Goal: Task Accomplishment & Management: Use online tool/utility

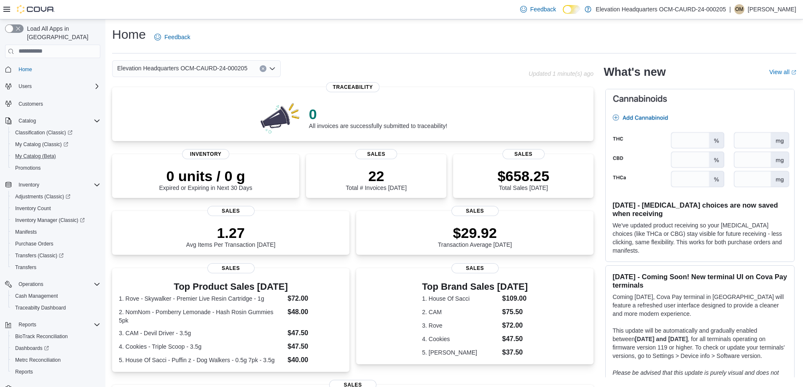
click at [43, 150] on button "My Catalog (Beta)" at bounding box center [55, 156] width 95 height 12
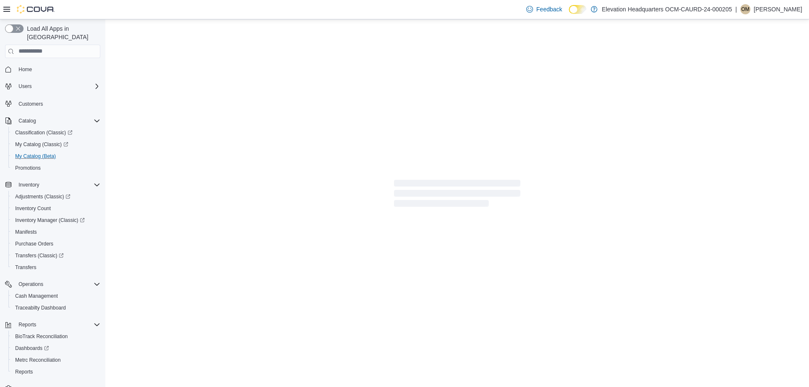
select select "**********"
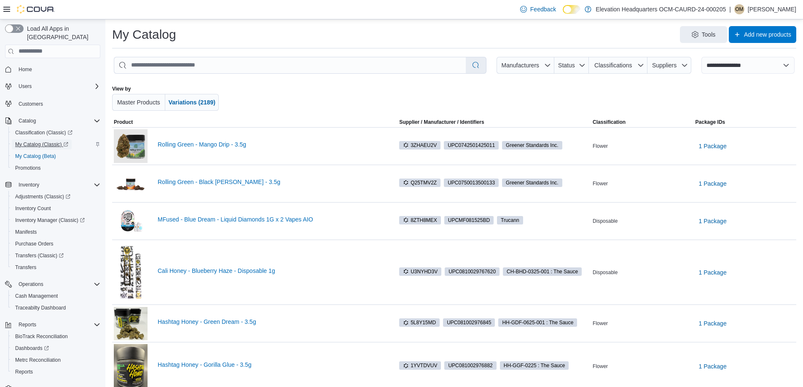
click at [43, 141] on span "My Catalog (Classic)" at bounding box center [41, 144] width 53 height 7
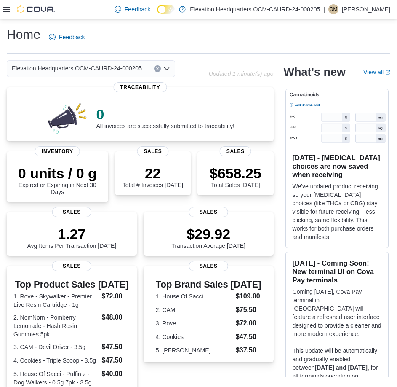
click at [6, 18] on div at bounding box center [28, 9] width 51 height 19
click at [5, 11] on icon at bounding box center [6, 9] width 7 height 7
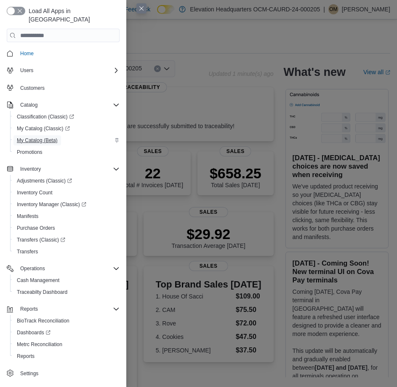
click at [34, 137] on span "My Catalog (Beta)" at bounding box center [37, 140] width 41 height 7
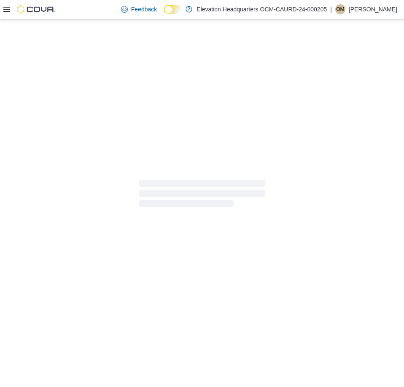
select select "**********"
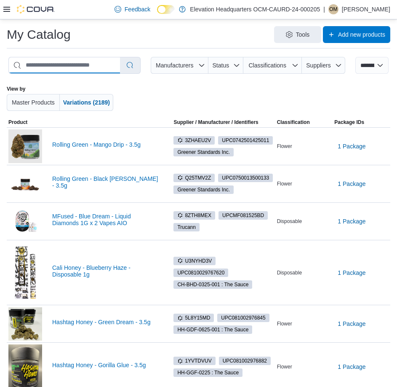
paste input "**********"
type input "**********"
select select "*********"
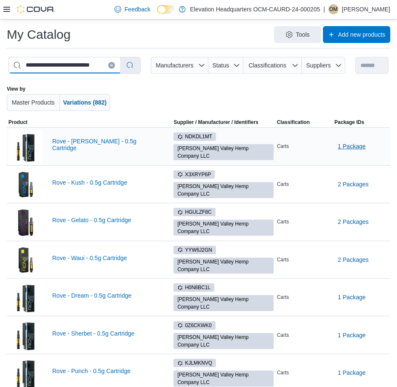
type input "**********"
click at [352, 147] on span "1 Package" at bounding box center [352, 146] width 28 height 8
click at [353, 170] on span "24080510FO" at bounding box center [353, 169] width 29 height 8
click at [11, 9] on div at bounding box center [28, 9] width 51 height 8
click at [9, 11] on icon at bounding box center [6, 9] width 7 height 7
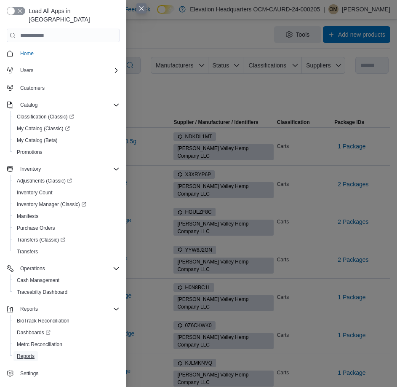
click at [32, 353] on span "Reports" at bounding box center [26, 356] width 18 height 7
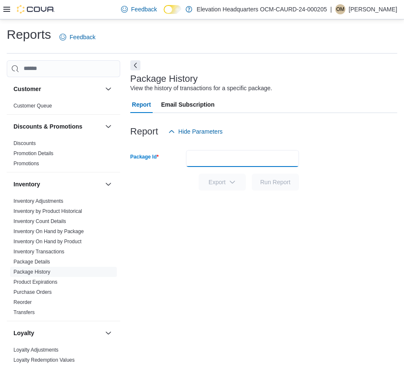
paste input "**********"
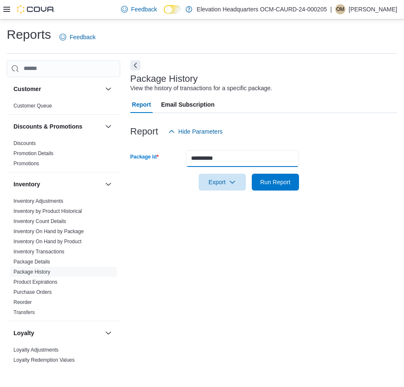
click at [286, 164] on input "**********" at bounding box center [242, 158] width 113 height 17
type input "**********"
click at [274, 185] on span "Run Report" at bounding box center [275, 181] width 30 height 8
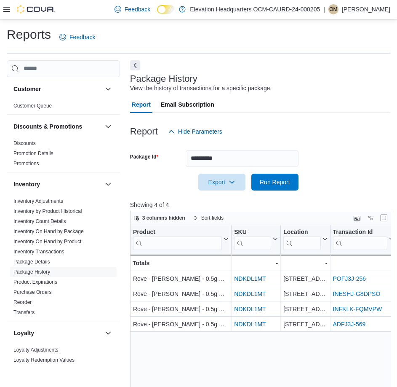
scroll to position [0, 633]
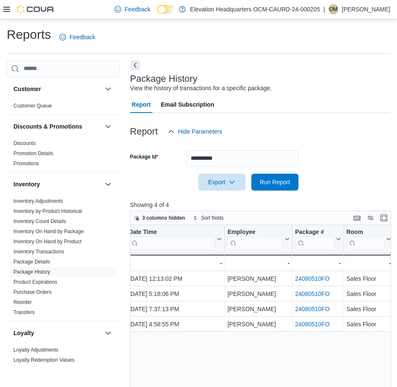
drag, startPoint x: 405, startPoint y: 273, endPoint x: 471, endPoint y: 286, distance: 66.9
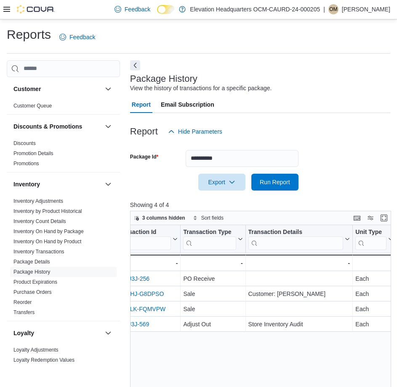
scroll to position [0, 0]
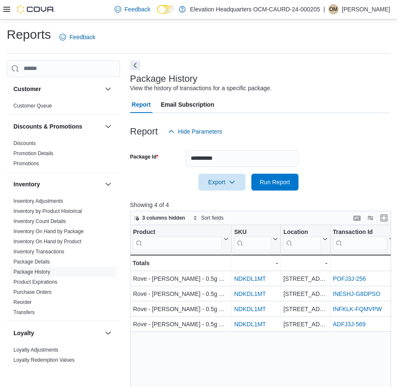
drag, startPoint x: 324, startPoint y: 263, endPoint x: 242, endPoint y: 262, distance: 82.2
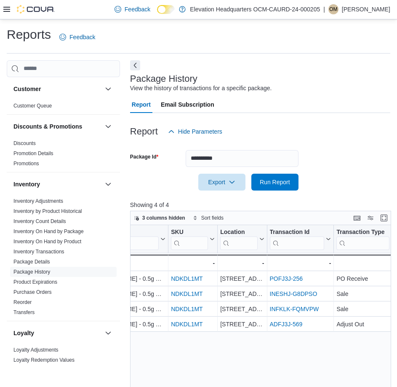
scroll to position [0, 633]
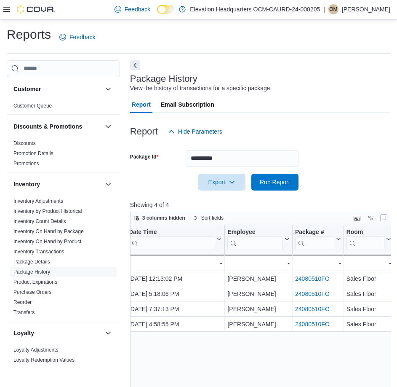
drag, startPoint x: 212, startPoint y: 272, endPoint x: 468, endPoint y: 273, distance: 256.6
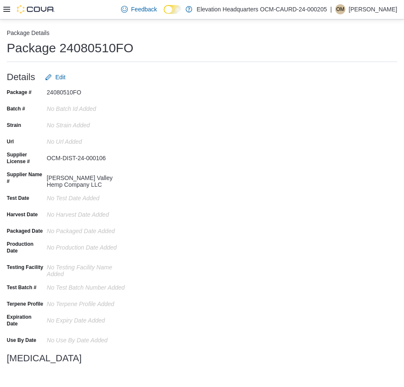
click at [96, 45] on h1 "Package 24080510FO" at bounding box center [70, 48] width 126 height 17
click at [96, 44] on h1 "Package 24080510FO" at bounding box center [70, 48] width 126 height 17
click at [163, 109] on div "Package # 24080510FO Batch # No Batch Id added Strain No Strain added Url No Ur…" at bounding box center [202, 228] width 390 height 284
click at [116, 48] on h1 "Package 24080510FO" at bounding box center [70, 48] width 126 height 17
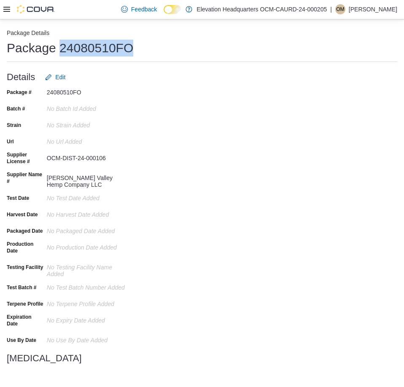
click at [116, 48] on h1 "Package 24080510FO" at bounding box center [70, 48] width 126 height 17
copy h1 "24080510FO"
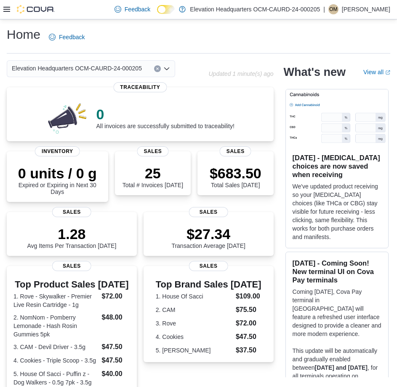
click at [8, 9] on icon at bounding box center [6, 9] width 7 height 7
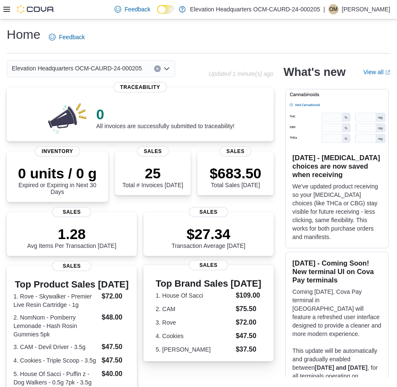
click at [210, 275] on div "Top Brand Sales Today 1. House Of Sacci $109.00 2. CAM $75.50 3. Rove $72.00 4.…" at bounding box center [208, 314] width 117 height 79
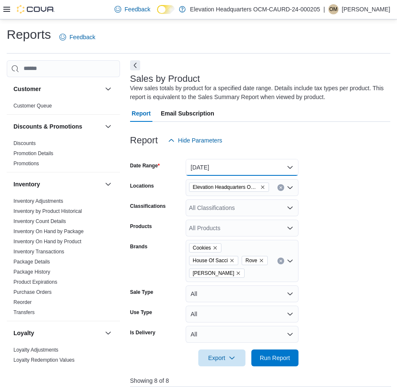
click at [227, 166] on button "[DATE]" at bounding box center [242, 167] width 113 height 17
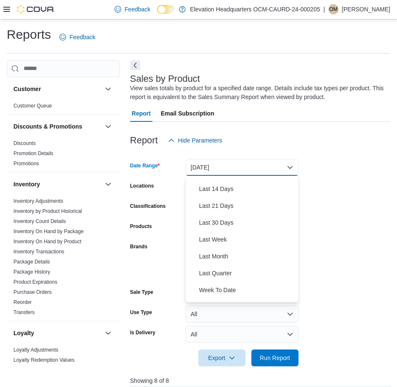
scroll to position [84, 0]
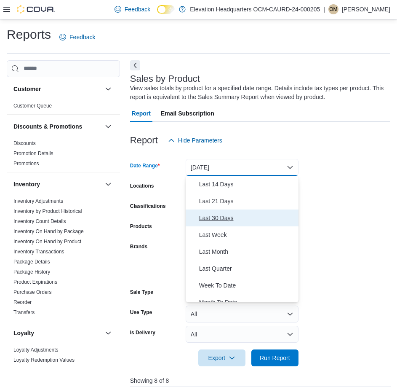
click at [230, 218] on span "Last 30 Days" at bounding box center [247, 218] width 96 height 10
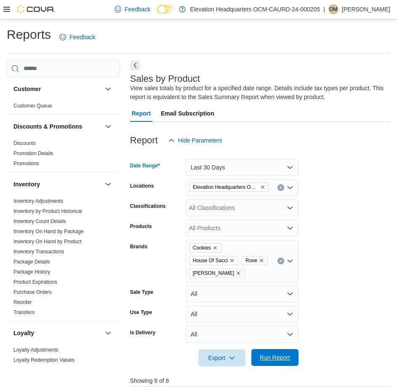
click at [275, 350] on span "Run Report" at bounding box center [275, 357] width 37 height 17
click at [281, 260] on icon "Clear input" at bounding box center [280, 260] width 3 height 3
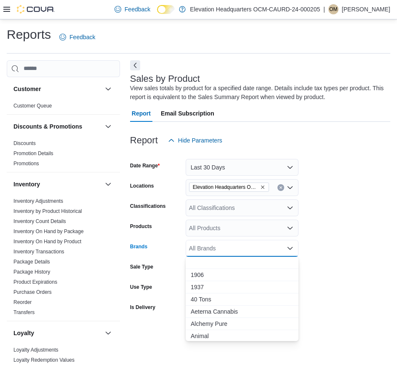
click at [276, 252] on div "All Brands Combo box. Selected. Combo box input. All Brands. Type some text or,…" at bounding box center [242, 248] width 113 height 17
click at [296, 252] on div "All Brands Combo box. Selected. Combo box input. All Brands. Type some text or,…" at bounding box center [242, 248] width 113 height 17
click at [321, 248] on form "Date Range Last 30 Days Locations Elevation Headquarters OCM-CAURD-24-000205 Cl…" at bounding box center [260, 245] width 260 height 192
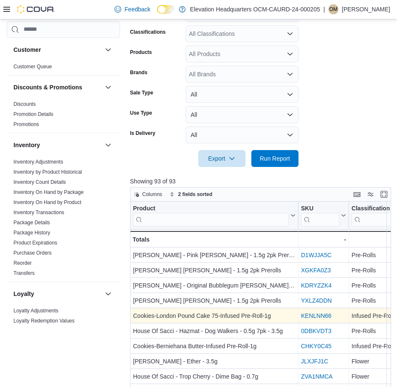
scroll to position [211, 0]
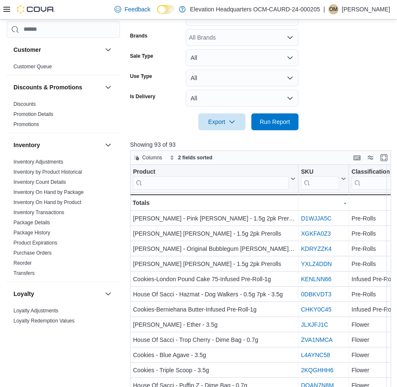
click at [288, 112] on div at bounding box center [260, 110] width 260 height 7
click at [284, 119] on span "Run Report" at bounding box center [275, 121] width 30 height 8
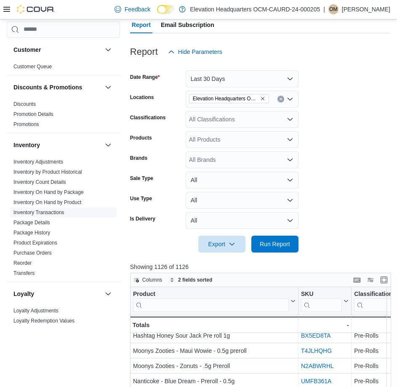
scroll to position [80, 0]
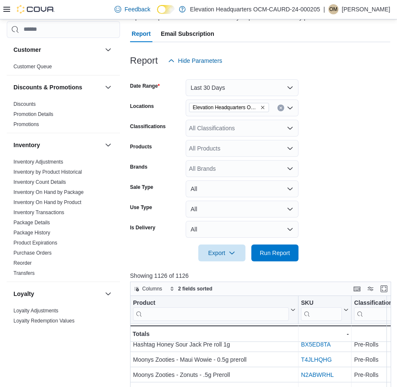
click at [7, 9] on icon at bounding box center [6, 9] width 7 height 7
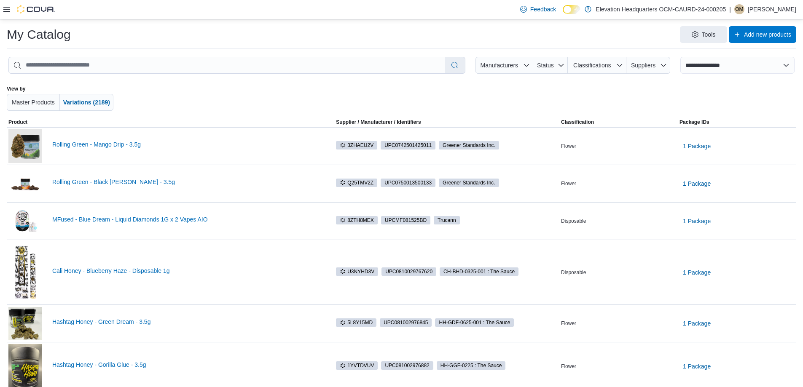
select select "**********"
click at [10, 8] on icon at bounding box center [6, 9] width 7 height 7
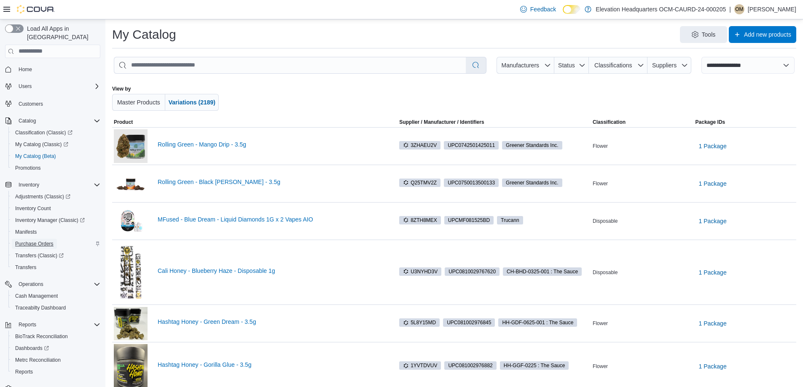
click at [46, 239] on span "Purchase Orders" at bounding box center [34, 244] width 38 height 10
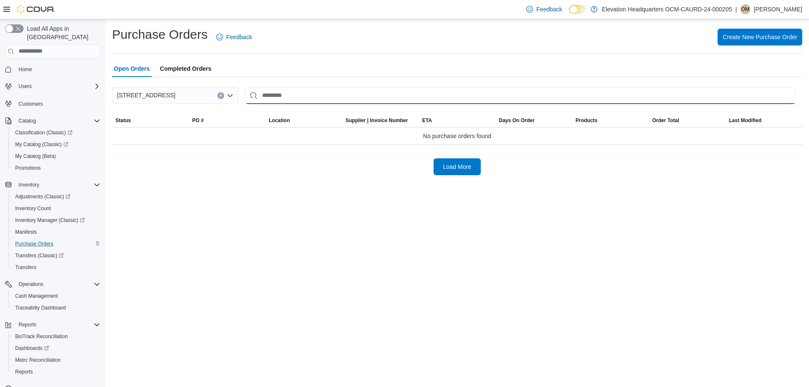
click at [318, 91] on input "This is a search bar. After typing your query, hit enter to filter the results …" at bounding box center [520, 95] width 550 height 17
type input "******"
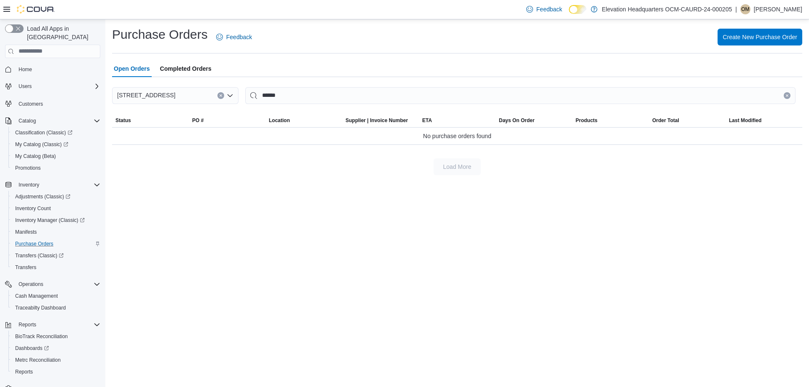
click at [178, 69] on span "Completed Orders" at bounding box center [185, 68] width 51 height 17
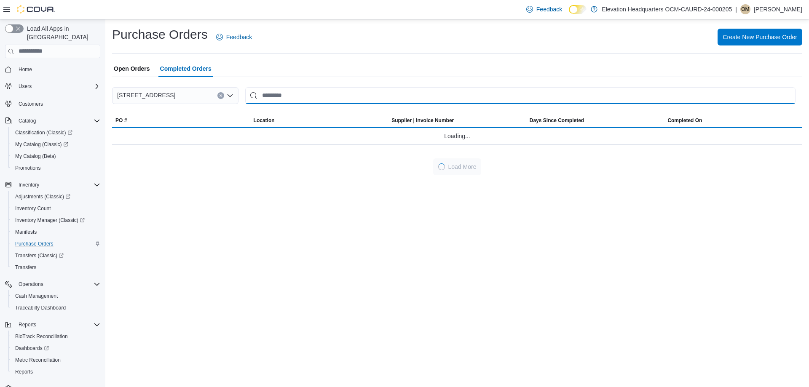
drag, startPoint x: 339, startPoint y: 93, endPoint x: 295, endPoint y: 94, distance: 43.8
click at [298, 94] on input "This is a search bar. After typing your query, hit enter to filter the results …" at bounding box center [520, 95] width 550 height 17
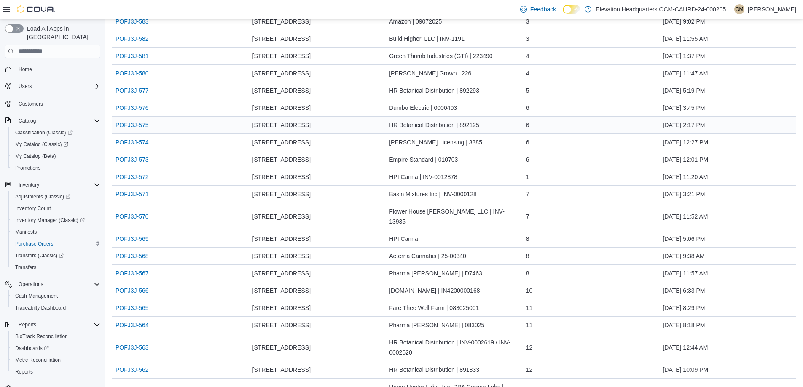
scroll to position [126, 0]
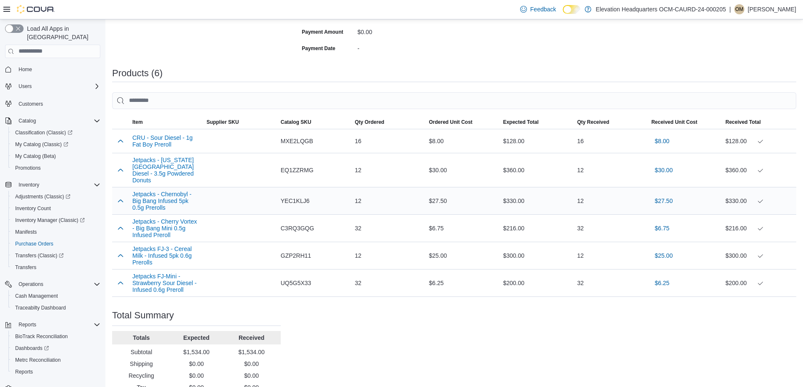
scroll to position [222, 0]
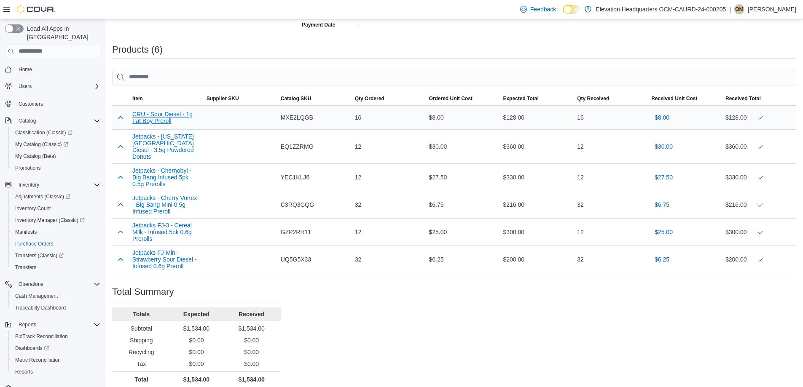
click at [177, 120] on button "CRU - Sour Diesel - 1g Fat Boy Preroll" at bounding box center [165, 117] width 67 height 13
click at [169, 149] on button "Jetpacks - New York City Diesel - 3.5g Powdered Donuts" at bounding box center [165, 146] width 67 height 27
click at [152, 167] on button "Jetpacks - Chernobyl - Big Bang Infused 5pk 0.5g Prerolls" at bounding box center [165, 177] width 67 height 20
click at [162, 196] on button "Jetpacks - Cherry Vortex - Big Bang Mini 0.5g Infused Preroll" at bounding box center [165, 205] width 67 height 20
click at [170, 222] on button "Jetpacks FJ-3 - Cereal Milk - Infused 5pk 0.6g Prerolls" at bounding box center [165, 232] width 67 height 20
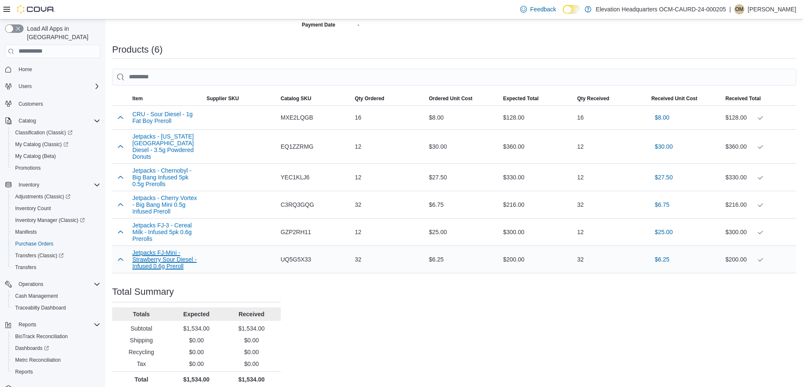
click at [169, 249] on button "Jetpacks FJ-Mini - Strawberry Sour Diesel - Infused 0.6g Preroll" at bounding box center [165, 259] width 67 height 20
click at [181, 257] on button "Jetpacks FJ-Mini - Strawberry Sour Diesel - Infused 0.6g Preroll" at bounding box center [165, 259] width 67 height 20
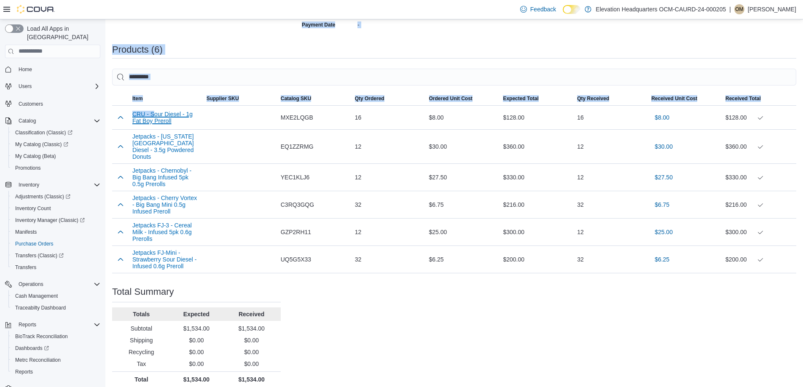
scroll to position [0, 0]
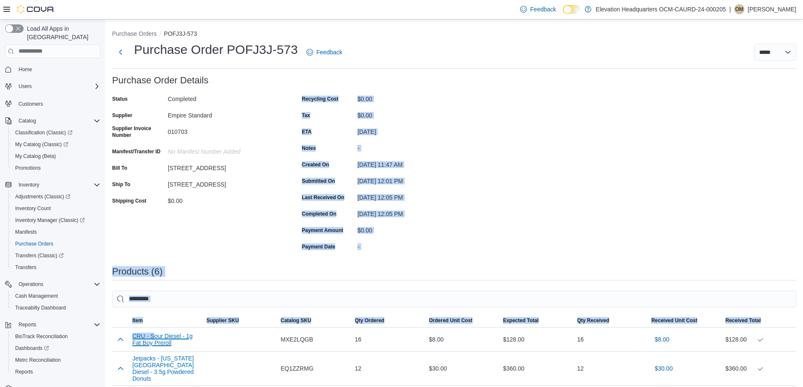
drag, startPoint x: 155, startPoint y: 117, endPoint x: 210, endPoint y: 231, distance: 126.6
click at [210, 231] on div "Purchase Order: POFJ3J-573 Feedback Purchase Order Details Status Completed Sup…" at bounding box center [454, 342] width 684 height 534
click at [210, 229] on div "Status Completed Supplier Empire Standard Supplier Invoice Number 010703 Manife…" at bounding box center [196, 172] width 169 height 161
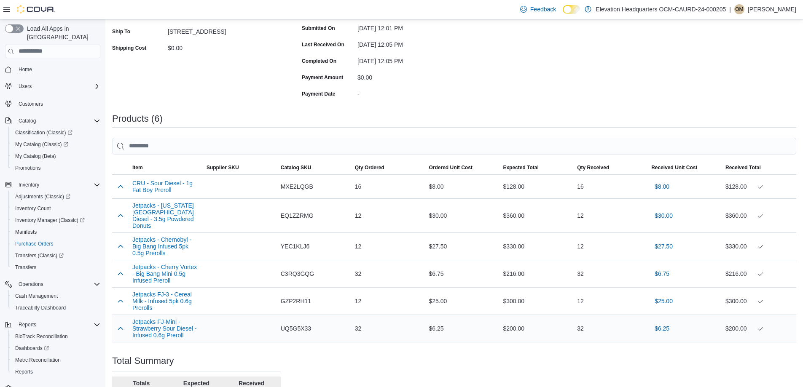
scroll to position [222, 0]
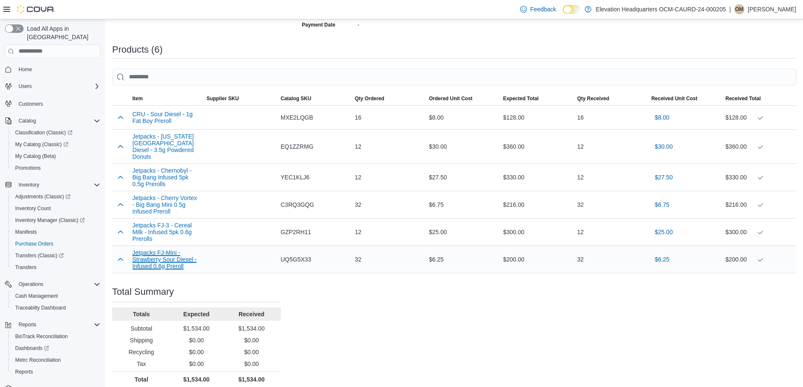
click at [147, 252] on button "Jetpacks FJ-Mini - Strawberry Sour Diesel - Infused 0.6g Preroll" at bounding box center [165, 259] width 67 height 20
click at [158, 233] on button "Jetpacks FJ-3 - Cereal Milk - Infused 5pk 0.6g Prerolls" at bounding box center [165, 232] width 67 height 20
click at [153, 198] on button "Jetpacks - Cherry Vortex - Big Bang Mini 0.5g Infused Preroll" at bounding box center [165, 205] width 67 height 20
click at [165, 175] on button "Jetpacks - Chernobyl - Big Bang Infused 5pk 0.5g Prerolls" at bounding box center [165, 177] width 67 height 20
click at [165, 137] on button "Jetpacks - New York City Diesel - 3.5g Powdered Donuts" at bounding box center [165, 146] width 67 height 27
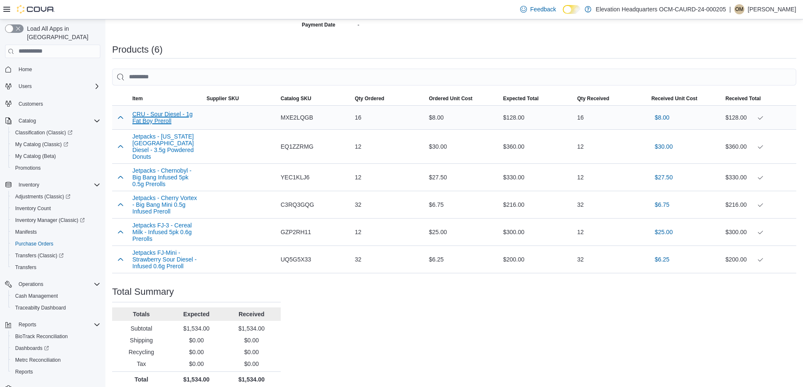
click at [172, 113] on button "CRU - Sour Diesel - 1g Fat Boy Preroll" at bounding box center [165, 117] width 67 height 13
click at [38, 153] on span "My Catalog (Beta)" at bounding box center [35, 156] width 41 height 7
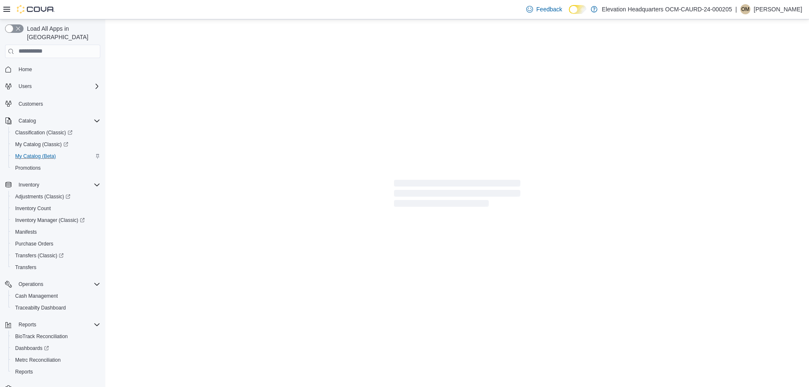
select select "**********"
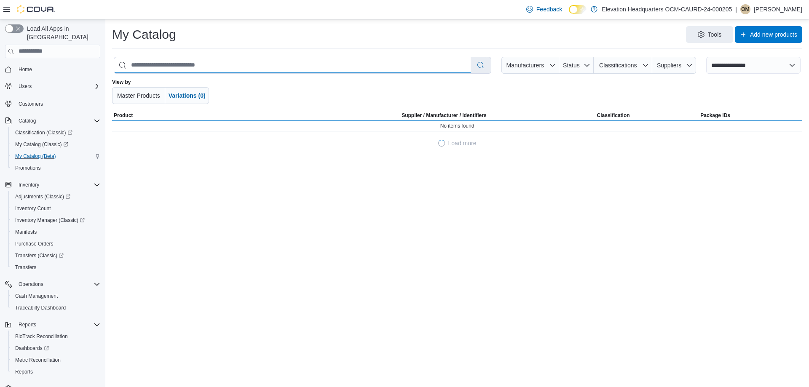
paste input "**********"
type input "**********"
select select "*********"
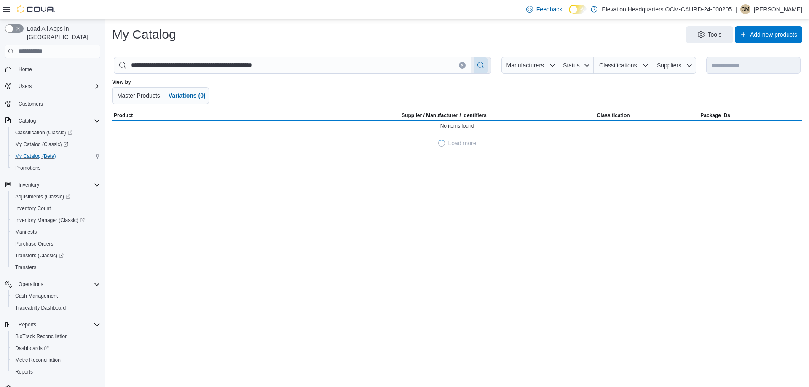
click at [488, 65] on button "button" at bounding box center [480, 65] width 13 height 16
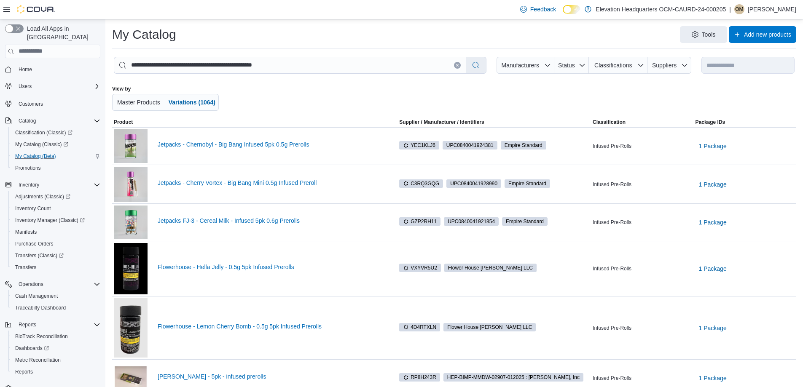
click at [423, 97] on div at bounding box center [454, 98] width 398 height 25
click at [718, 145] on span "1 Package" at bounding box center [713, 146] width 28 height 8
click at [702, 169] on span "JPBB5-0825-001" at bounding box center [714, 169] width 38 height 8
click at [717, 182] on span "1 Package" at bounding box center [713, 184] width 28 height 8
click at [716, 207] on span "JBBM-0825-002" at bounding box center [714, 208] width 37 height 8
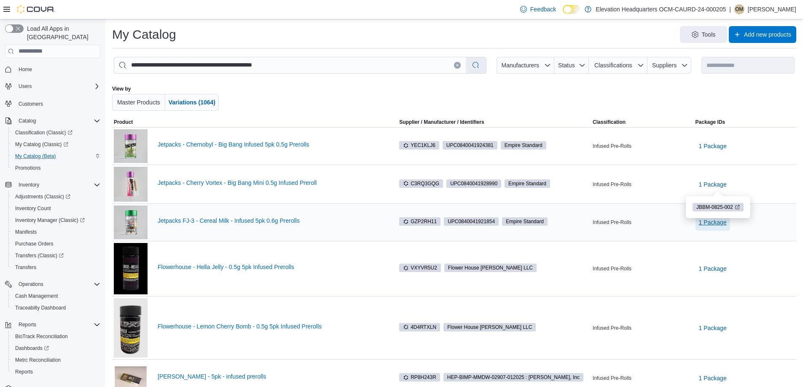
click at [722, 225] on span "1 Package" at bounding box center [713, 222] width 28 height 8
click at [716, 245] on span "BP-PCTY-01" at bounding box center [714, 245] width 29 height 8
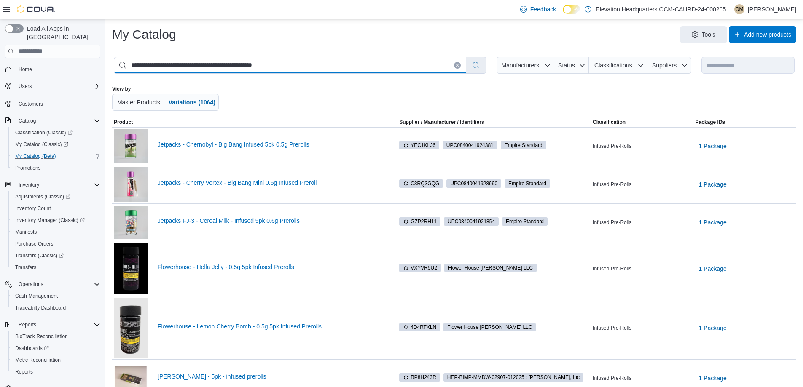
click at [315, 64] on input "**********" at bounding box center [289, 65] width 351 height 16
paste input "*******"
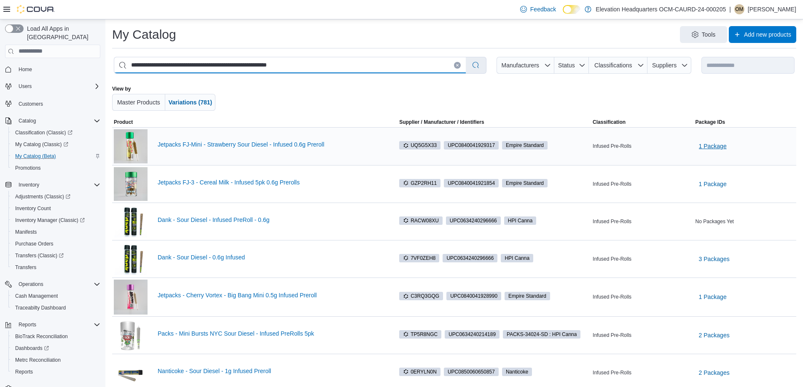
type input "**********"
click at [724, 150] on span "1 Package" at bounding box center [713, 146] width 28 height 8
click at [712, 170] on span "FM-PCTY-02" at bounding box center [714, 169] width 29 height 8
click at [27, 369] on span "Reports" at bounding box center [24, 372] width 18 height 7
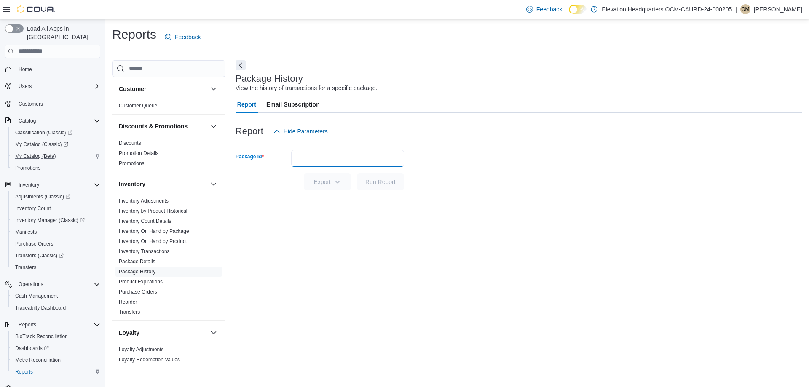
paste input "**********"
type input "**********"
click at [381, 188] on span "Run Report" at bounding box center [380, 181] width 37 height 17
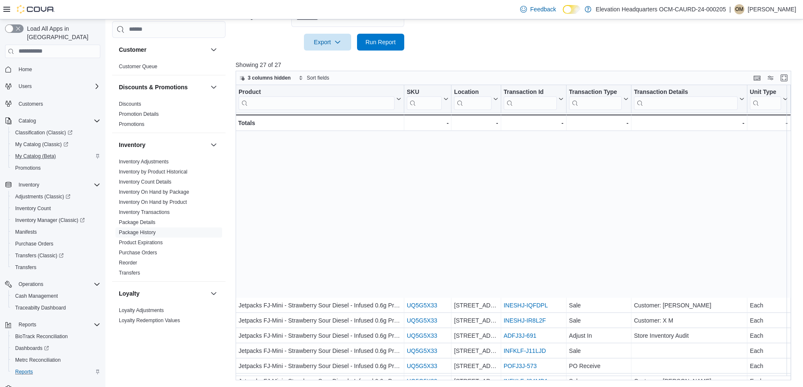
scroll to position [164, 0]
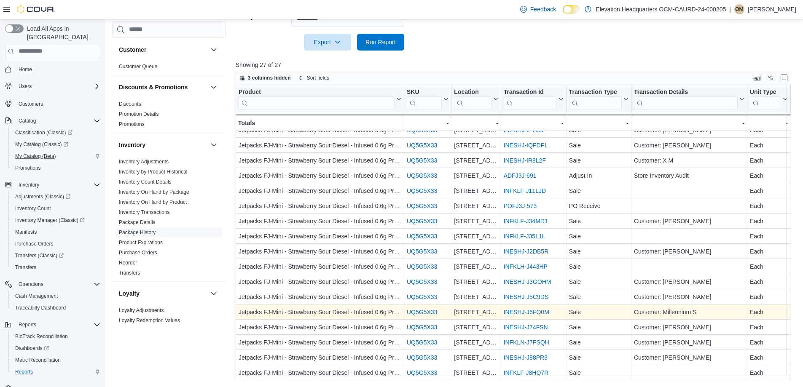
drag, startPoint x: 423, startPoint y: 308, endPoint x: 668, endPoint y: 309, distance: 244.8
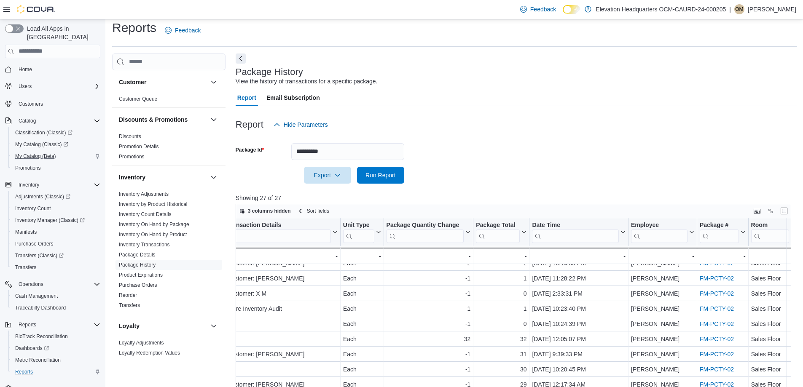
scroll to position [0, 0]
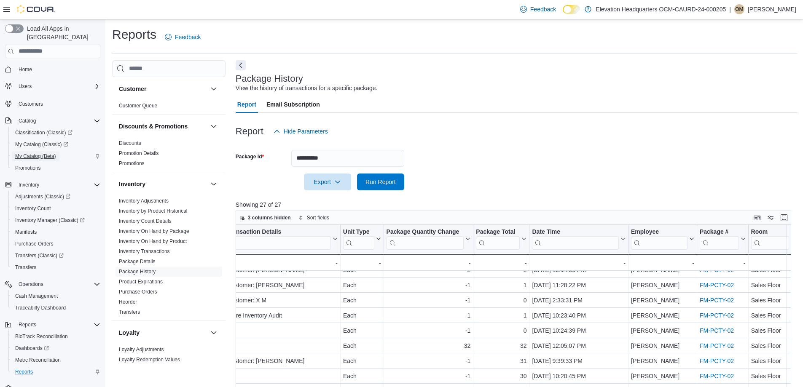
click at [39, 152] on span "My Catalog (Beta)" at bounding box center [35, 156] width 41 height 10
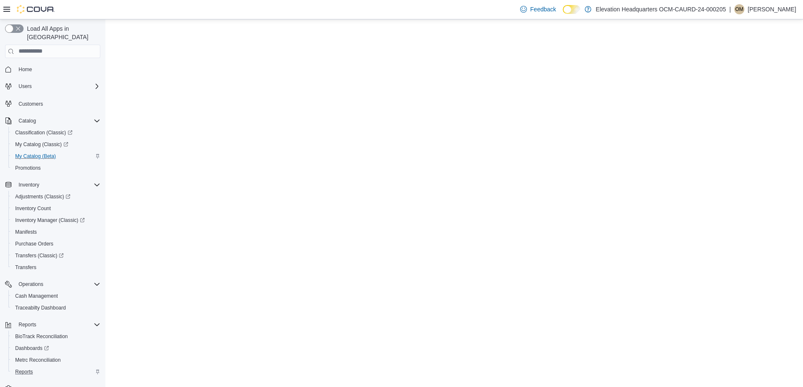
select select "**********"
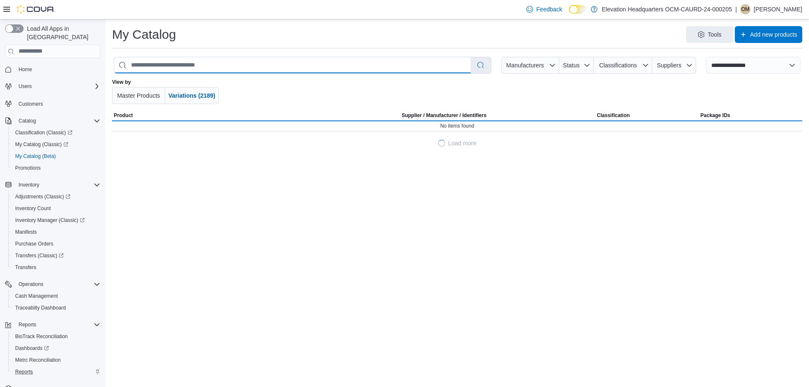
click at [340, 70] on input "search" at bounding box center [292, 65] width 357 height 16
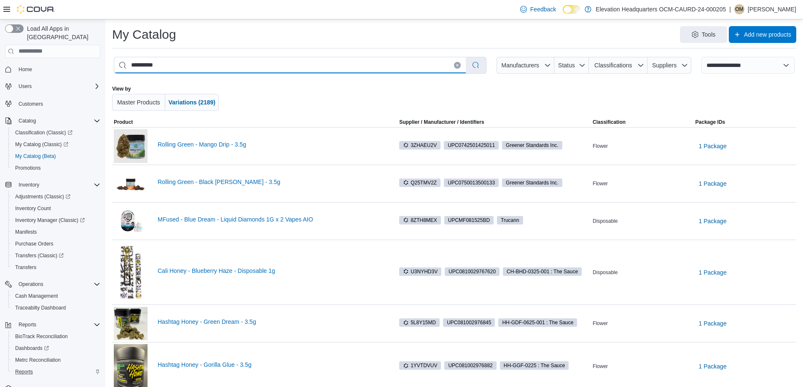
type input "**********"
select select "*********"
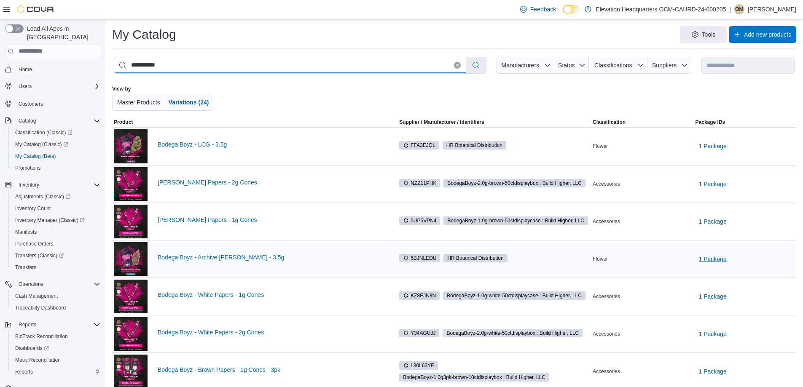
type input "**********"
click at [718, 255] on span "1 Package" at bounding box center [713, 259] width 28 height 17
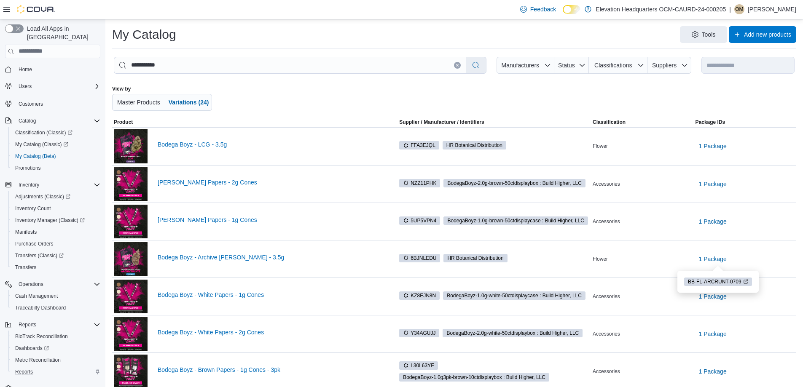
click at [720, 281] on span "BB-FL-ARCRUNT-0709" at bounding box center [715, 282] width 54 height 8
click at [709, 145] on span "1 Package" at bounding box center [713, 146] width 28 height 8
click at [706, 166] on span "BB-FL-LCG-0709" at bounding box center [714, 169] width 39 height 8
click at [27, 367] on span "Reports" at bounding box center [24, 372] width 18 height 10
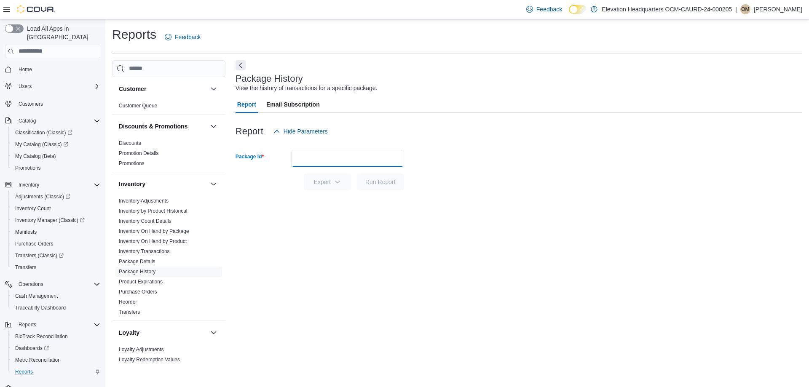
paste input "**********"
click at [383, 185] on span "Run Report" at bounding box center [380, 181] width 30 height 8
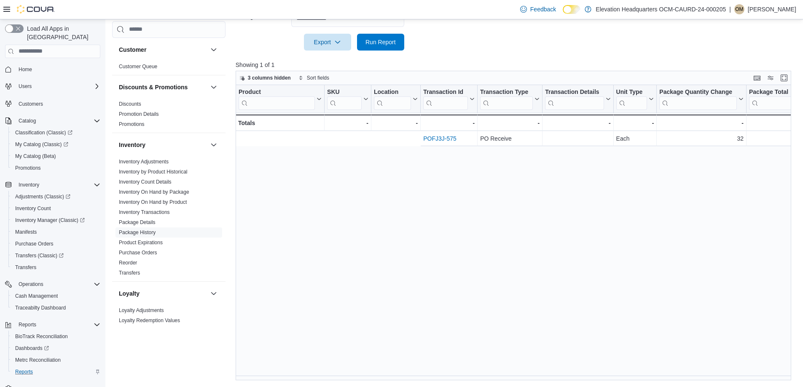
scroll to position [0, 287]
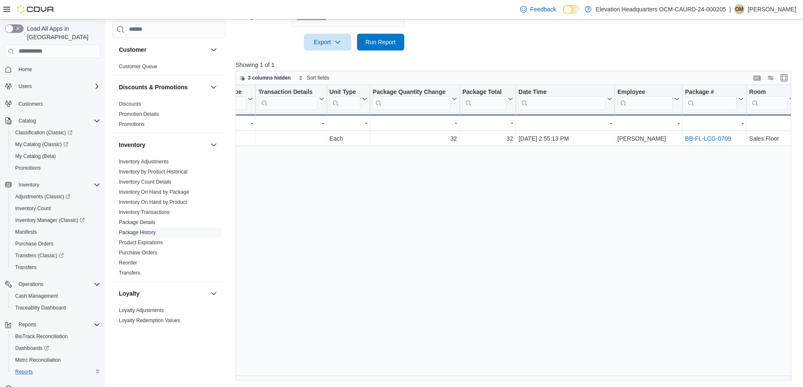
drag, startPoint x: 404, startPoint y: 196, endPoint x: 780, endPoint y: 183, distance: 376.1
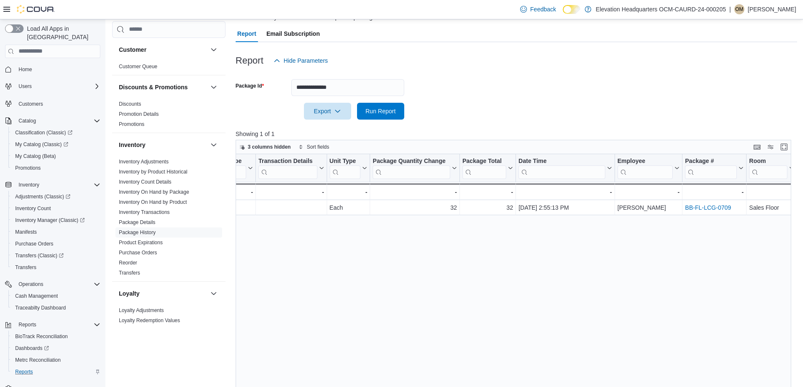
scroll to position [0, 0]
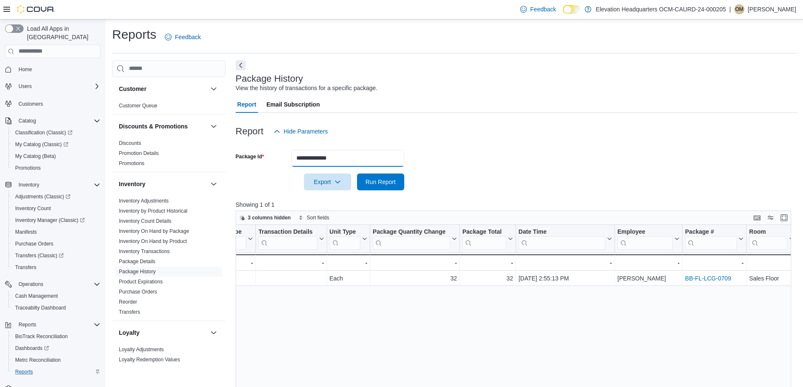
click at [335, 153] on input "**********" at bounding box center [347, 158] width 113 height 17
click at [335, 154] on input "**********" at bounding box center [347, 158] width 113 height 17
paste input "****"
type input "**********"
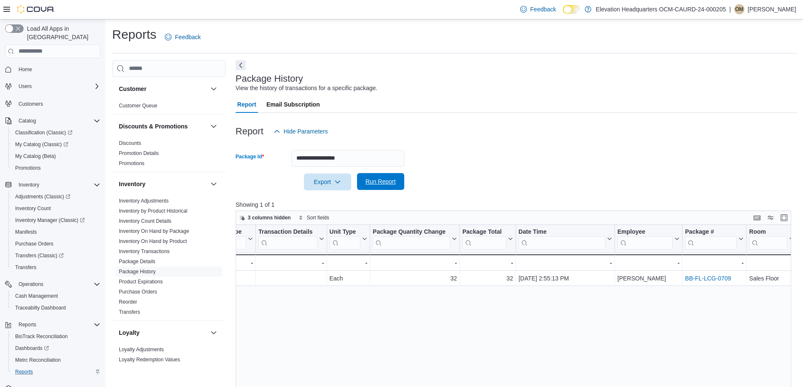
click at [386, 180] on span "Run Report" at bounding box center [380, 181] width 30 height 8
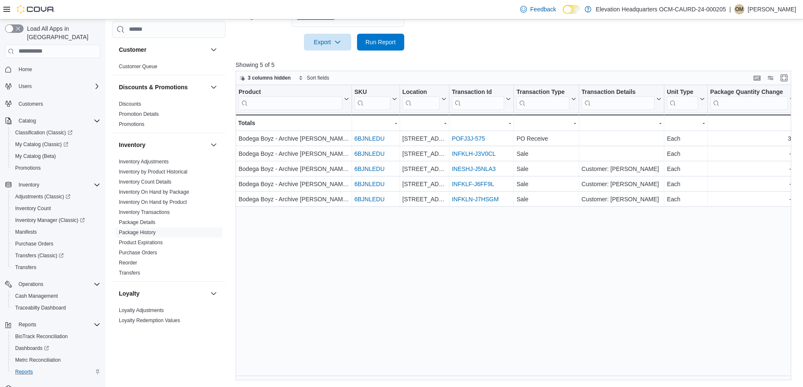
scroll to position [0, 354]
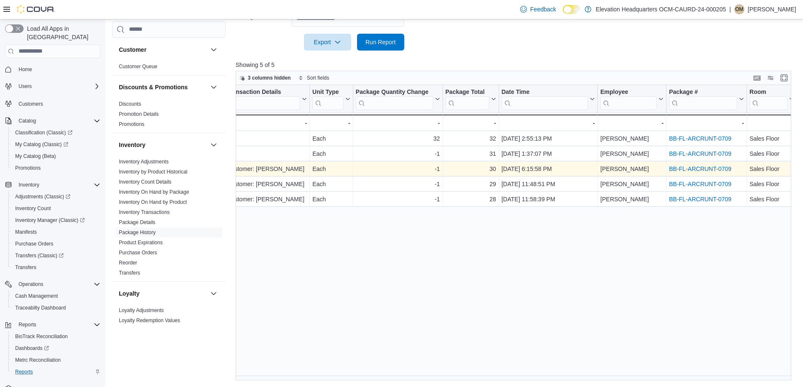
drag, startPoint x: 366, startPoint y: 177, endPoint x: 556, endPoint y: 170, distance: 190.2
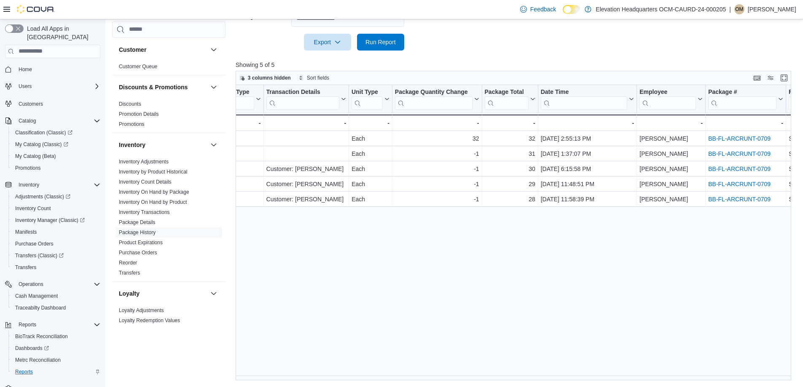
scroll to position [0, 0]
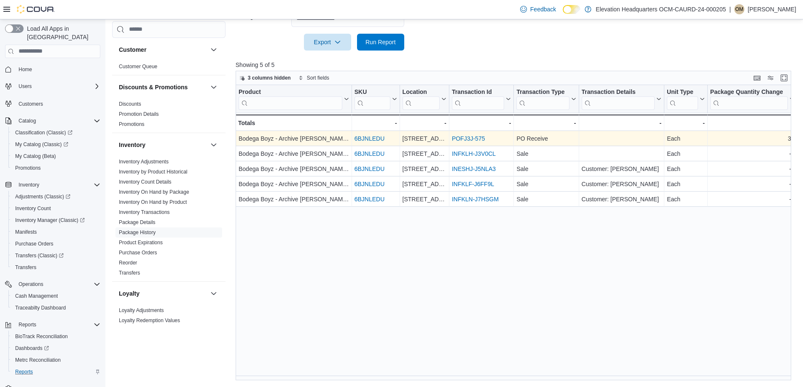
click at [469, 141] on link "POFJ3J-575" at bounding box center [468, 138] width 33 height 7
click at [472, 140] on link "POFJ3J-575" at bounding box center [468, 138] width 33 height 7
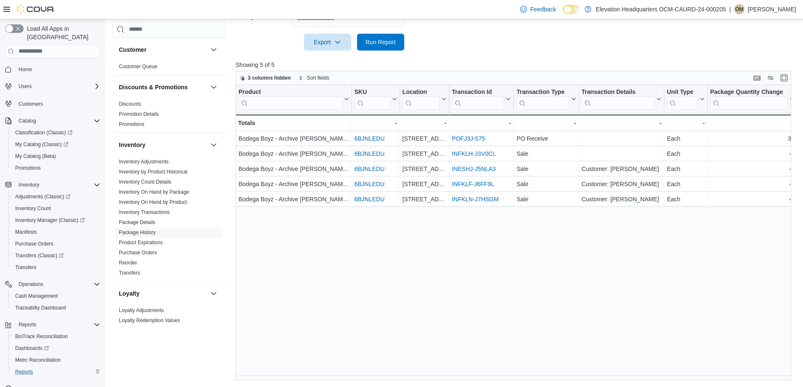
scroll to position [0, 354]
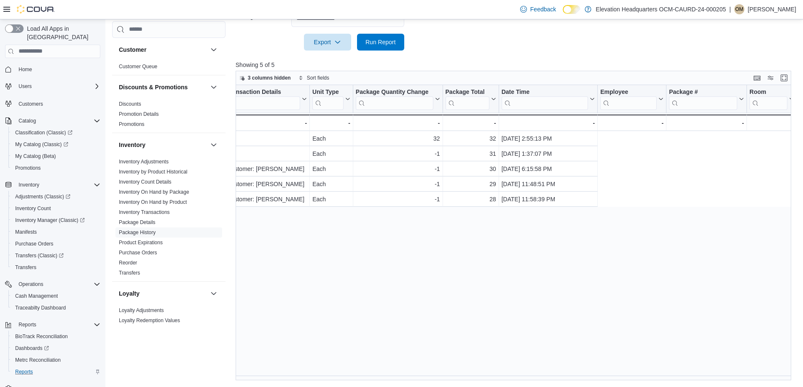
drag, startPoint x: 446, startPoint y: 275, endPoint x: 809, endPoint y: 304, distance: 363.6
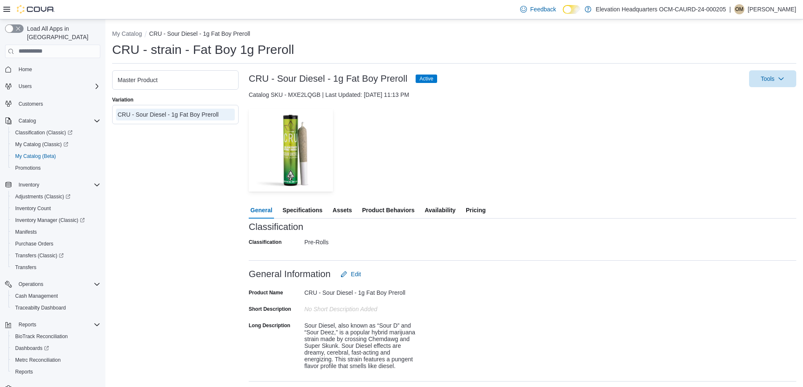
click at [448, 212] on span "Availability" at bounding box center [439, 210] width 31 height 17
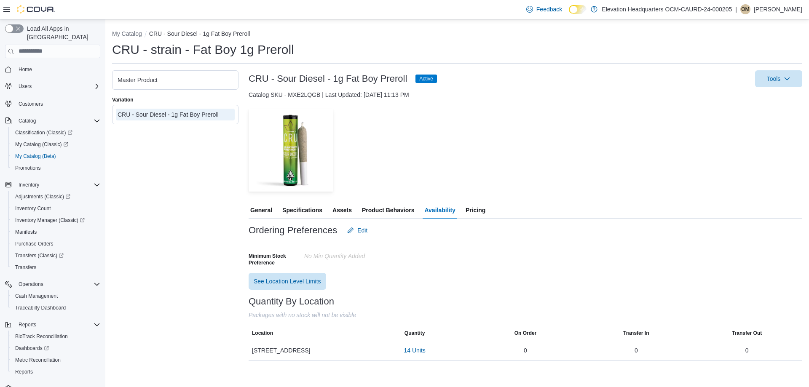
click at [350, 78] on h3 "CRU - Sour Diesel - 1g Fat Boy Preroll" at bounding box center [328, 79] width 158 height 10
copy h3 "CRU - Sour Diesel - 1g Fat Boy Preroll"
click at [50, 153] on span "My Catalog (Beta)" at bounding box center [35, 156] width 41 height 7
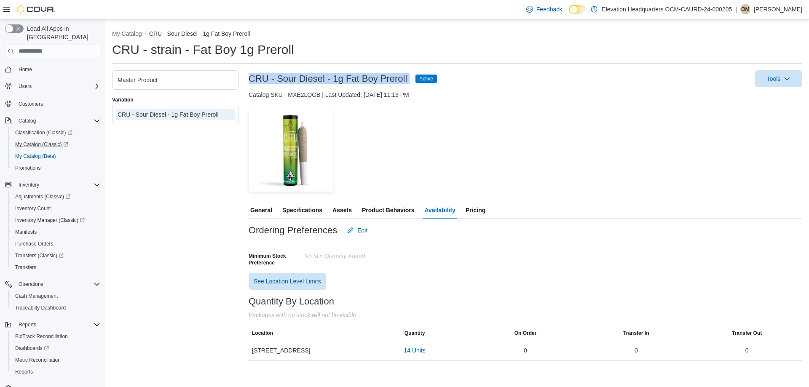
select select "**********"
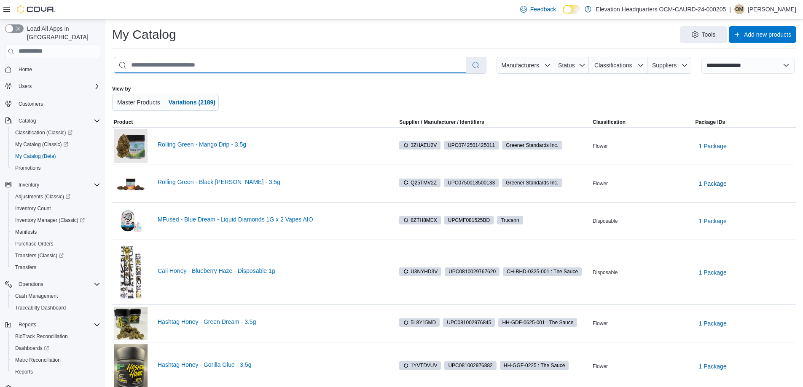
type input "**********"
select select "*********"
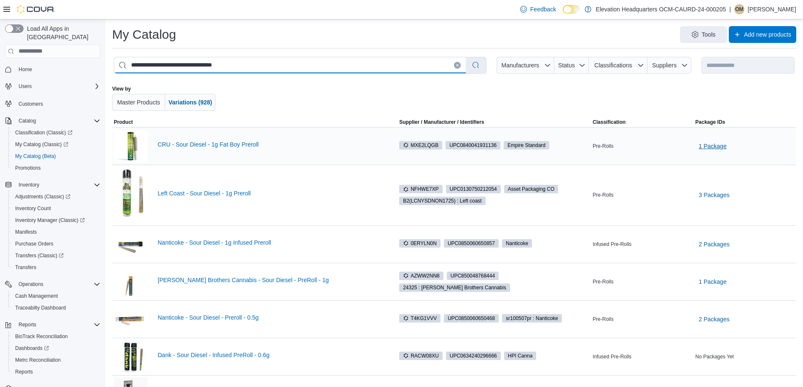
type input "**********"
click at [721, 145] on span "1 Package" at bounding box center [713, 146] width 28 height 8
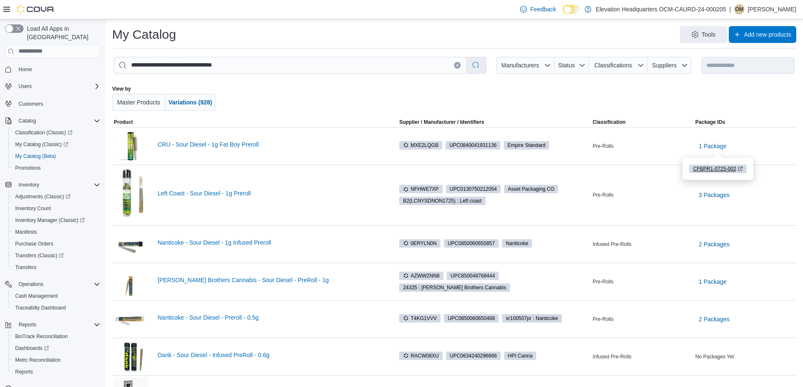
click at [714, 167] on span "CFBPR1-0725-002" at bounding box center [714, 169] width 43 height 8
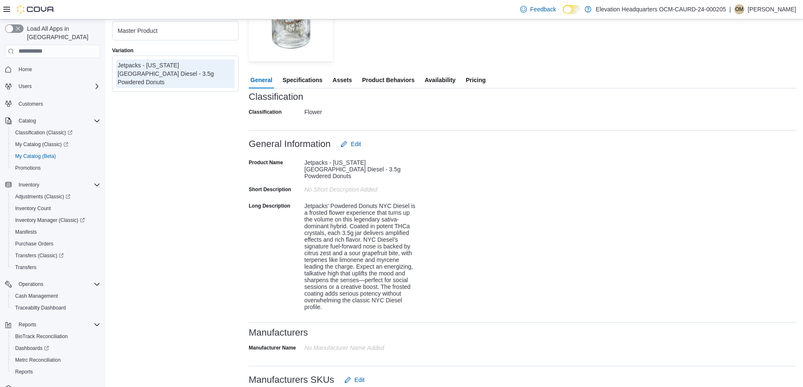
scroll to position [42, 0]
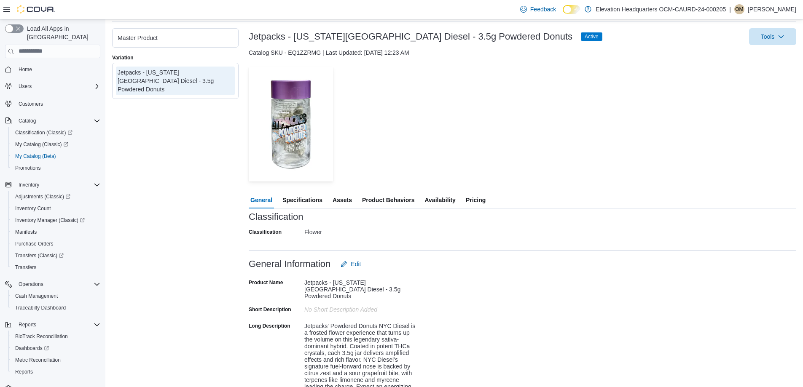
click at [432, 199] on span "Availability" at bounding box center [439, 200] width 31 height 17
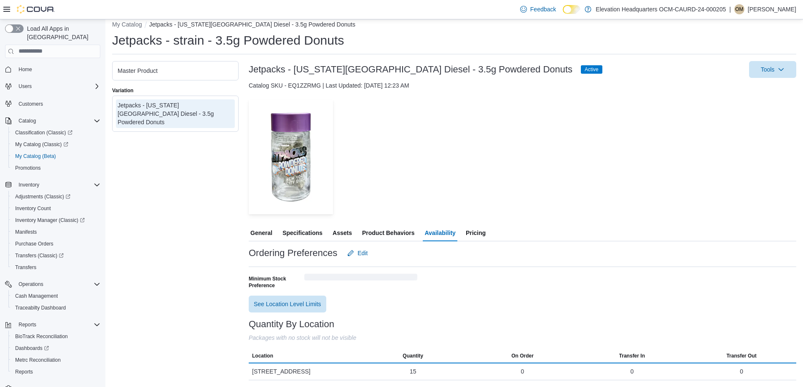
scroll to position [13, 0]
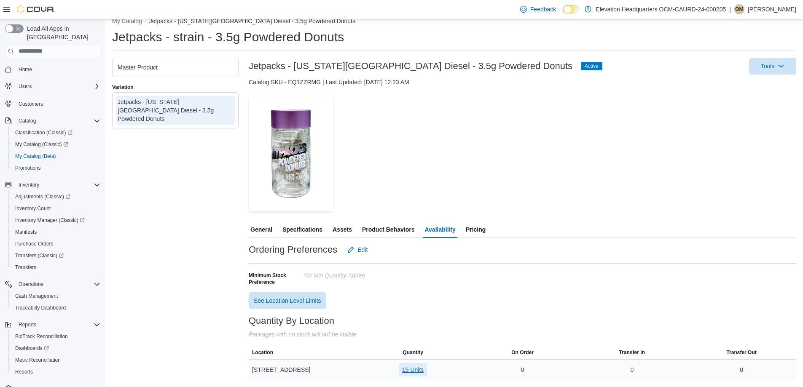
click at [422, 374] on span "15 Units" at bounding box center [412, 369] width 21 height 13
click at [409, 332] on span "JPPDIF-0425-002" at bounding box center [400, 334] width 47 height 8
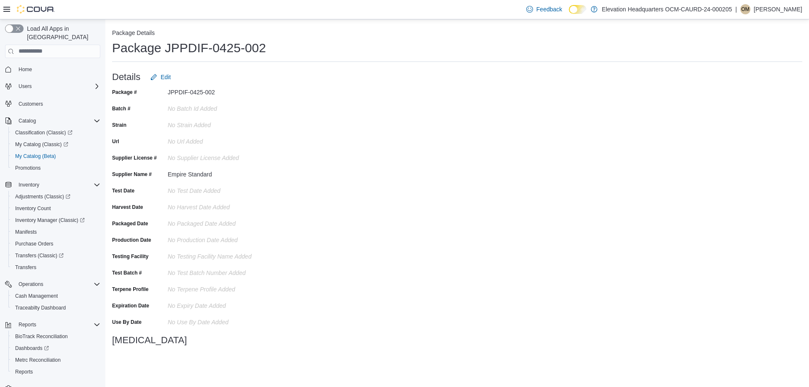
click at [251, 49] on h1 "Package JPPDIF-0425-002" at bounding box center [189, 48] width 154 height 17
click at [250, 49] on h1 "Package JPPDIF-0425-002" at bounding box center [189, 48] width 154 height 17
drag, startPoint x: 250, startPoint y: 49, endPoint x: 186, endPoint y: 43, distance: 64.4
click at [186, 43] on h1 "Package JPPDIF-0425-002" at bounding box center [189, 48] width 154 height 17
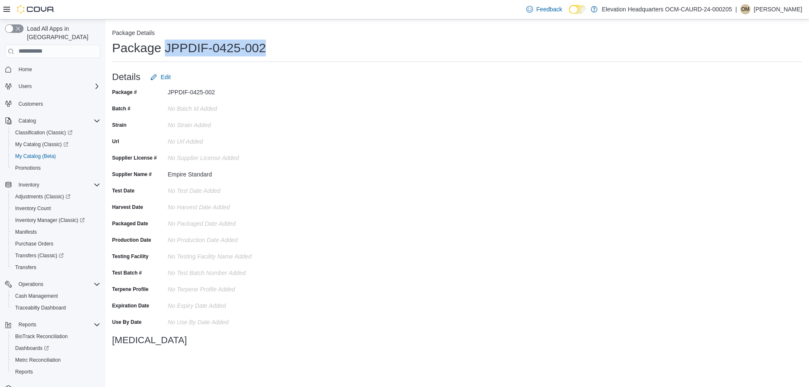
drag, startPoint x: 165, startPoint y: 44, endPoint x: 277, endPoint y: 45, distance: 112.5
click at [277, 45] on div "Package JPPDIF-0425-002" at bounding box center [457, 48] width 690 height 17
copy h1 "JPPDIF-0425-002"
click at [34, 367] on link "Reports" at bounding box center [24, 372] width 24 height 10
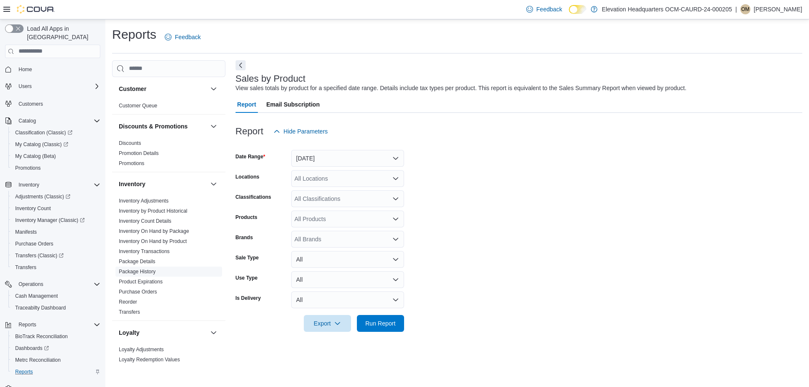
click at [151, 274] on link "Package History" at bounding box center [137, 272] width 37 height 6
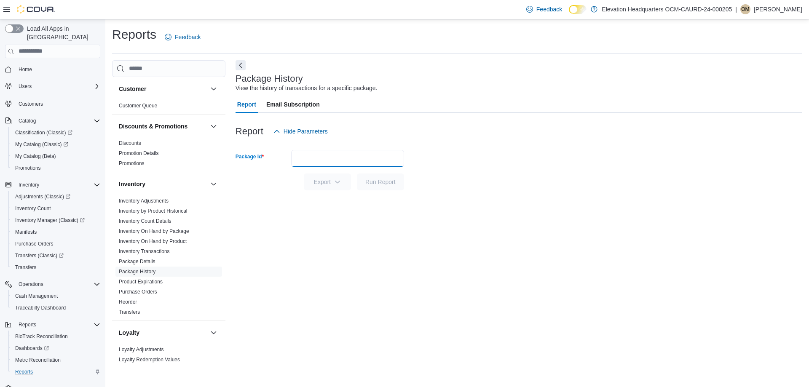
paste input "**********"
type input "**********"
click at [377, 186] on span "Run Report" at bounding box center [380, 181] width 30 height 8
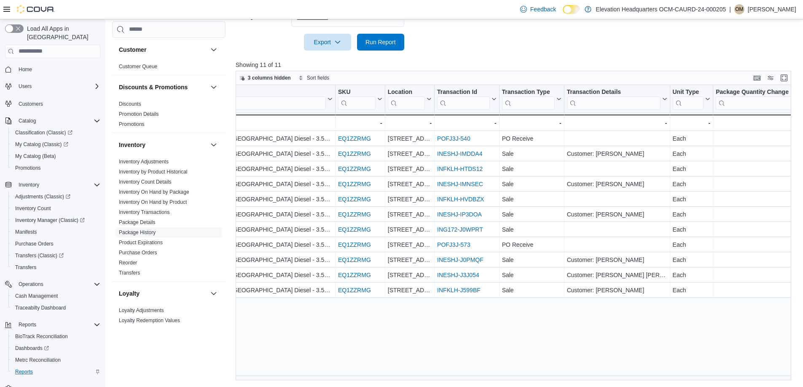
scroll to position [0, 148]
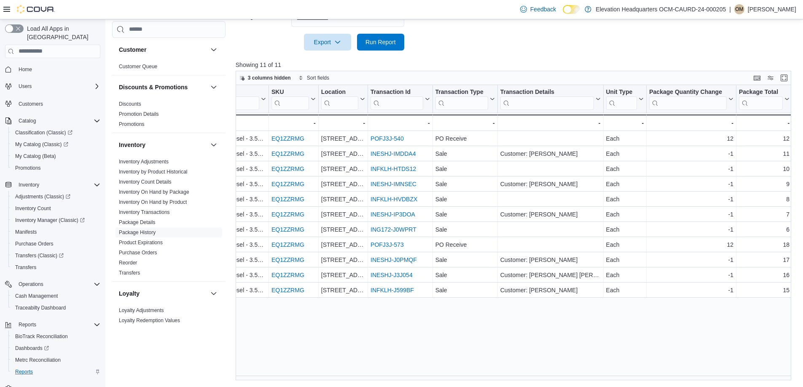
drag, startPoint x: 397, startPoint y: 313, endPoint x: 443, endPoint y: 314, distance: 45.5
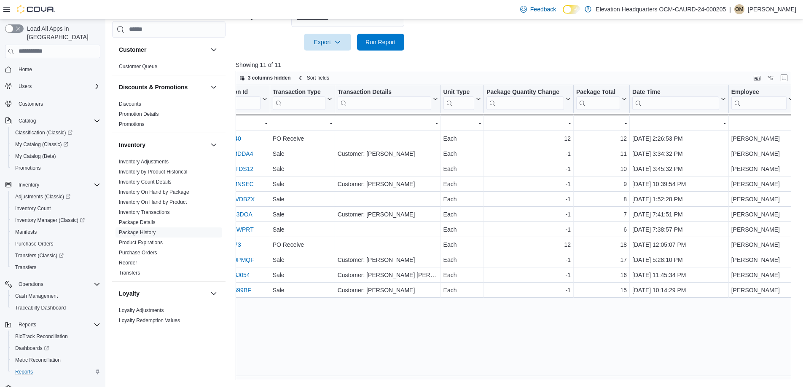
drag, startPoint x: 416, startPoint y: 302, endPoint x: 440, endPoint y: 303, distance: 24.5
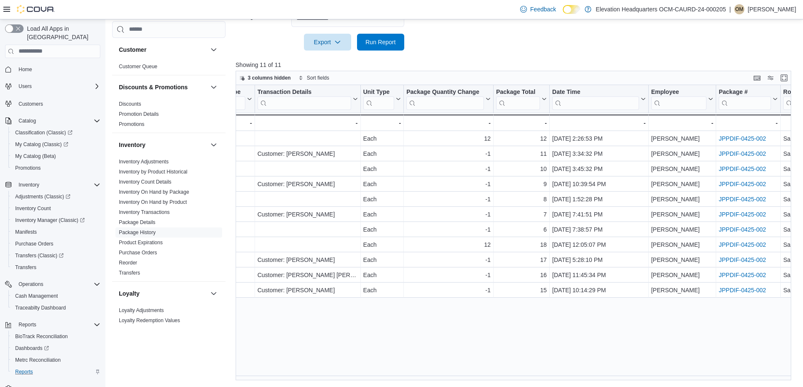
drag, startPoint x: 588, startPoint y: 309, endPoint x: 608, endPoint y: 307, distance: 19.9
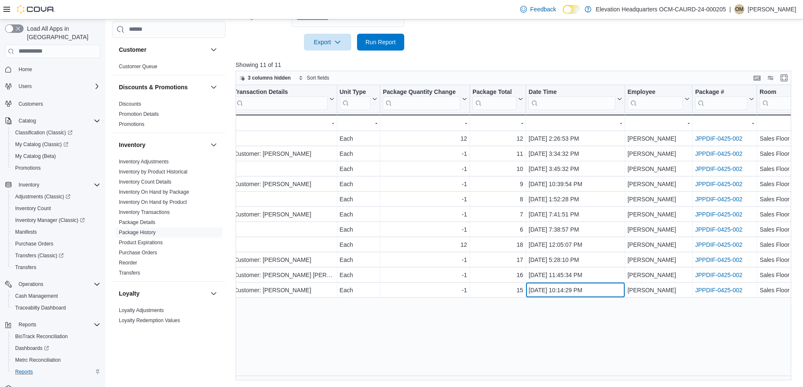
scroll to position [0, 412]
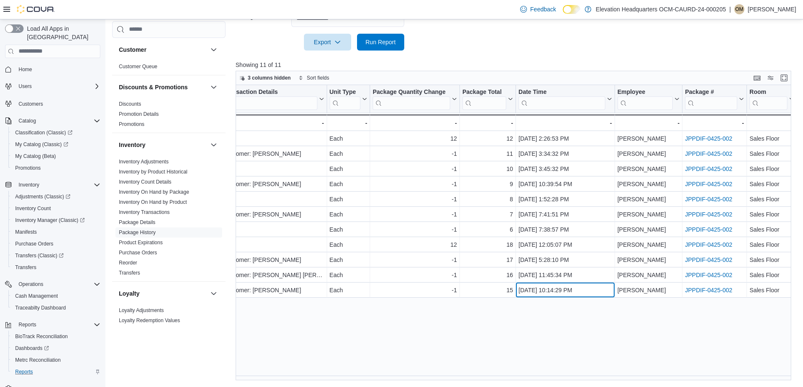
drag, startPoint x: 576, startPoint y: 293, endPoint x: 617, endPoint y: 300, distance: 41.6
click at [565, 315] on div "Product Click to view column header actions SKU Click to view column header act…" at bounding box center [516, 232] width 561 height 295
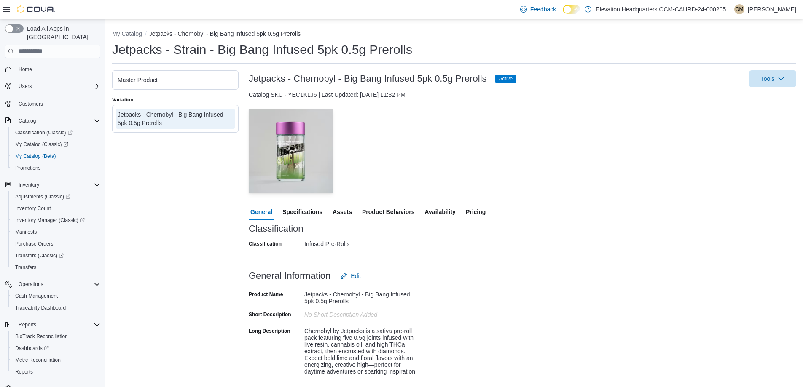
click at [387, 75] on h3 "Jetpacks - Chernobyl - Big Bang Infused 5pk 0.5g Prerolls" at bounding box center [368, 79] width 238 height 10
click at [386, 75] on h3 "Jetpacks - Chernobyl - Big Bang Infused 5pk 0.5g Prerolls" at bounding box center [368, 79] width 238 height 10
copy h3 "Jetpacks - Chernobyl - Big Bang Infused 5pk 0.5g Prerolls"
click at [433, 210] on span "Availability" at bounding box center [439, 212] width 31 height 17
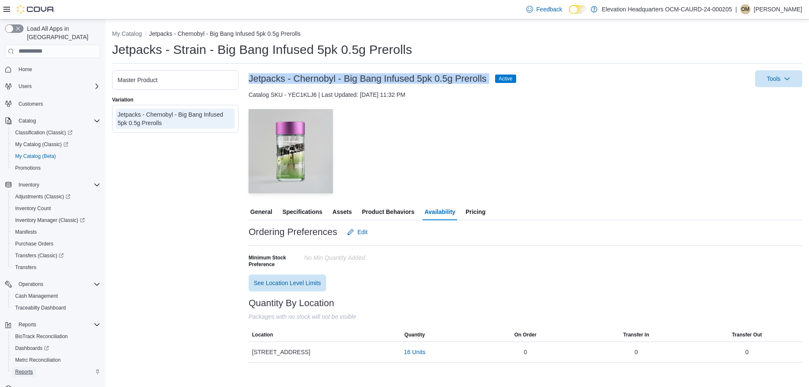
click at [27, 369] on span "Reports" at bounding box center [24, 372] width 18 height 7
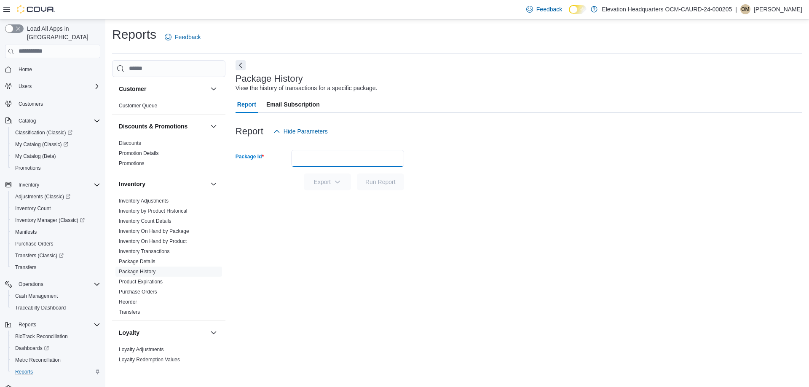
paste input "**********"
type input "**********"
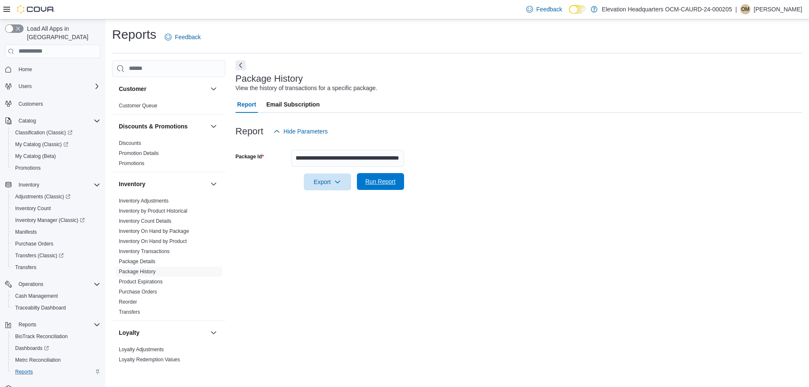
click at [383, 181] on span "Run Report" at bounding box center [380, 181] width 30 height 8
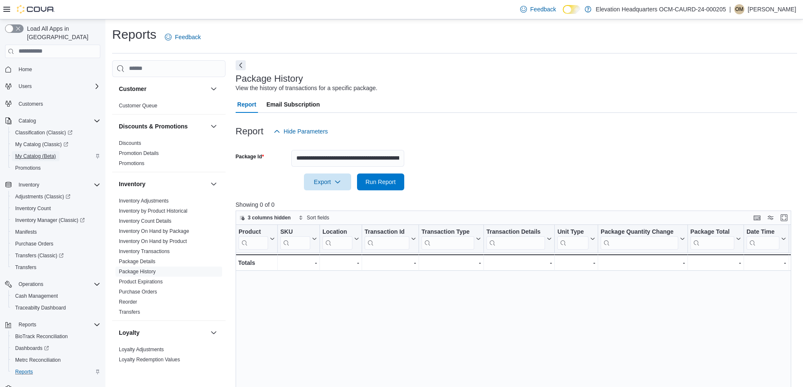
click at [36, 153] on span "My Catalog (Beta)" at bounding box center [35, 156] width 41 height 7
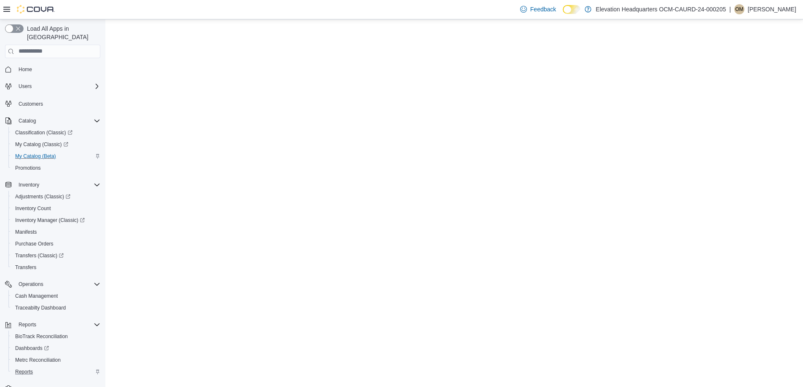
select select "**********"
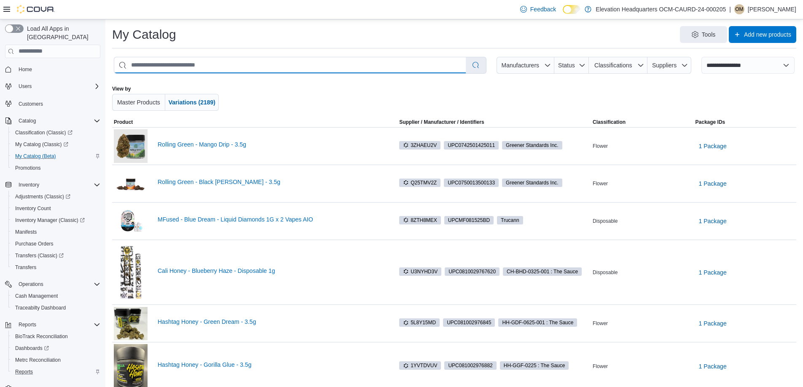
type input "**********"
select select "*********"
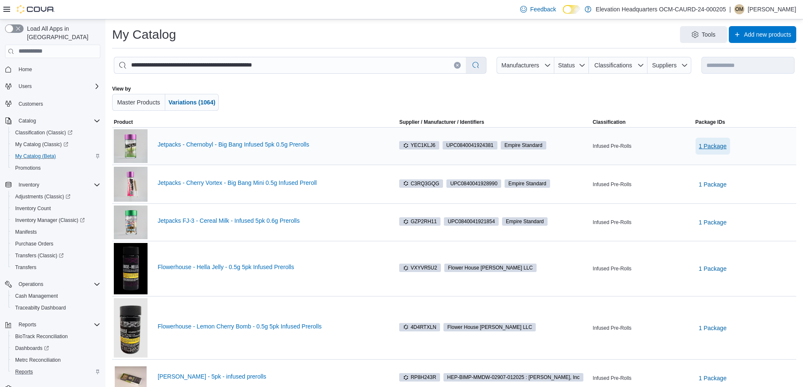
click at [713, 139] on span "1 Package" at bounding box center [713, 146] width 28 height 17
click at [708, 164] on div "You are in a dialog. Press Escape, or tap/click outside the dialog to close. JP…" at bounding box center [718, 169] width 66 height 22
click at [713, 167] on span "JPBB5-0825-001" at bounding box center [714, 169] width 38 height 8
click at [630, 194] on td "Classification Infused Pre-Rolls" at bounding box center [642, 184] width 102 height 39
click at [710, 183] on span "1 Package" at bounding box center [713, 184] width 28 height 8
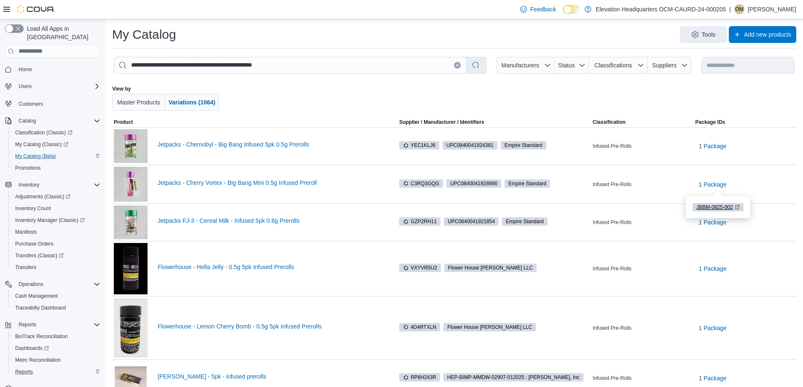
click at [713, 206] on span "JBBM-0825-002" at bounding box center [714, 208] width 37 height 8
click at [717, 219] on span "1 Package" at bounding box center [713, 222] width 28 height 8
click at [717, 243] on span "BP-PCTY-01" at bounding box center [714, 245] width 29 height 8
drag, startPoint x: 343, startPoint y: 59, endPoint x: 0, endPoint y: 56, distance: 343.0
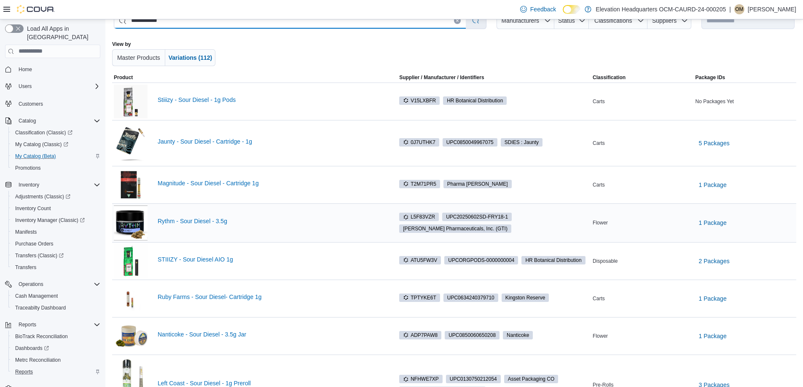
scroll to position [3, 0]
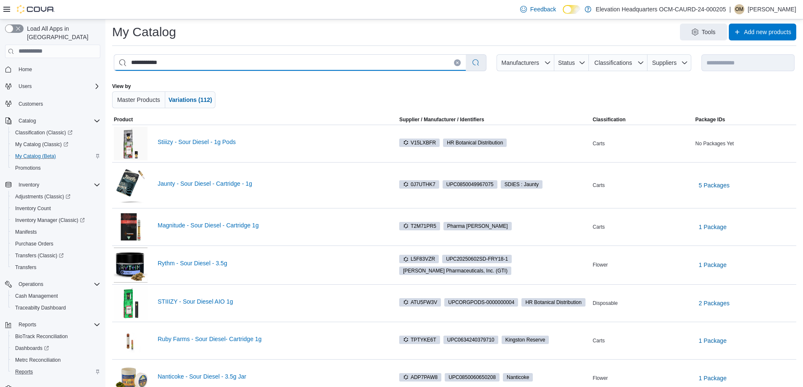
click at [205, 67] on input "**********" at bounding box center [289, 63] width 351 height 16
paste input "**********"
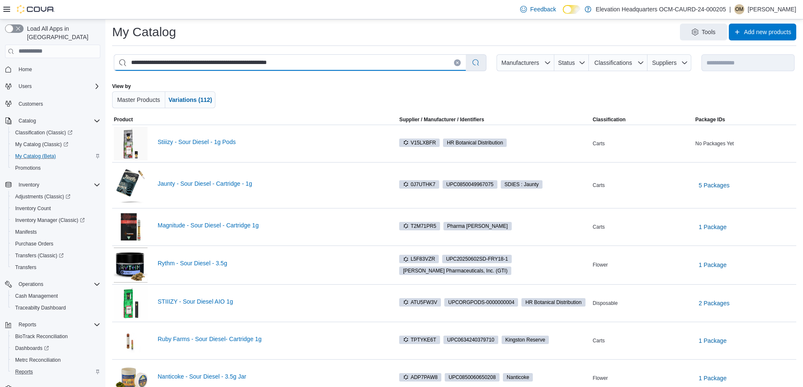
scroll to position [0, 0]
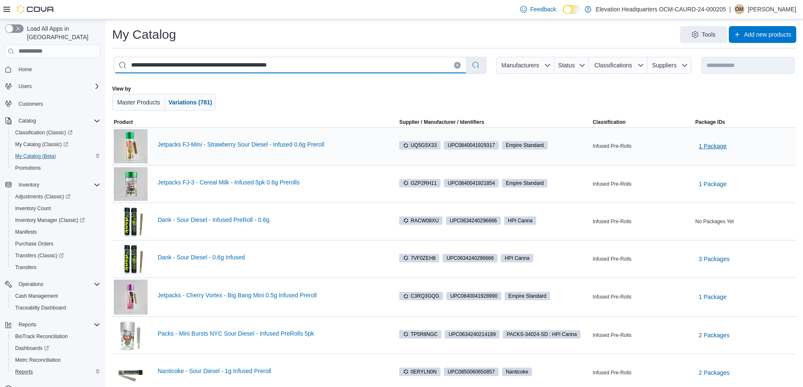
type input "**********"
click at [713, 149] on span "1 Package" at bounding box center [713, 146] width 28 height 8
click at [708, 172] on span "FM-PCTY-02" at bounding box center [714, 169] width 29 height 8
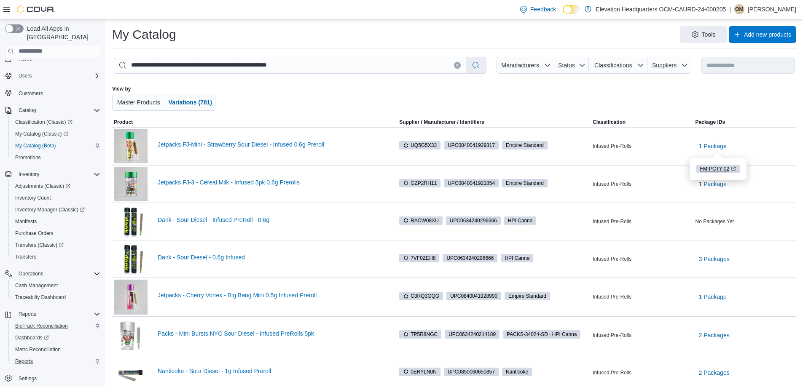
scroll to position [13, 0]
click at [28, 355] on span "Reports" at bounding box center [24, 359] width 18 height 10
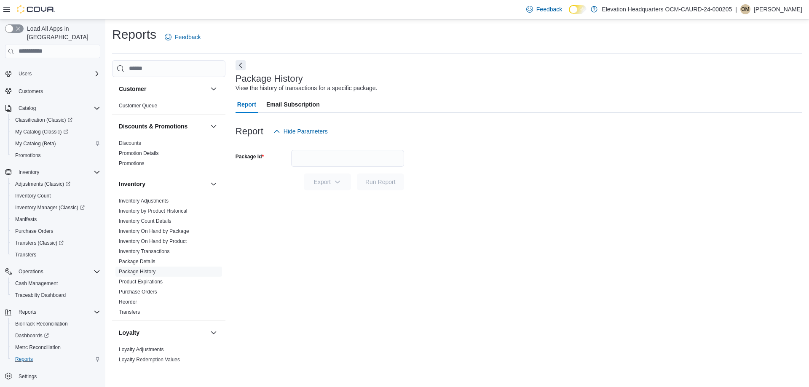
select select "**********"
paste input "**********"
type input "**********"
click at [396, 185] on span "Run Report" at bounding box center [380, 181] width 37 height 17
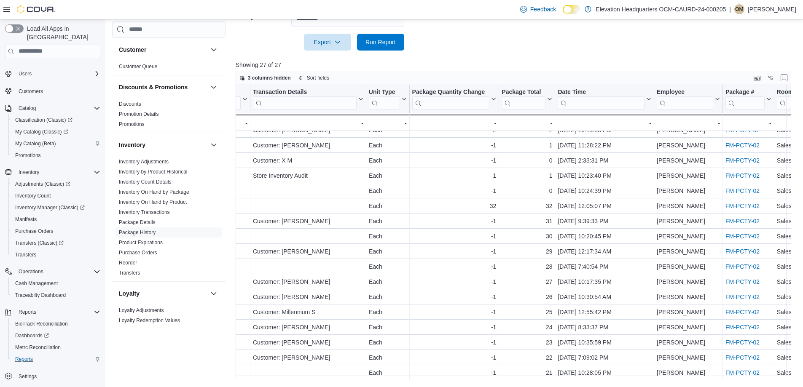
scroll to position [164, 413]
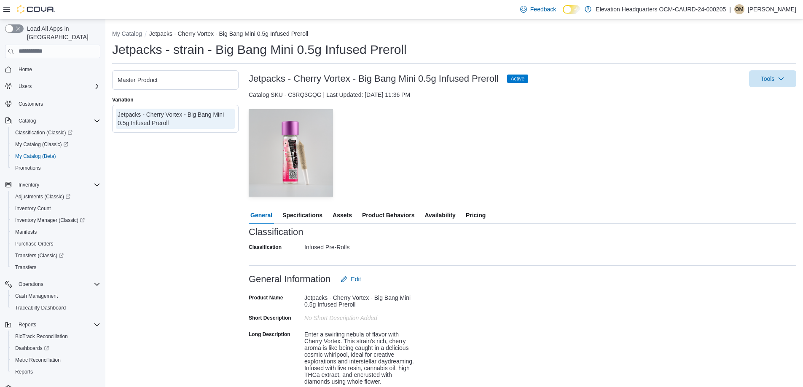
click at [458, 217] on div "General Specifications Assets Product Behaviors Availability Pricing" at bounding box center [522, 215] width 547 height 17
click at [444, 217] on span "Availability" at bounding box center [439, 215] width 31 height 17
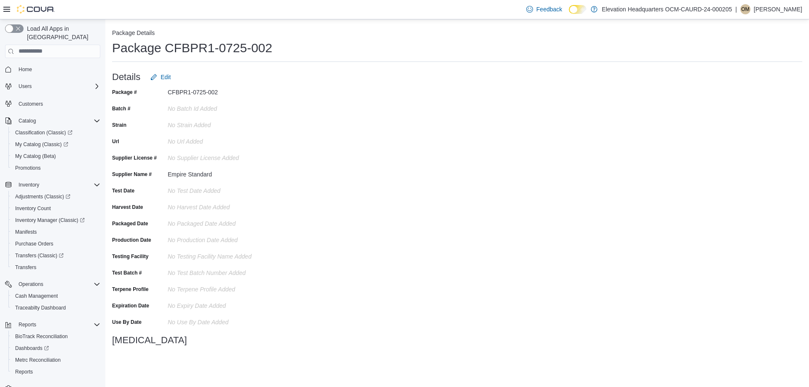
click at [194, 94] on div "CFBPR1-0725-002" at bounding box center [224, 91] width 113 height 10
copy div "CFBPR1-0725-002"
click at [36, 367] on div "Reports" at bounding box center [56, 372] width 88 height 10
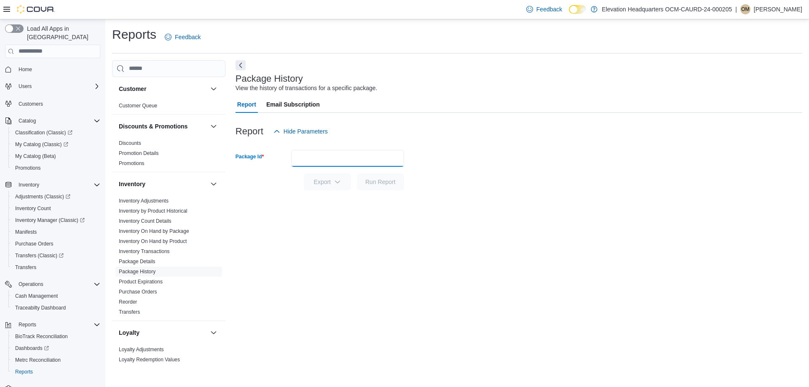
drag, startPoint x: 307, startPoint y: 167, endPoint x: 316, endPoint y: 164, distance: 10.1
paste input "**********"
type input "**********"
click at [384, 181] on span "Run Report" at bounding box center [380, 181] width 30 height 8
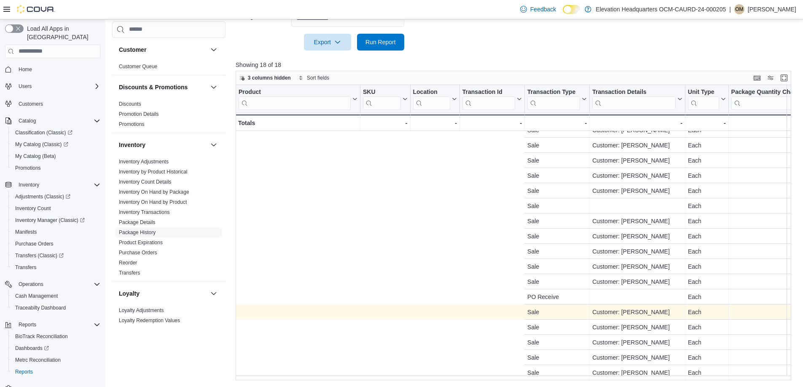
scroll to position [28, 369]
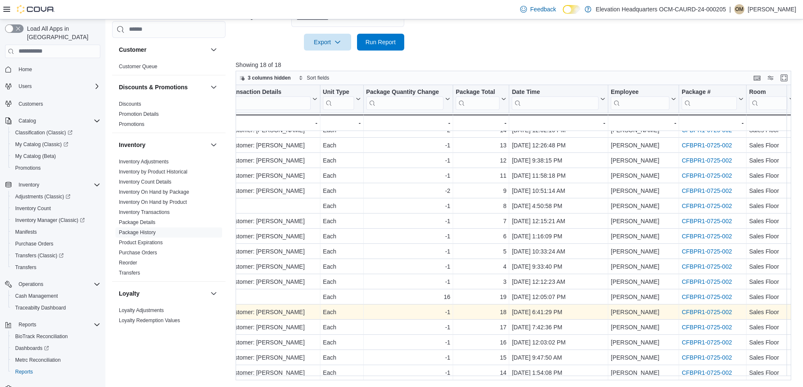
drag, startPoint x: 387, startPoint y: 313, endPoint x: 676, endPoint y: 313, distance: 288.7
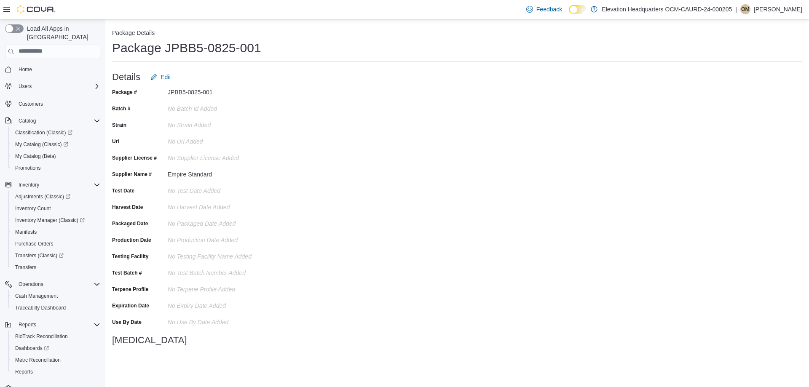
click at [192, 92] on div "JPBB5-0825-001" at bounding box center [224, 91] width 113 height 10
click at [192, 91] on div "JPBB5-0825-001" at bounding box center [224, 91] width 113 height 10
click at [194, 91] on div "JPBB5-0825-001" at bounding box center [224, 91] width 113 height 10
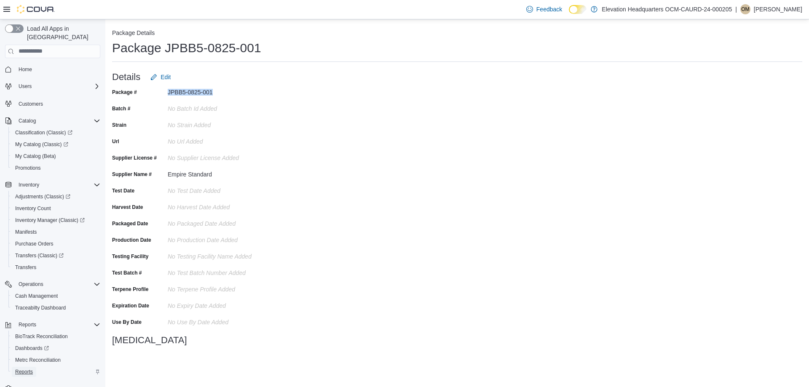
click at [21, 369] on span "Reports" at bounding box center [24, 372] width 18 height 7
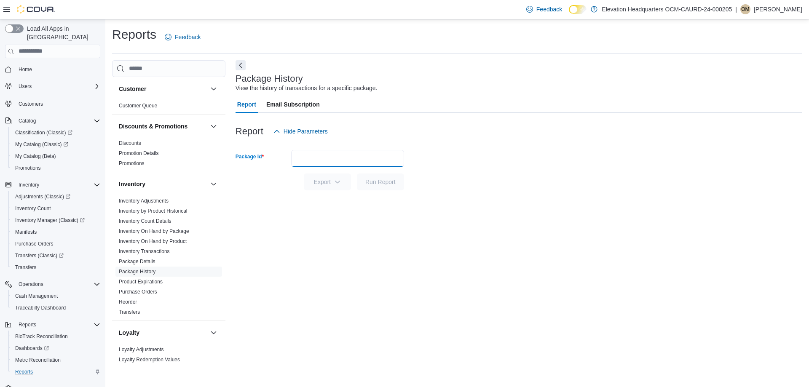
paste input "**********"
click at [379, 181] on span "Run Report" at bounding box center [380, 181] width 30 height 8
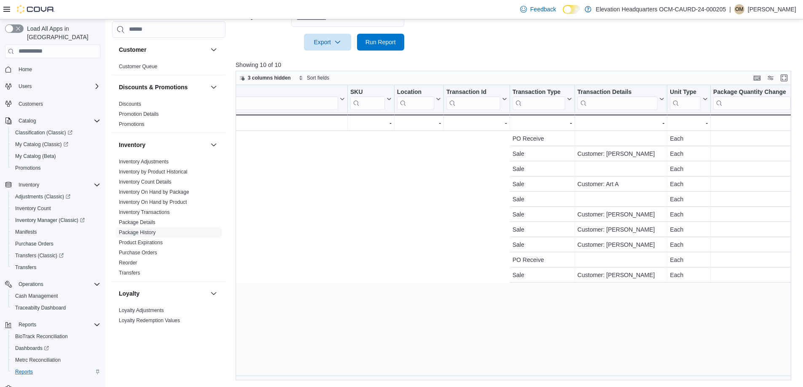
scroll to position [0, 397]
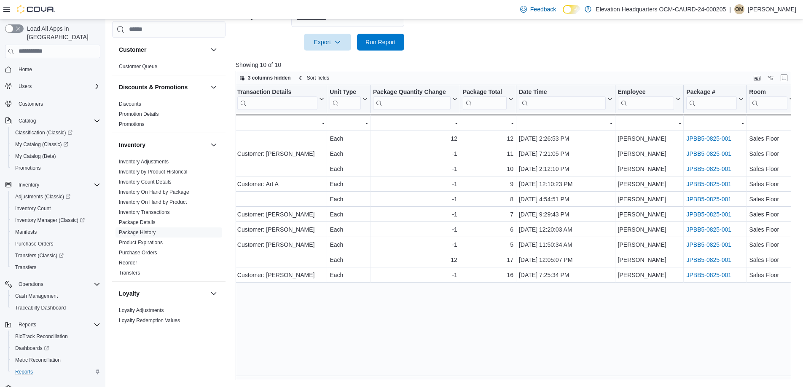
drag, startPoint x: 441, startPoint y: 297, endPoint x: 553, endPoint y: 298, distance: 111.7
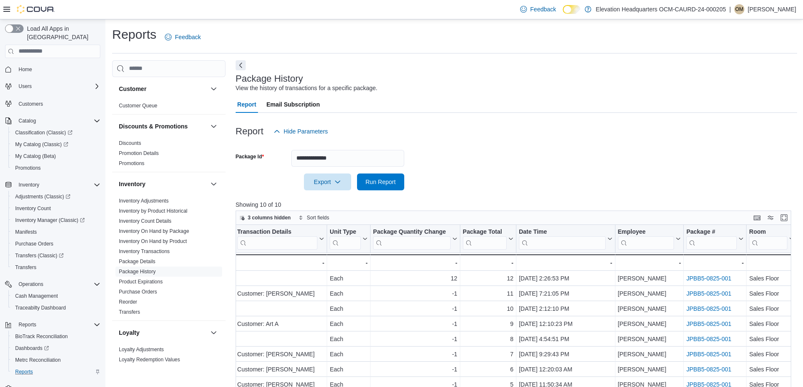
drag, startPoint x: 342, startPoint y: 143, endPoint x: 340, endPoint y: 153, distance: 10.3
click at [341, 150] on form "**********" at bounding box center [516, 165] width 561 height 51
click at [340, 153] on input "**********" at bounding box center [347, 158] width 113 height 17
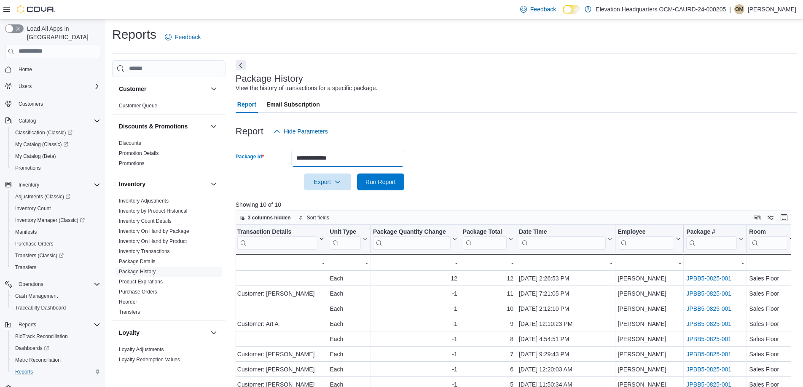
paste input "text"
click at [370, 194] on div at bounding box center [516, 195] width 561 height 10
click at [376, 186] on span "Run Report" at bounding box center [380, 181] width 37 height 17
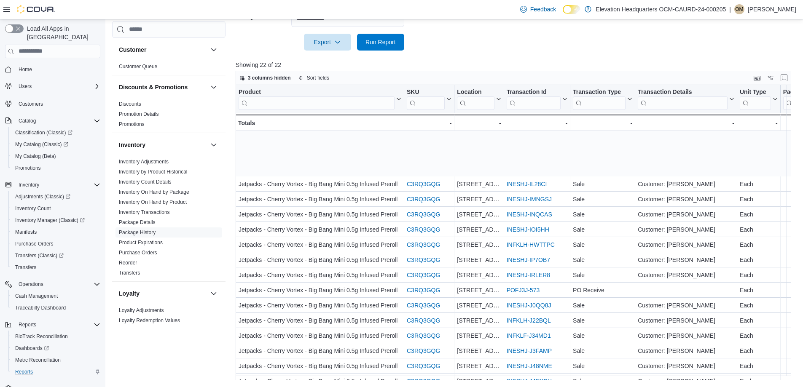
scroll to position [88, 0]
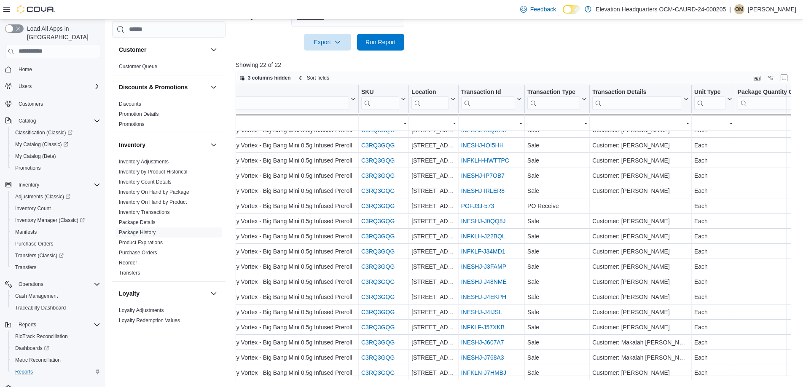
drag, startPoint x: 378, startPoint y: 315, endPoint x: 454, endPoint y: 315, distance: 75.9
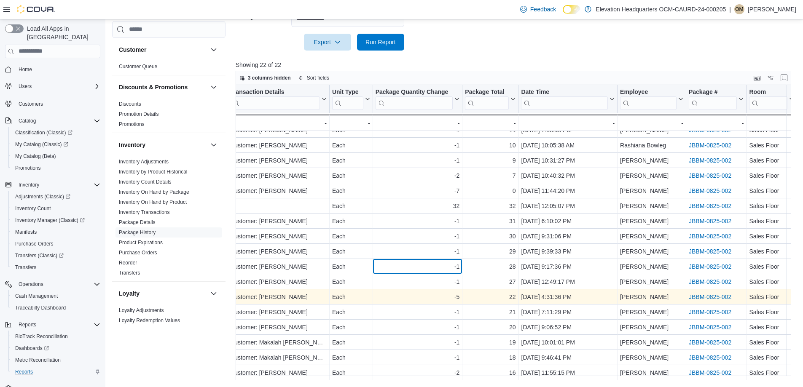
drag, startPoint x: 434, startPoint y: 263, endPoint x: 585, endPoint y: 287, distance: 152.7
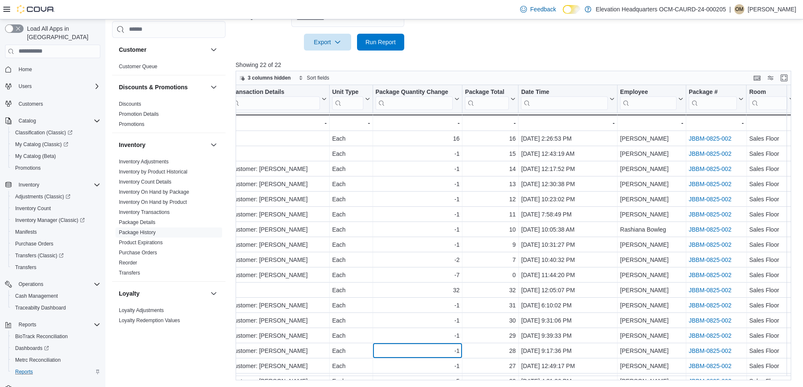
scroll to position [0, 0]
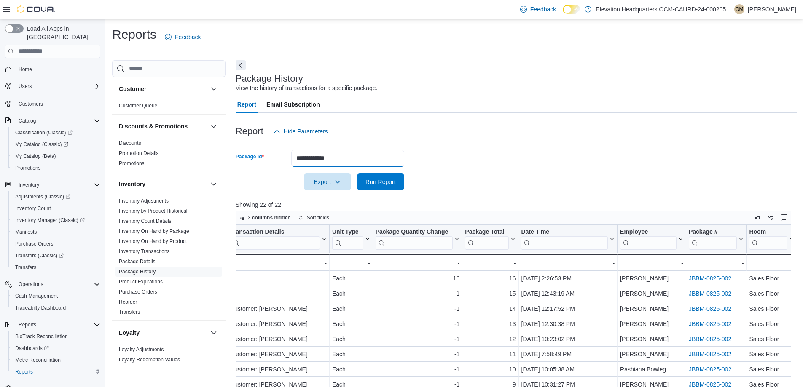
click at [361, 155] on input "**********" at bounding box center [347, 158] width 113 height 17
paste input "text"
type input "**********"
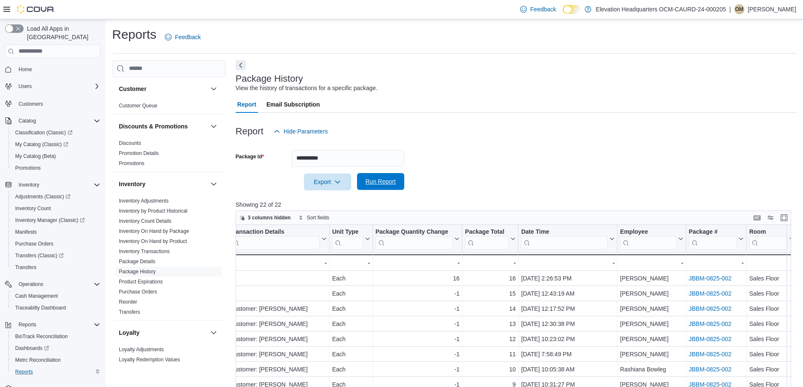
click at [383, 180] on span "Run Report" at bounding box center [380, 181] width 30 height 8
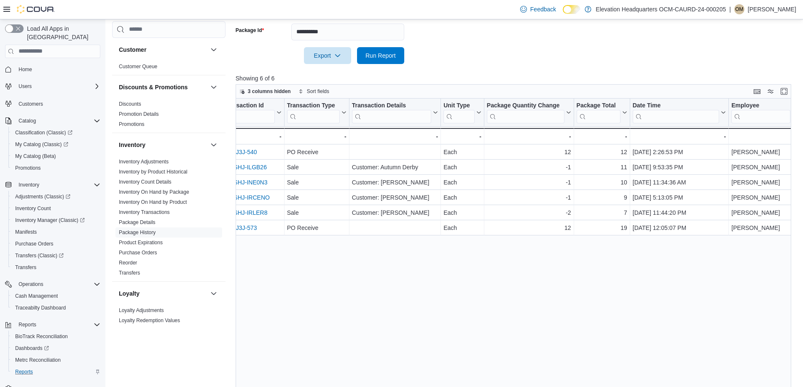
scroll to position [0, 382]
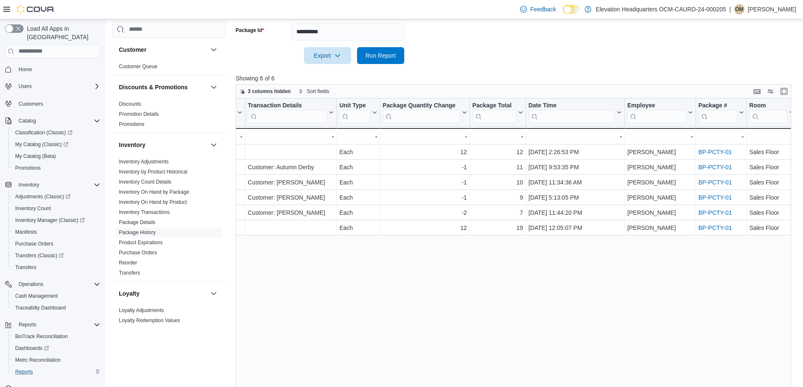
drag, startPoint x: 392, startPoint y: 252, endPoint x: 551, endPoint y: 250, distance: 159.3
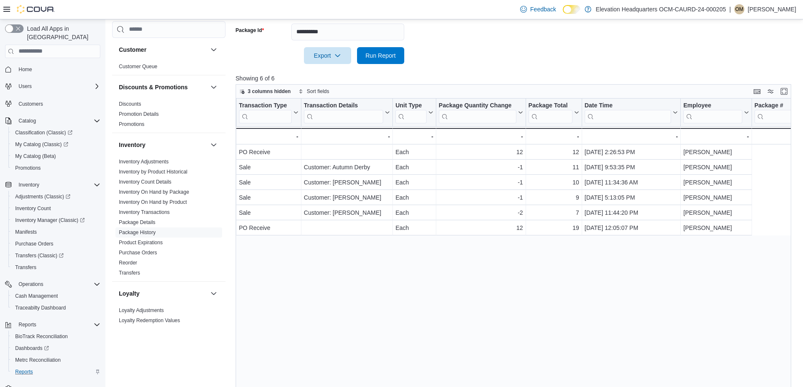
scroll to position [0, 0]
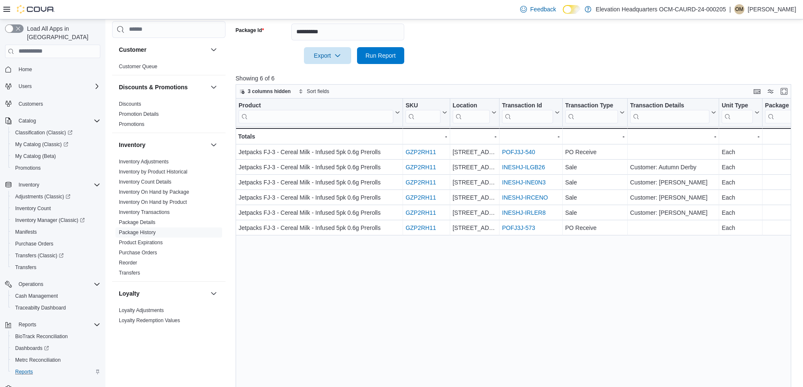
drag, startPoint x: 607, startPoint y: 255, endPoint x: 389, endPoint y: 259, distance: 218.3
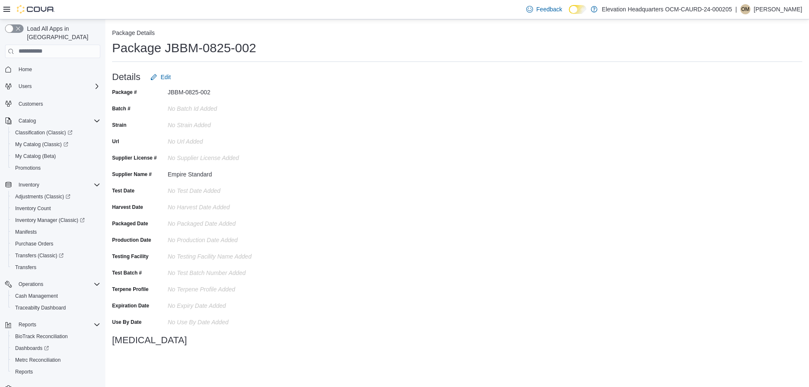
click at [200, 86] on div "JBBM-0825-002" at bounding box center [224, 91] width 113 height 10
click at [197, 94] on div "JBBM-0825-002" at bounding box center [224, 91] width 113 height 10
copy div "JBBM-0825-002"
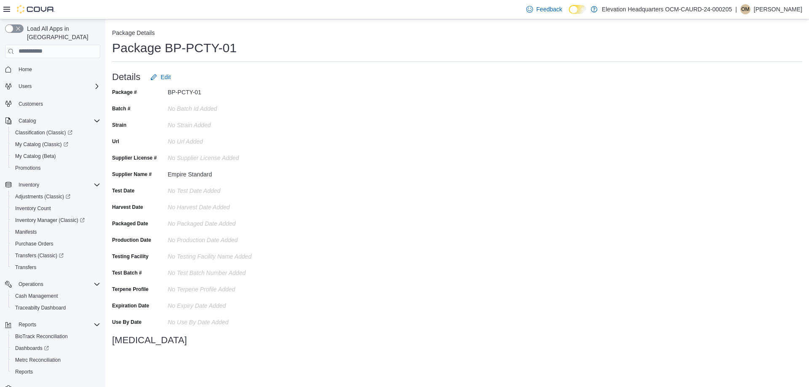
click at [182, 91] on div "BP-PCTY-01" at bounding box center [224, 91] width 113 height 10
copy div "PCTY"
click at [201, 90] on div "BP-PCTY-01" at bounding box center [224, 91] width 113 height 10
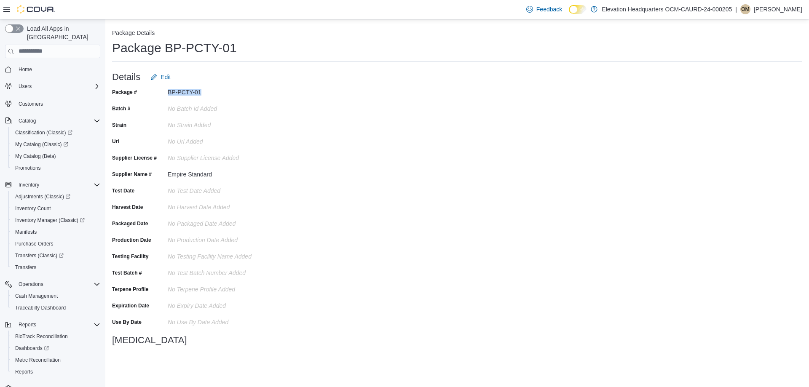
click at [201, 90] on div "BP-PCTY-01" at bounding box center [224, 91] width 113 height 10
copy div "BP-PCTY-01"
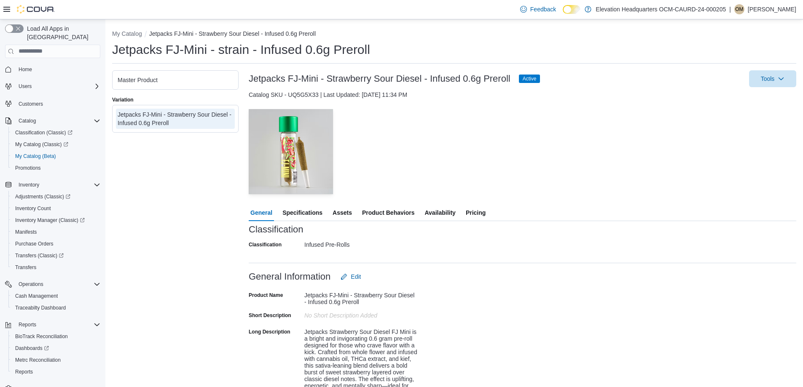
click at [192, 43] on h1 "Jetpacks FJ-Mini - strain - Infused 0.6g Preroll" at bounding box center [241, 49] width 258 height 17
drag, startPoint x: 192, startPoint y: 43, endPoint x: 162, endPoint y: 147, distance: 107.4
click at [139, 153] on div "Master Product Variation Jetpacks FJ-Mini - Strawberry Sour Diesel - Infused 0.…" at bounding box center [175, 366] width 126 height 592
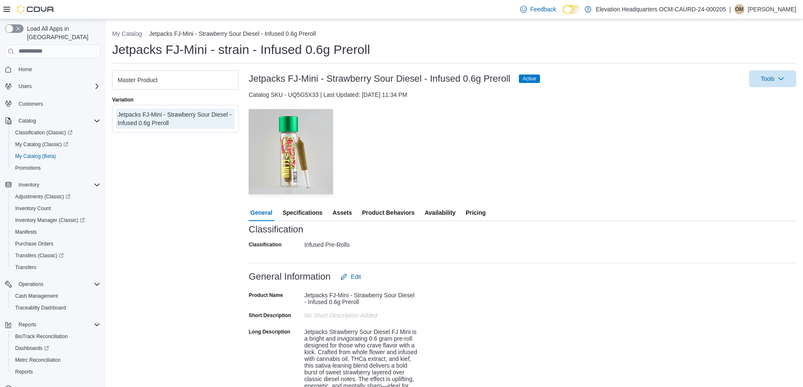
click at [297, 82] on h3 "Jetpacks FJ-Mini - Strawberry Sour Diesel - Infused 0.6g Preroll" at bounding box center [380, 79] width 262 height 10
copy h3 "Jetpacks FJ-Mini - Strawberry Sour Diesel - Infused 0.6g Preroll"
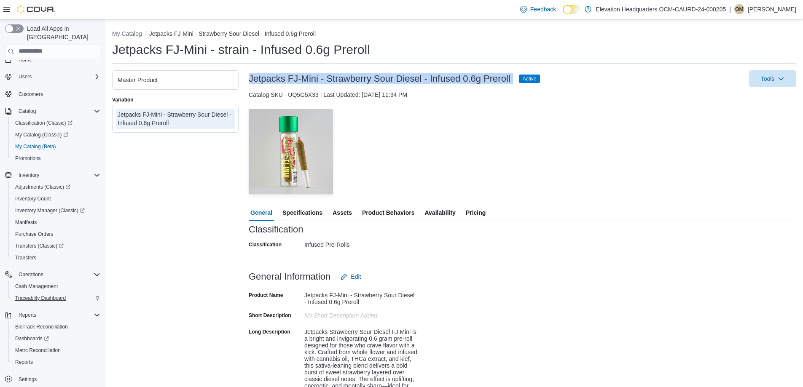
scroll to position [13, 0]
click at [35, 354] on link "Reports" at bounding box center [24, 359] width 24 height 10
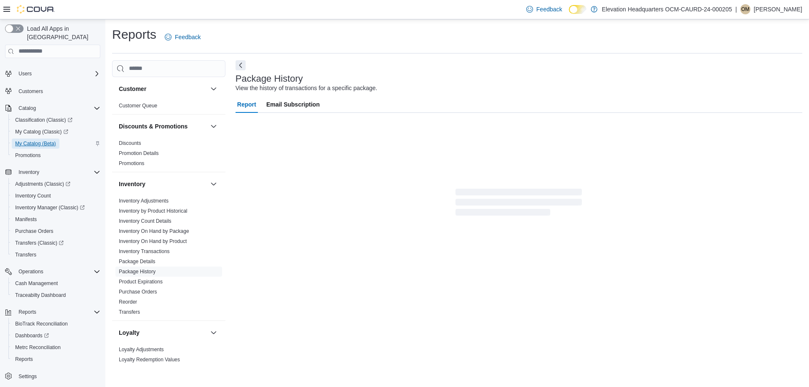
click at [45, 140] on span "My Catalog (Beta)" at bounding box center [35, 143] width 41 height 7
select select "**********"
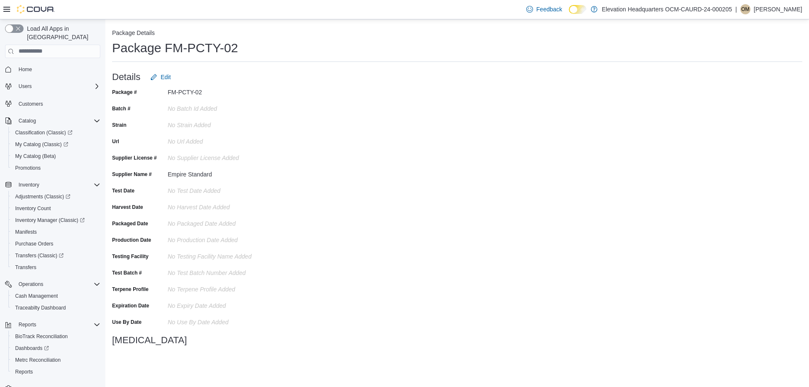
click at [193, 83] on div "Details Edit" at bounding box center [457, 77] width 690 height 17
click at [190, 88] on div "FM-PCTY-02" at bounding box center [224, 91] width 113 height 10
copy div "FM-PCTY-02"
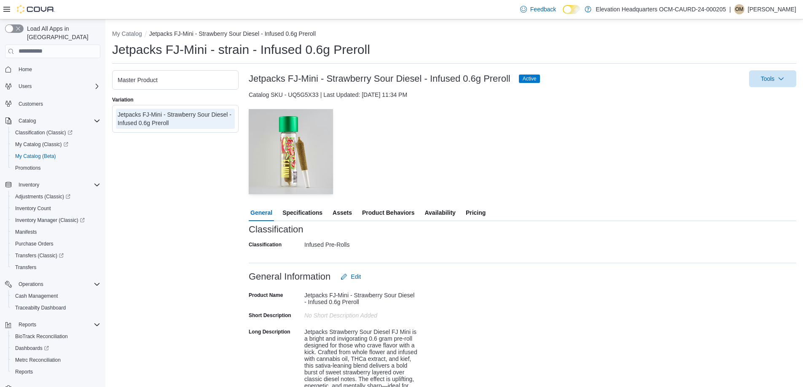
click at [367, 82] on h3 "Jetpacks FJ-Mini - Strawberry Sour Diesel - Infused 0.6g Preroll" at bounding box center [380, 79] width 262 height 10
copy h3 "Jetpacks FJ-Mini - Strawberry Sour Diesel - Infused 0.6g Preroll"
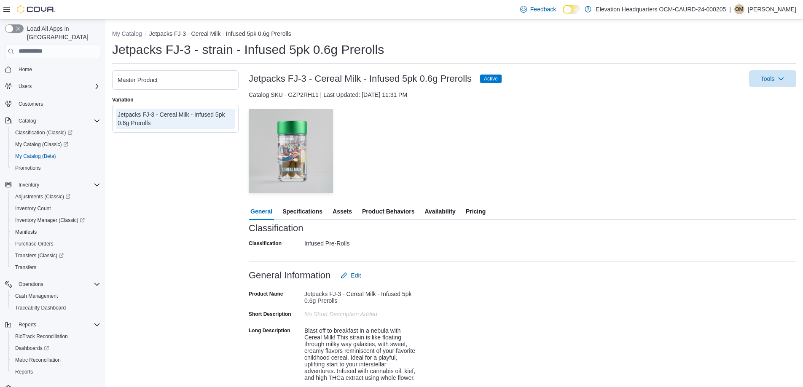
click at [363, 85] on div "Jetpacks FJ-3 - Cereal Milk - Infused 5pk 0.6g Prerolls Active Tools" at bounding box center [522, 78] width 547 height 17
click at [365, 81] on h3 "Jetpacks FJ-3 - Cereal Milk - Infused 5pk 0.6g Prerolls" at bounding box center [360, 79] width 223 height 10
click at [364, 81] on h3 "Jetpacks FJ-3 - Cereal Milk - Infused 5pk 0.6g Prerolls" at bounding box center [360, 79] width 223 height 10
copy h3 "Jetpacks FJ-3 - Cereal Milk - Infused 5pk 0.6g Prerolls"
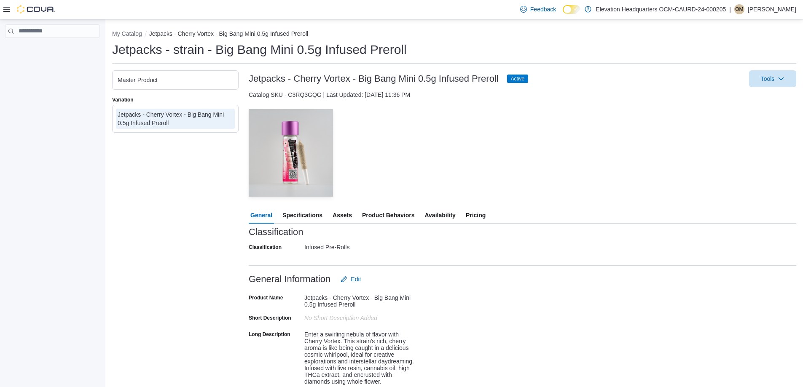
click at [380, 82] on h3 "Jetpacks - Cherry Vortex - Big Bang Mini 0.5g Infused Preroll" at bounding box center [374, 79] width 250 height 10
copy h3 "Jetpacks - Cherry Vortex - Big Bang Mini 0.5g Infused Preroll"
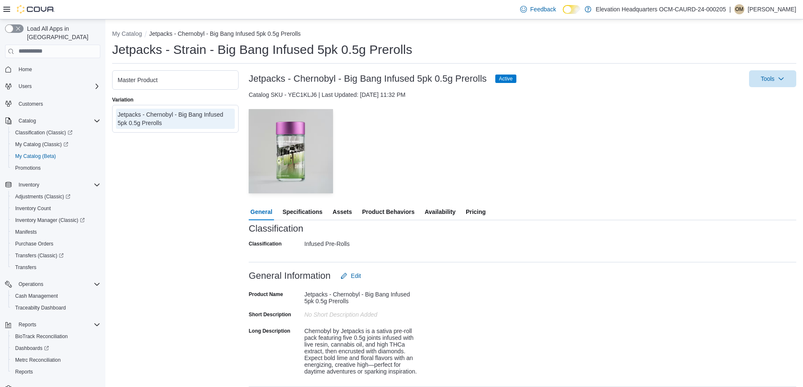
click at [344, 84] on div "Jetpacks - Chernobyl - Big Bang Infused 5pk 0.5g Prerolls Active Tools" at bounding box center [522, 78] width 547 height 17
copy h3 "Jetpacks - Chernobyl - Big Bang Infused 5pk 0.5g Prerolls"
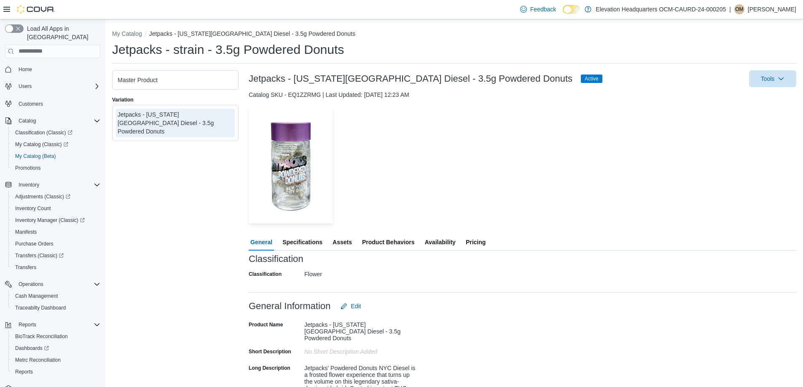
click at [356, 72] on div "Jetpacks - [US_STATE][GEOGRAPHIC_DATA] Diesel - 3.5g Powdered Donuts Active Too…" at bounding box center [522, 78] width 547 height 17
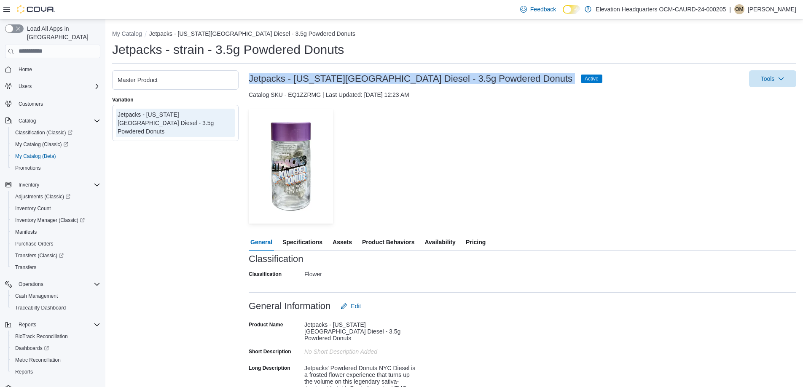
click at [356, 72] on div "Jetpacks - New York City Diesel - 3.5g Powdered Donuts Active Tools" at bounding box center [522, 78] width 547 height 17
copy h3 "Jetpacks - [US_STATE][GEOGRAPHIC_DATA] Diesel - 3.5g Powdered Donuts"
click at [44, 153] on span "My Catalog (Beta)" at bounding box center [35, 156] width 41 height 7
select select "**********"
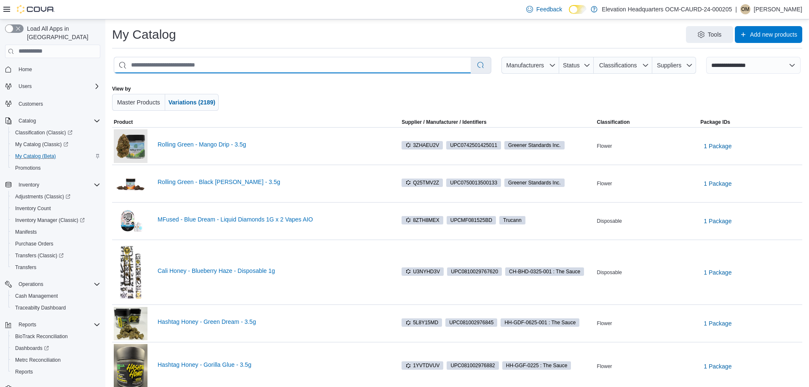
type input "**********"
select select "*********"
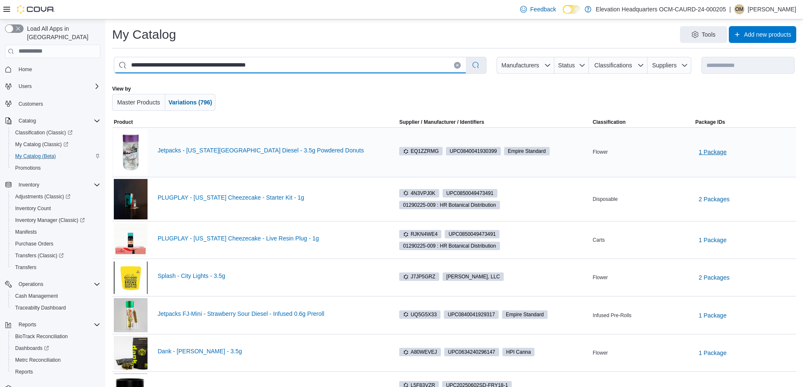
type input "**********"
click at [708, 150] on span "1 Package" at bounding box center [713, 152] width 28 height 8
click at [714, 177] on span "JPPDIF-0425-002" at bounding box center [714, 175] width 40 height 8
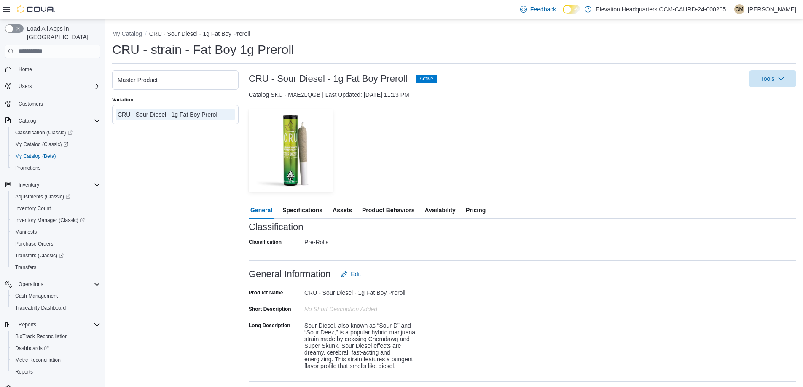
click at [450, 212] on span "Availability" at bounding box center [439, 210] width 31 height 17
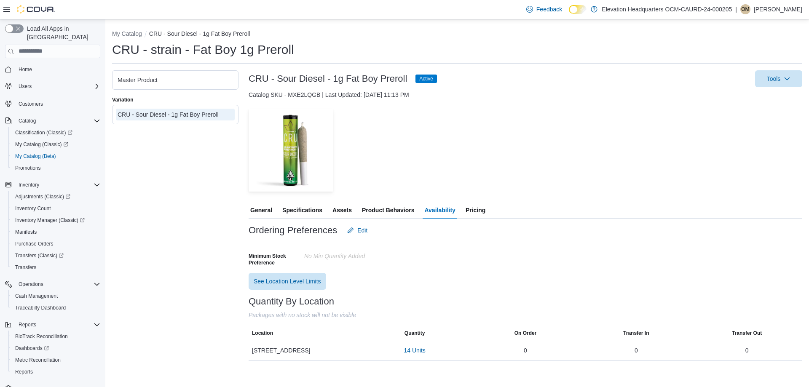
click at [471, 204] on span "Pricing" at bounding box center [476, 210] width 20 height 17
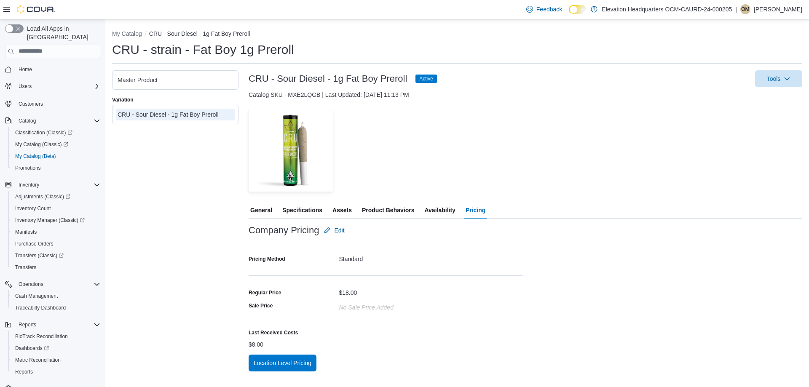
click at [439, 204] on span "Availability" at bounding box center [439, 210] width 31 height 17
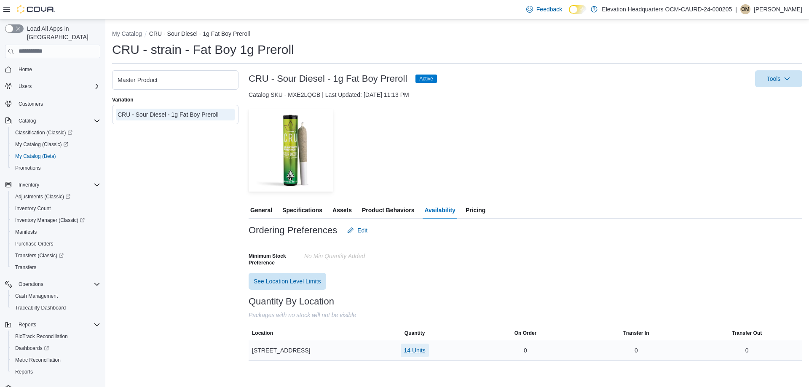
click at [416, 350] on span "14 Units" at bounding box center [414, 350] width 21 height 8
click at [411, 320] on span "CFBPR1-0725-002" at bounding box center [400, 314] width 50 height 13
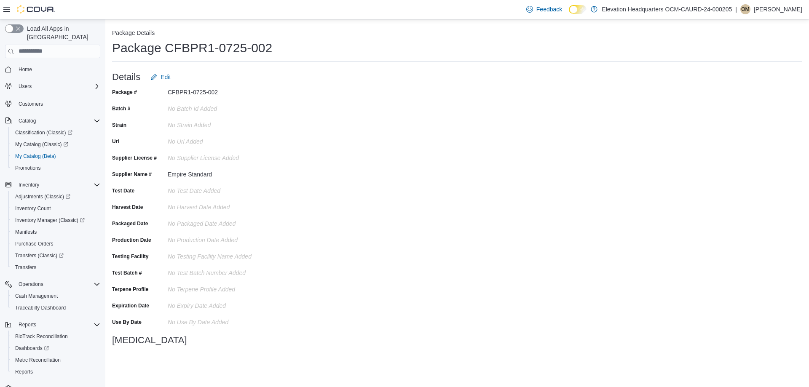
click at [222, 51] on h1 "Package CFBPR1-0725-002" at bounding box center [192, 48] width 160 height 17
drag, startPoint x: 222, startPoint y: 51, endPoint x: 129, endPoint y: 48, distance: 92.3
click at [128, 49] on h1 "Package CFBPR1-0725-002" at bounding box center [192, 48] width 160 height 17
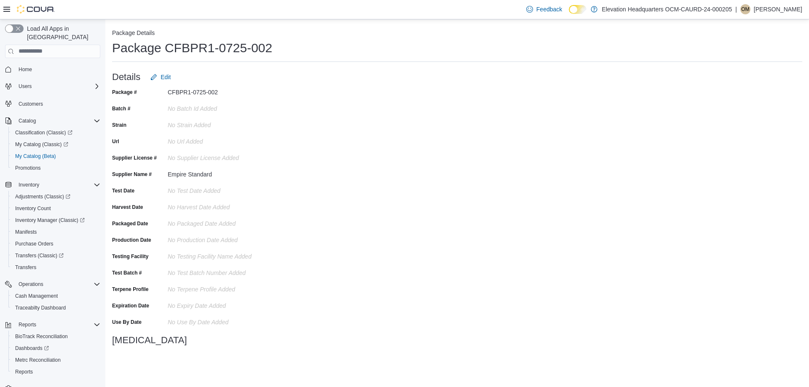
click at [170, 43] on h1 "Package CFBPR1-0725-002" at bounding box center [192, 48] width 160 height 17
drag, startPoint x: 163, startPoint y: 46, endPoint x: 244, endPoint y: 46, distance: 80.5
click at [284, 46] on div "Package CFBPR1-0725-002" at bounding box center [457, 48] width 690 height 17
copy h1 "CFBPR1-0725-002"
click at [30, 369] on span "Reports" at bounding box center [24, 372] width 18 height 7
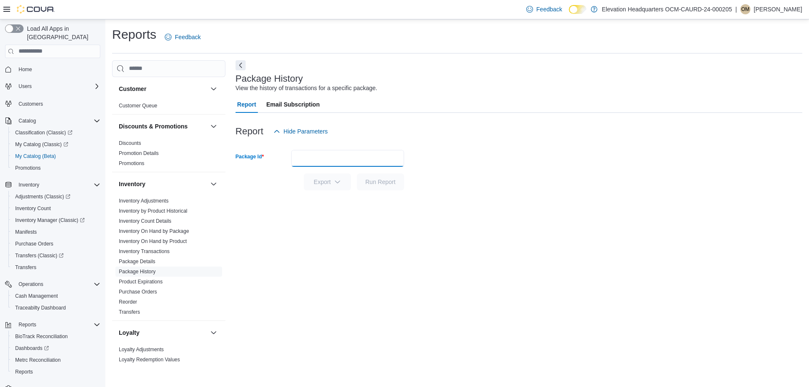
paste input "**********"
click at [393, 182] on span "Run Report" at bounding box center [380, 181] width 30 height 8
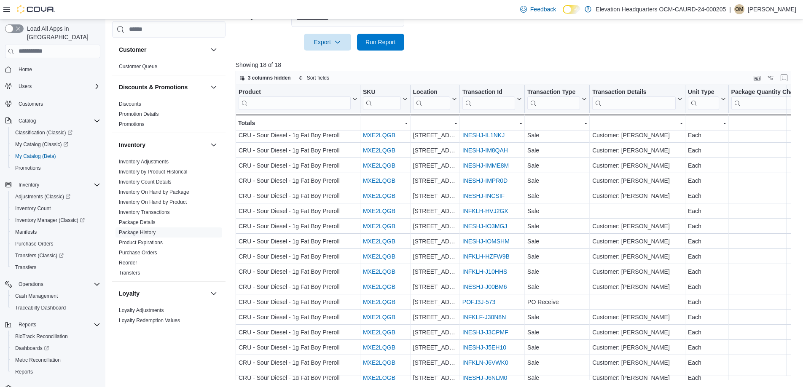
scroll to position [28, 0]
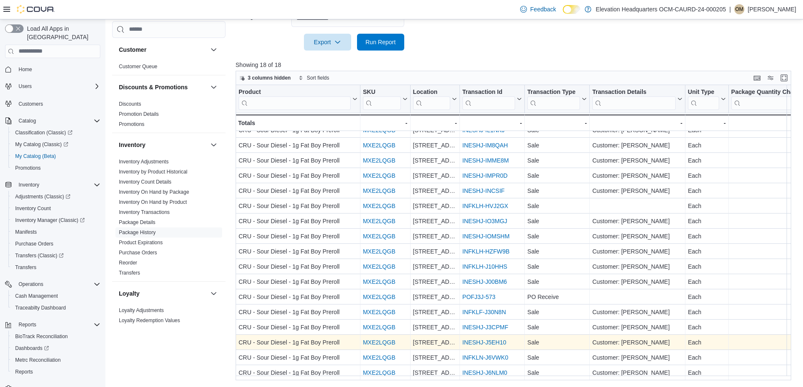
drag, startPoint x: 501, startPoint y: 340, endPoint x: 729, endPoint y: 337, distance: 228.0
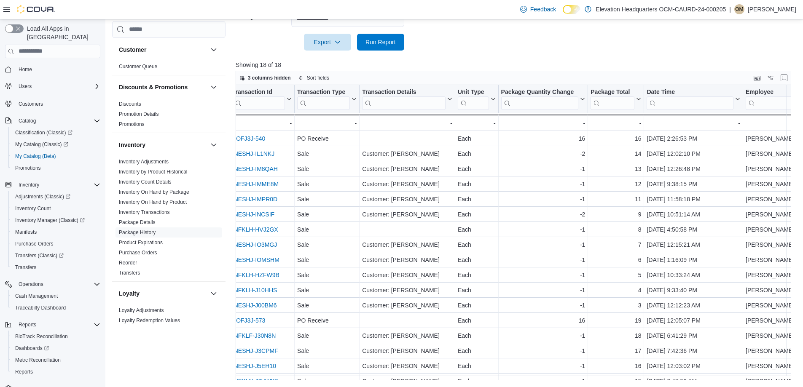
scroll to position [0, 0]
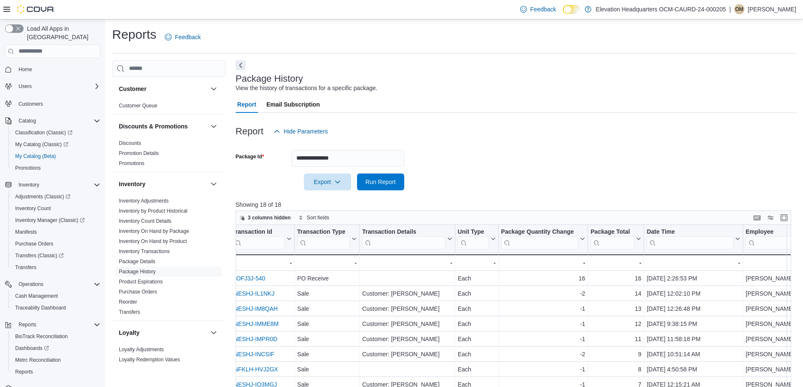
drag, startPoint x: 368, startPoint y: 143, endPoint x: 349, endPoint y: 153, distance: 21.1
click at [367, 144] on div at bounding box center [516, 145] width 561 height 10
click at [349, 153] on input "**********" at bounding box center [347, 158] width 113 height 17
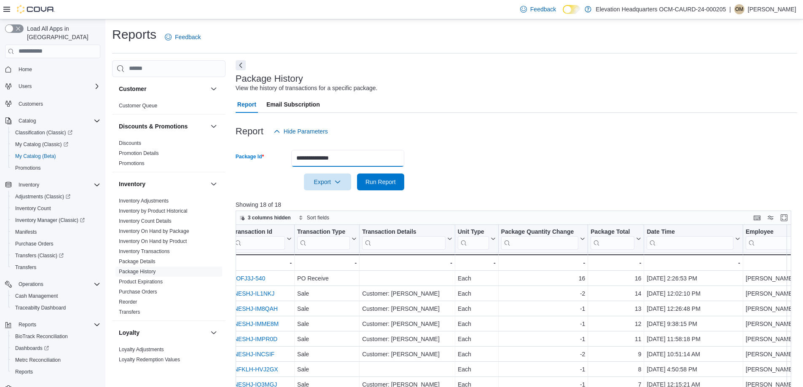
paste input "text"
click at [378, 182] on span "Run Report" at bounding box center [380, 181] width 30 height 8
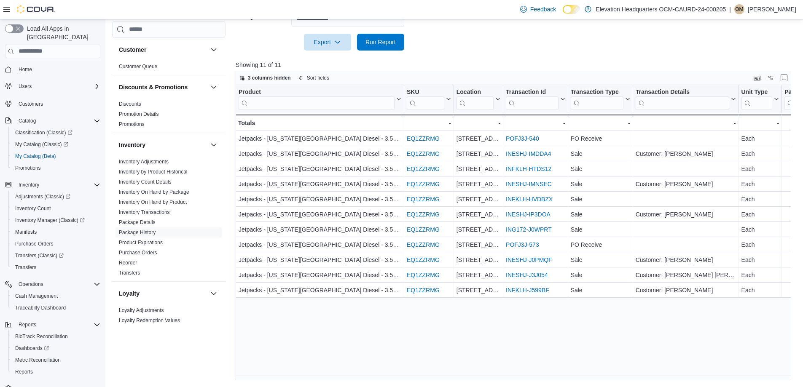
scroll to position [0, 412]
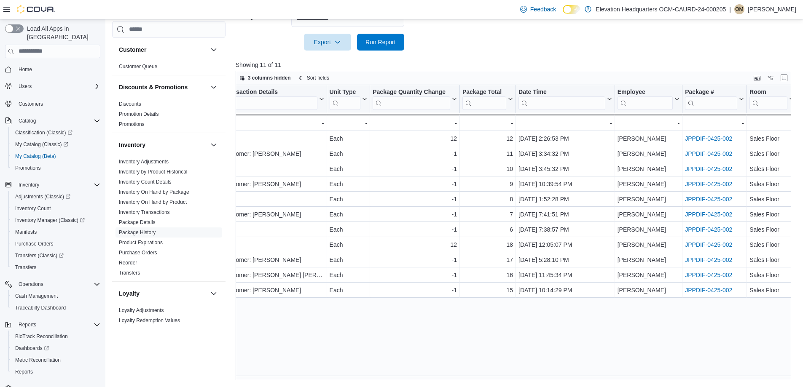
drag, startPoint x: 511, startPoint y: 312, endPoint x: 693, endPoint y: 328, distance: 182.3
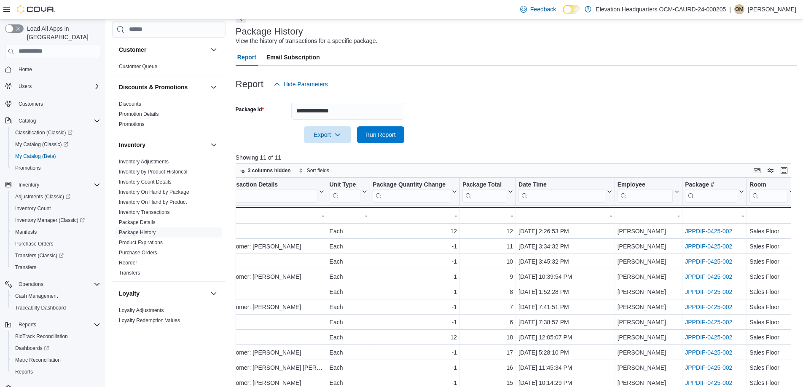
scroll to position [0, 0]
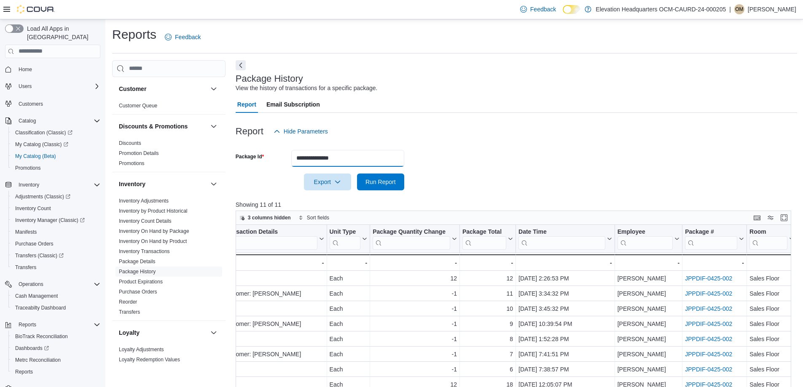
click at [340, 159] on input "**********" at bounding box center [347, 158] width 113 height 17
click at [342, 159] on input "**********" at bounding box center [347, 158] width 113 height 17
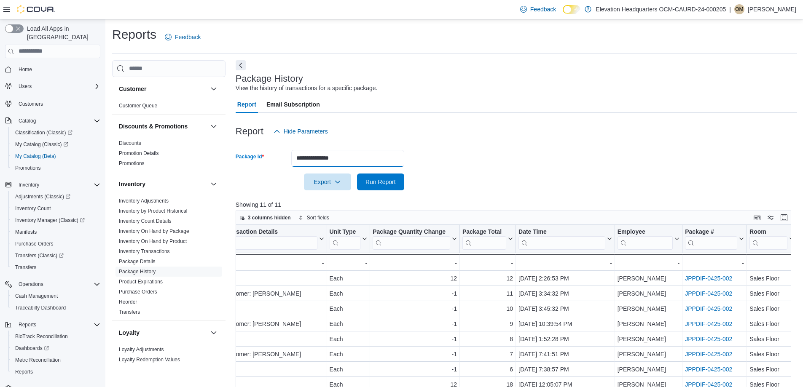
click at [342, 159] on input "**********" at bounding box center [347, 158] width 113 height 17
paste input "text"
click at [381, 189] on span "Run Report" at bounding box center [380, 181] width 37 height 17
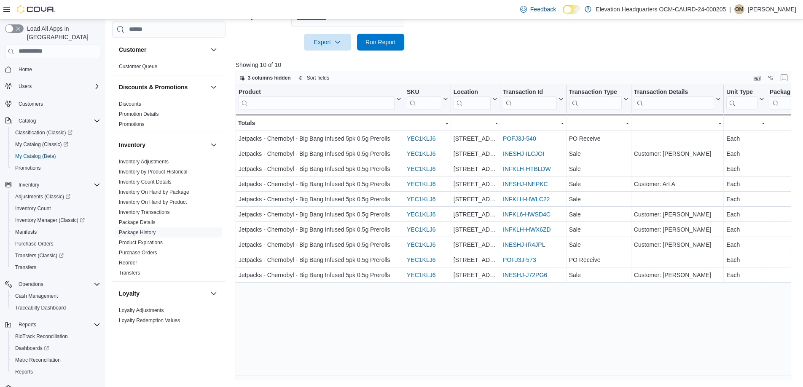
scroll to position [0, 397]
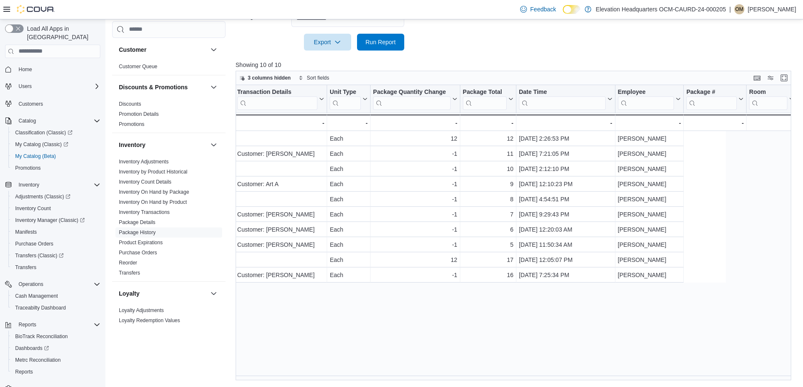
drag, startPoint x: 426, startPoint y: 253, endPoint x: 609, endPoint y: 266, distance: 183.4
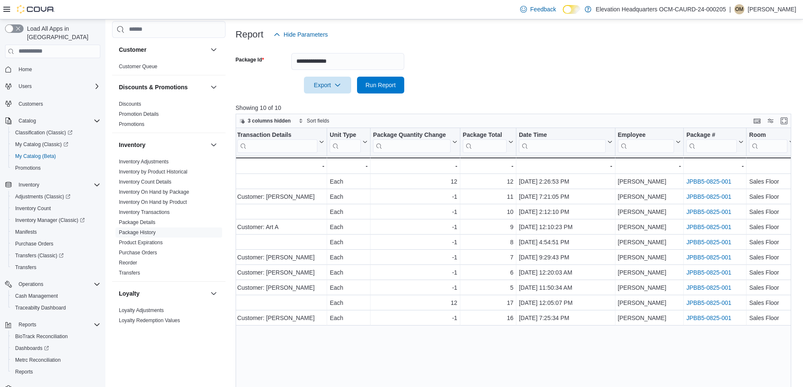
scroll to position [0, 0]
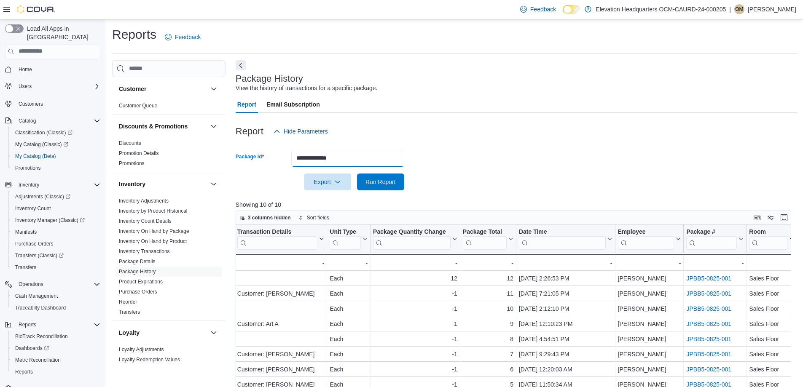
click at [339, 159] on input "**********" at bounding box center [347, 158] width 113 height 17
paste input "text"
click at [369, 174] on span "Run Report" at bounding box center [380, 181] width 37 height 17
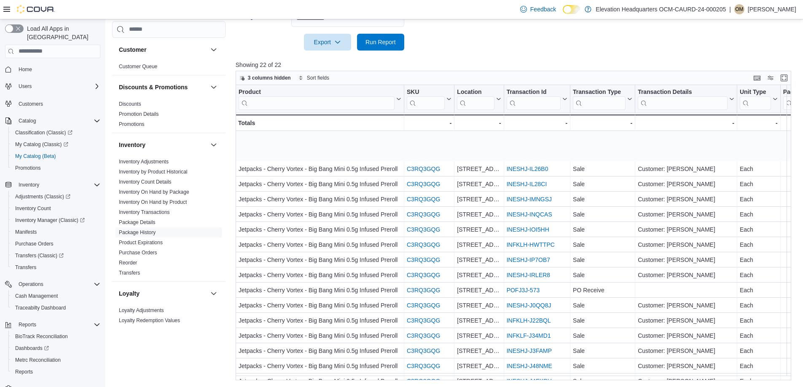
scroll to position [88, 0]
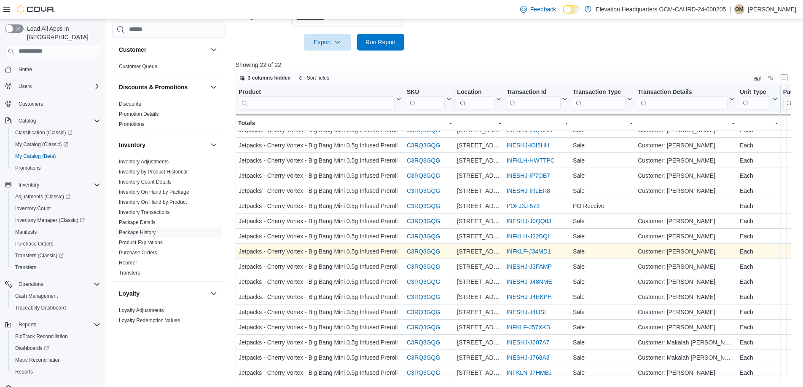
drag, startPoint x: 422, startPoint y: 233, endPoint x: 543, endPoint y: 275, distance: 128.2
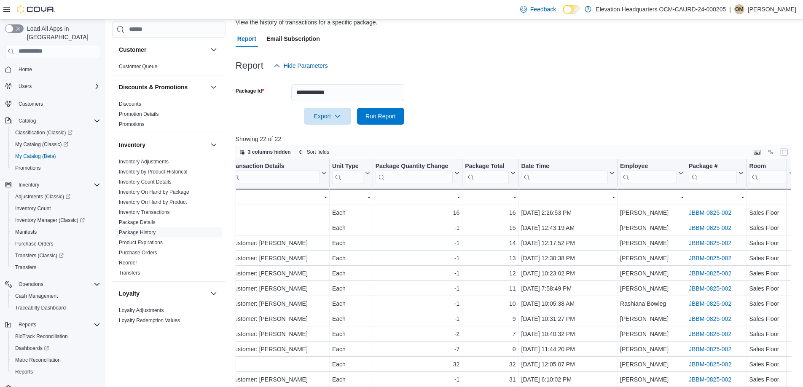
scroll to position [0, 0]
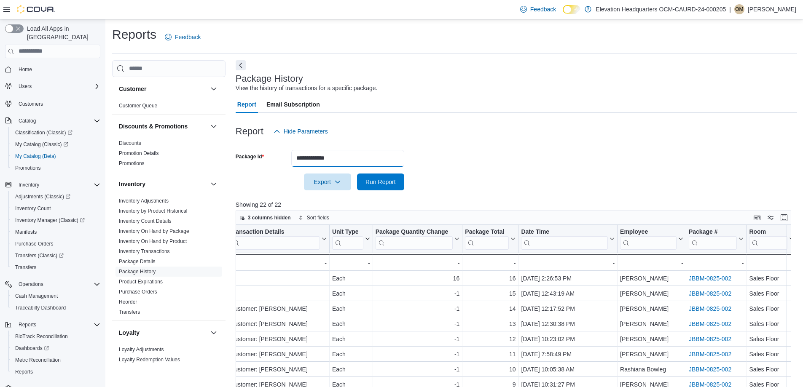
click at [373, 153] on input "**********" at bounding box center [347, 158] width 113 height 17
paste input "text"
type input "**********"
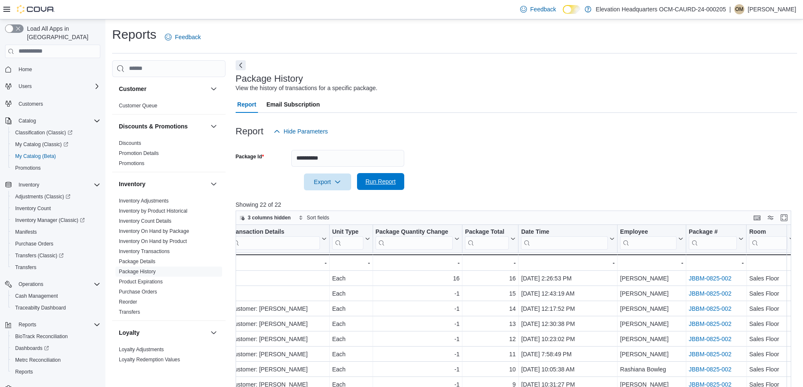
click at [392, 181] on span "Run Report" at bounding box center [380, 181] width 30 height 8
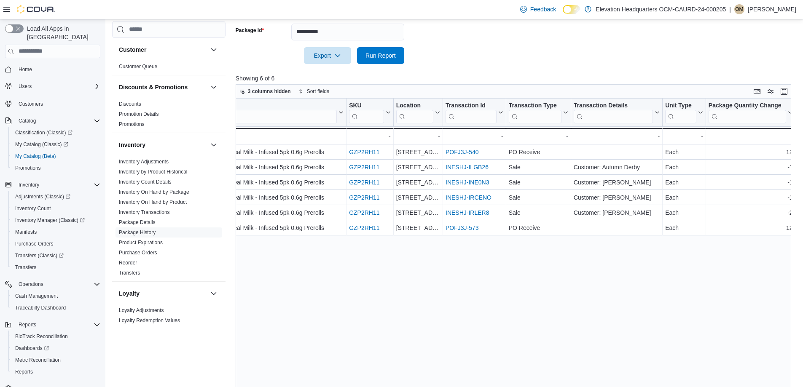
scroll to position [0, 382]
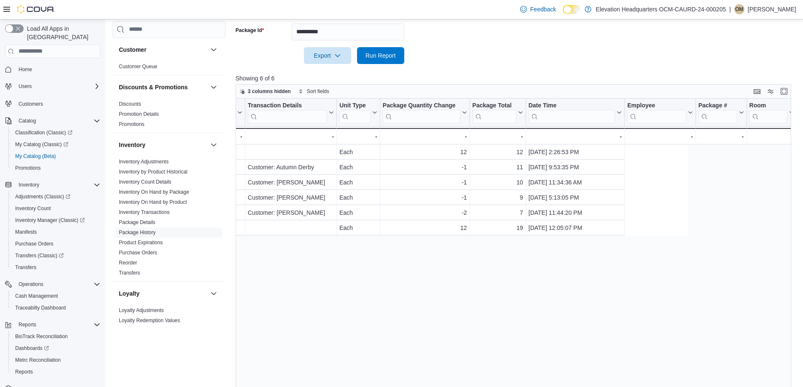
drag, startPoint x: 411, startPoint y: 240, endPoint x: 532, endPoint y: 247, distance: 121.6
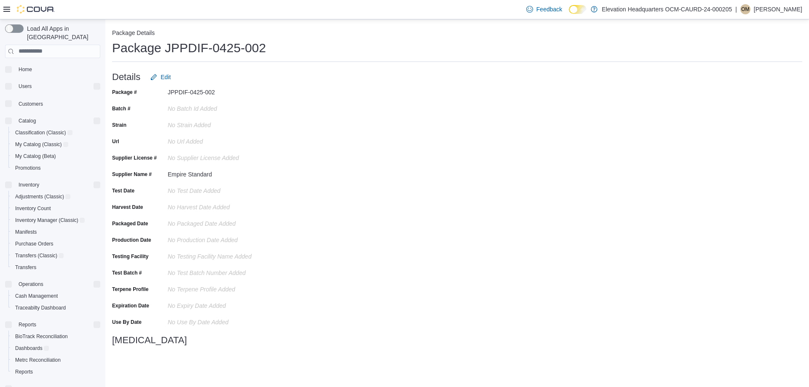
click at [212, 41] on h1 "Package JPPDIF-0425-002" at bounding box center [189, 48] width 154 height 17
click at [212, 45] on h1 "Package JPPDIF-0425-002" at bounding box center [189, 48] width 154 height 17
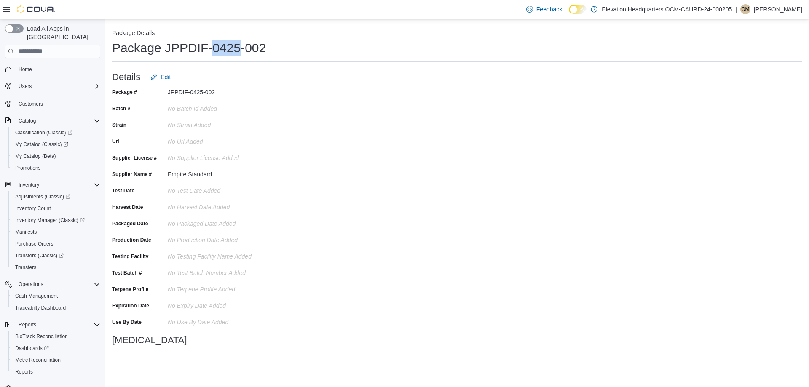
click at [212, 45] on h1 "Package JPPDIF-0425-002" at bounding box center [189, 48] width 154 height 17
click at [154, 46] on h1 "Package JPPDIF-0425-002" at bounding box center [189, 48] width 154 height 17
click at [166, 51] on h1 "Package JPPDIF-0425-002" at bounding box center [189, 48] width 154 height 17
drag, startPoint x: 165, startPoint y: 50, endPoint x: 293, endPoint y: 52, distance: 128.1
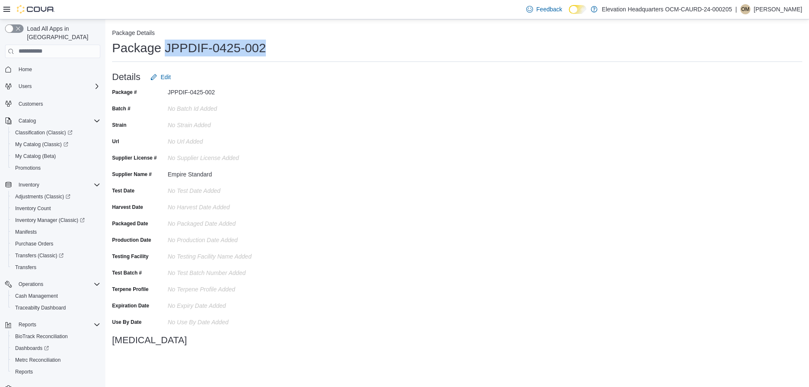
click at [293, 52] on div "Package JPPDIF-0425-002" at bounding box center [457, 48] width 690 height 17
copy h1 "JPPDIF-0425-002"
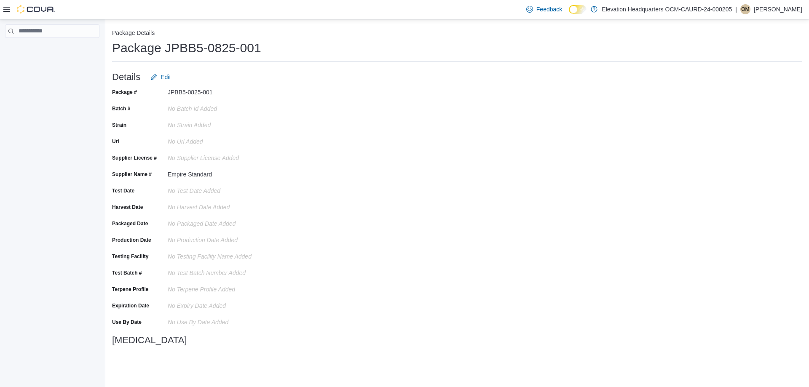
click at [211, 45] on h1 "Package JPBB5-0825-001" at bounding box center [186, 48] width 149 height 17
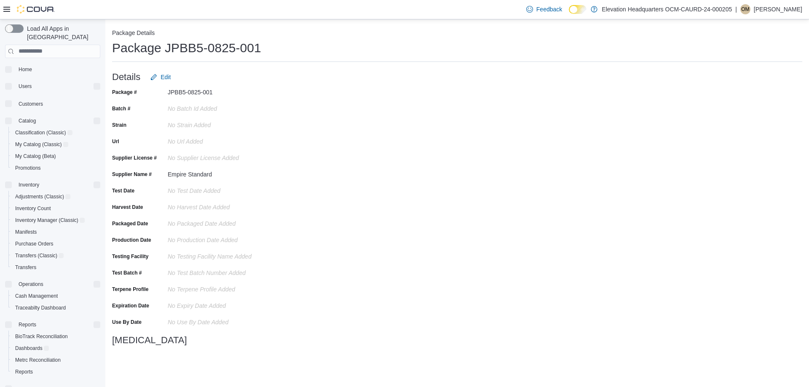
click at [211, 45] on h1 "Package JPBB5-0825-001" at bounding box center [186, 48] width 149 height 17
click at [174, 45] on h1 "Package JPBB5-0825-001" at bounding box center [186, 48] width 149 height 17
drag, startPoint x: 168, startPoint y: 47, endPoint x: 271, endPoint y: 49, distance: 102.8
click at [271, 49] on div "Package JPBB5-0825-001" at bounding box center [457, 48] width 690 height 17
copy h1 "JPBB5-0825-001"
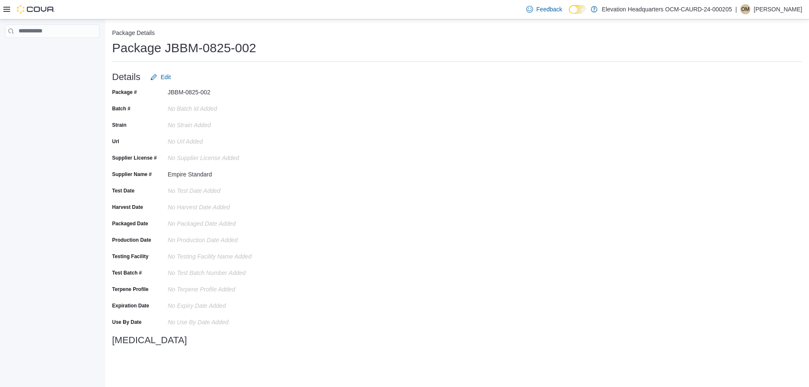
click at [217, 53] on h1 "Package JBBM-0825-002" at bounding box center [184, 48] width 144 height 17
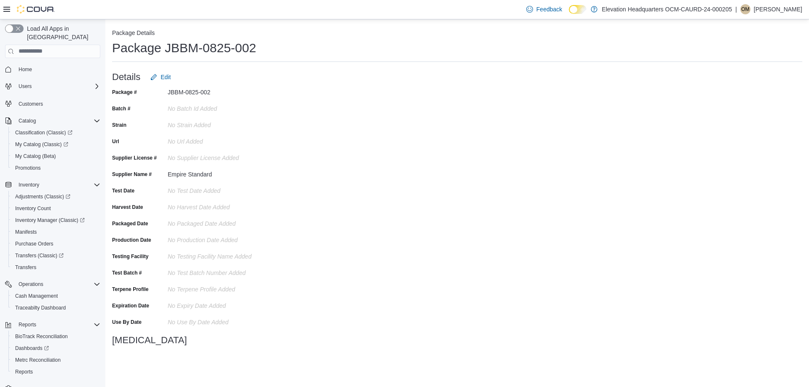
drag, startPoint x: 154, startPoint y: 39, endPoint x: 162, endPoint y: 43, distance: 9.3
click at [155, 40] on div "Package Details Package JBBM-0825-002 Details Edit Package # JBBM-0825-002 Batc…" at bounding box center [457, 189] width 704 height 340
click at [192, 88] on div "JBBM-0825-002" at bounding box center [224, 91] width 113 height 10
click at [192, 90] on div "JBBM-0825-002" at bounding box center [224, 91] width 113 height 10
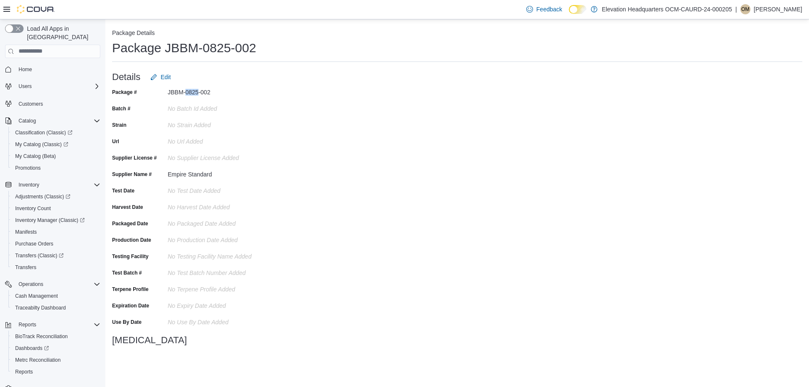
click at [192, 90] on div "JBBM-0825-002" at bounding box center [224, 91] width 113 height 10
click at [185, 92] on div "BP-PCTY-01" at bounding box center [224, 91] width 113 height 10
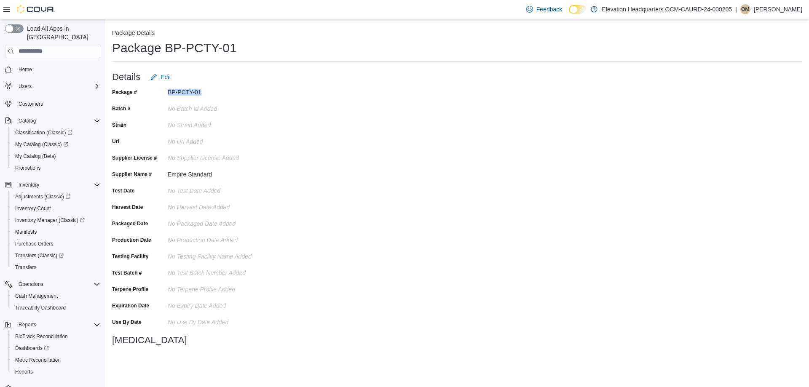
copy div "BP-PCTY-01"
click at [195, 93] on div "FM-PCTY-02" at bounding box center [224, 91] width 113 height 10
click at [195, 94] on div "FM-PCTY-02" at bounding box center [224, 91] width 113 height 10
copy div "FM-PCTY-02"
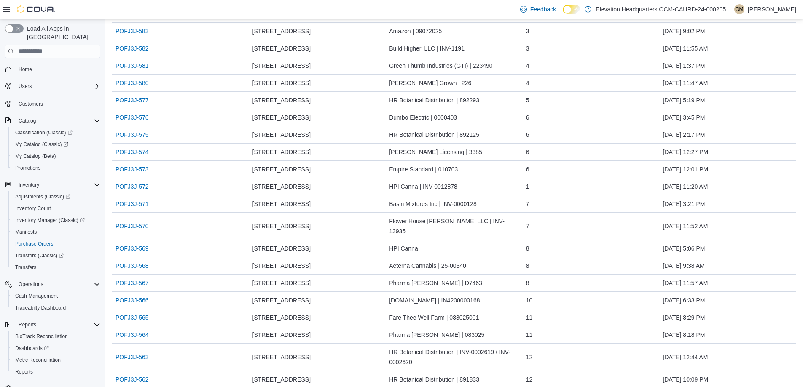
scroll to position [42, 0]
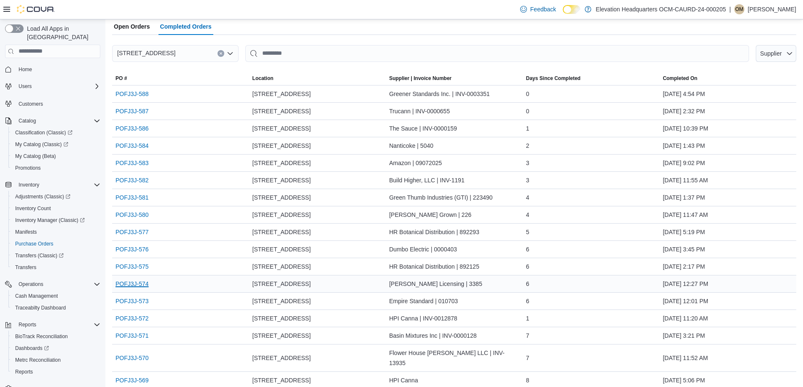
click at [133, 283] on link "POFJ3J-574" at bounding box center [131, 284] width 33 height 10
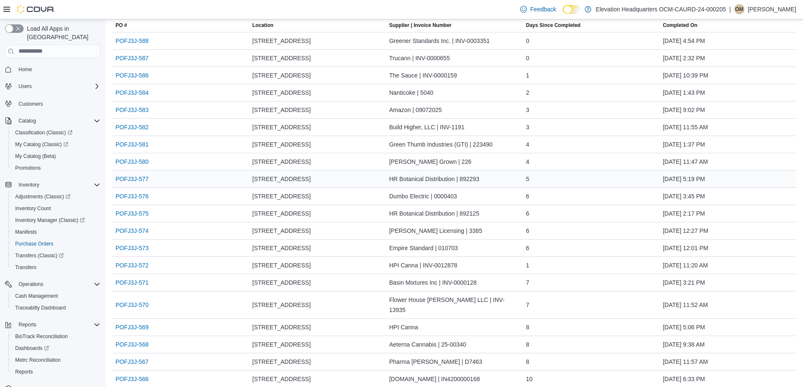
scroll to position [169, 0]
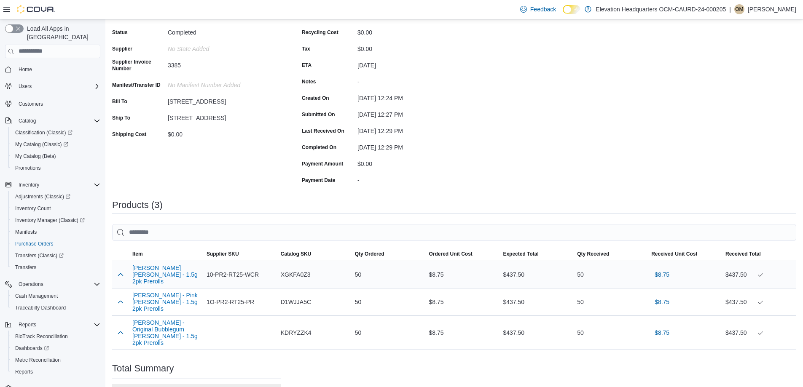
scroll to position [137, 0]
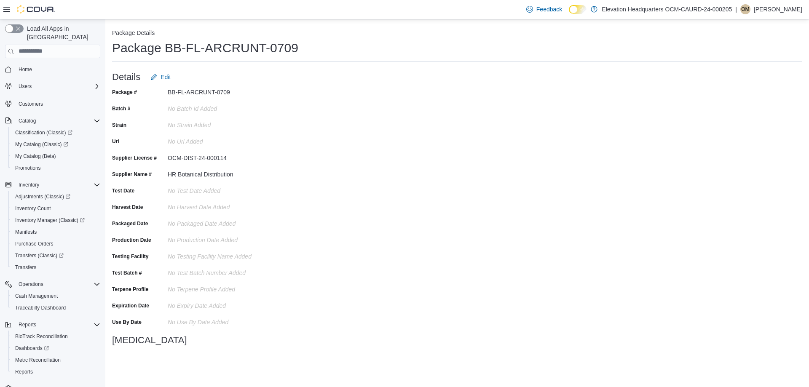
click at [206, 95] on div "BB-FL-ARCRUNT-0709" at bounding box center [224, 91] width 113 height 10
copy div "BB-FL-ARCRUNT-0709"
click at [193, 88] on div "BB-FL-LCG-0709" at bounding box center [224, 91] width 113 height 10
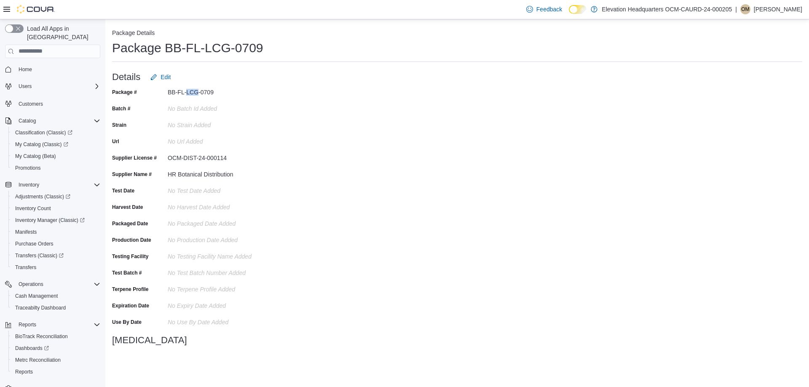
click at [193, 88] on div "BB-FL-LCG-0709" at bounding box center [224, 91] width 113 height 10
click at [186, 95] on div "BB-FL-LCG-0709" at bounding box center [224, 91] width 113 height 10
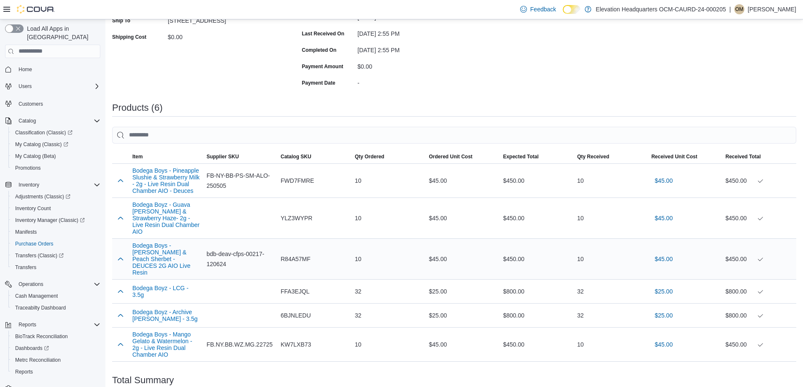
scroll to position [211, 0]
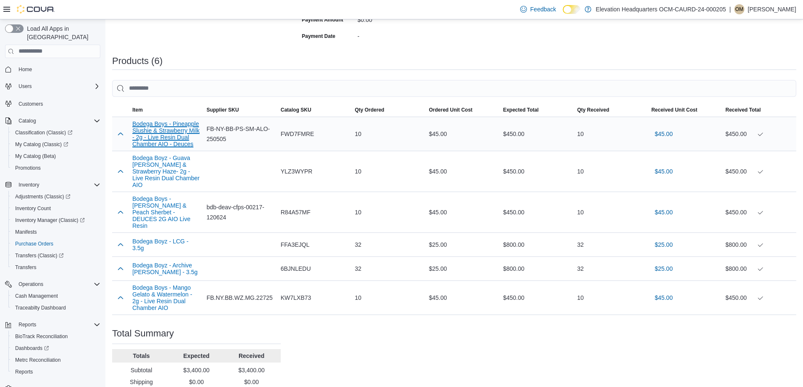
click at [171, 131] on button "Bodega Boys - Pineapple Slushie & Strawberry Milk - 2g - Live Resin Dual Chambe…" at bounding box center [165, 134] width 67 height 27
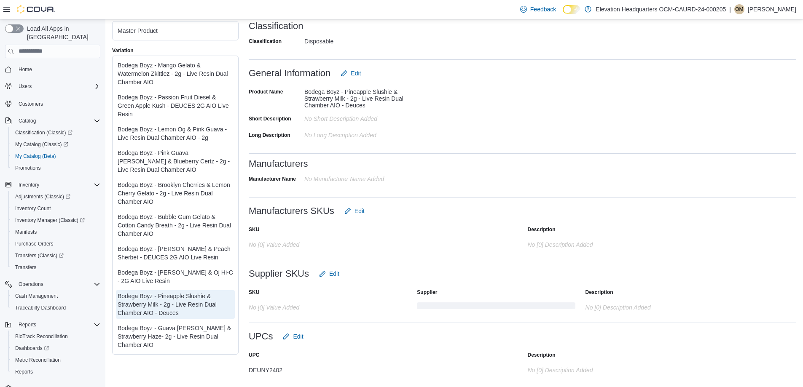
scroll to position [118, 0]
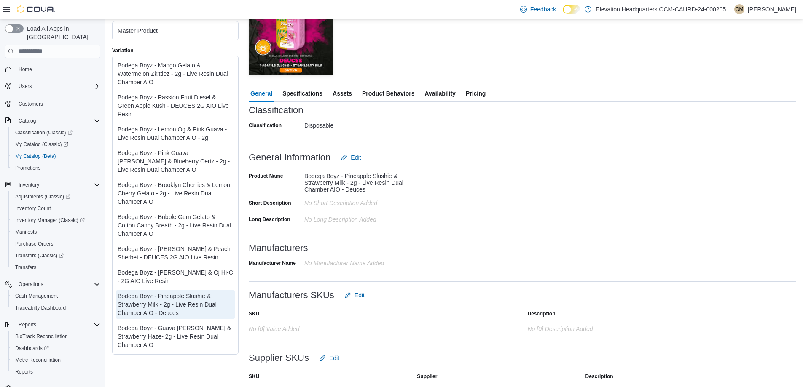
click at [448, 95] on span "Availability" at bounding box center [439, 93] width 31 height 17
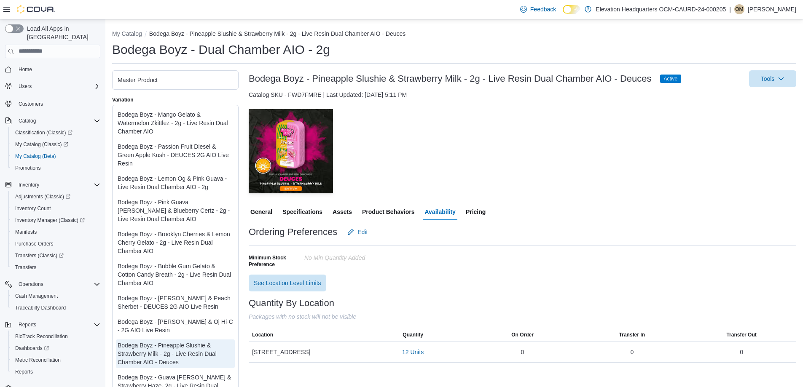
click at [266, 209] on span "General" at bounding box center [261, 212] width 22 height 17
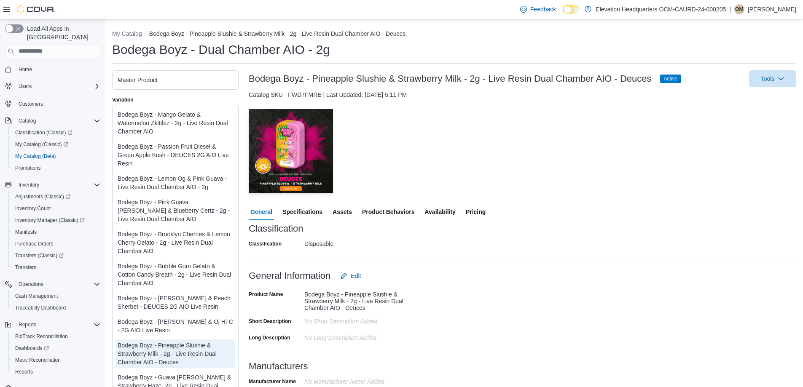
click at [390, 74] on h3 "Bodega Boyz - Pineapple Slushie & Strawberry Milk - 2g - Live Resin Dual Chambe…" at bounding box center [450, 79] width 403 height 10
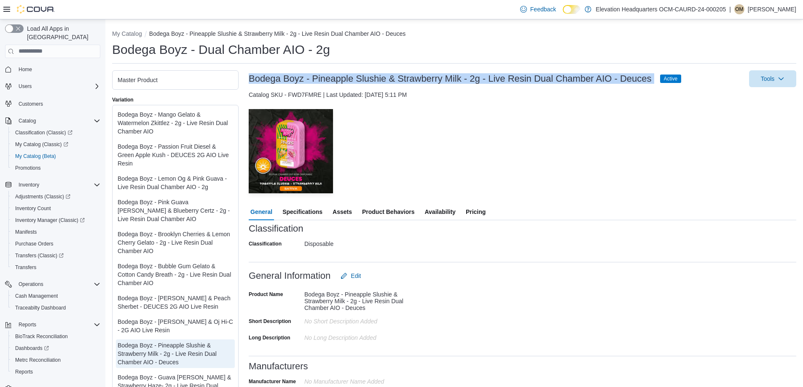
click at [390, 74] on h3 "Bodega Boyz - Pineapple Slushie & Strawberry Milk - 2g - Live Resin Dual Chambe…" at bounding box center [450, 79] width 403 height 10
click at [477, 212] on span "Pricing" at bounding box center [476, 212] width 20 height 17
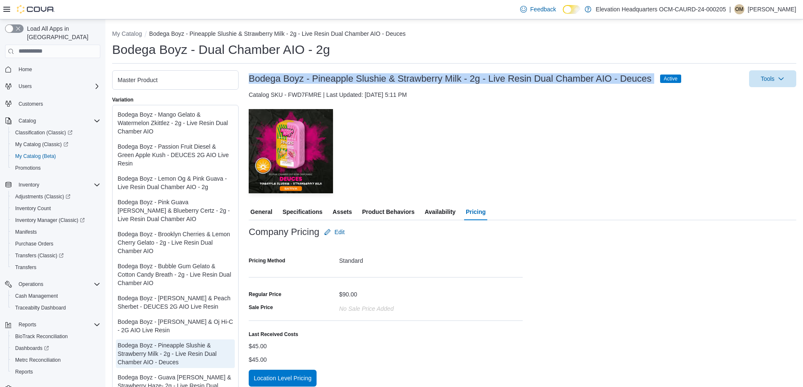
click at [434, 209] on span "Availability" at bounding box center [439, 212] width 31 height 17
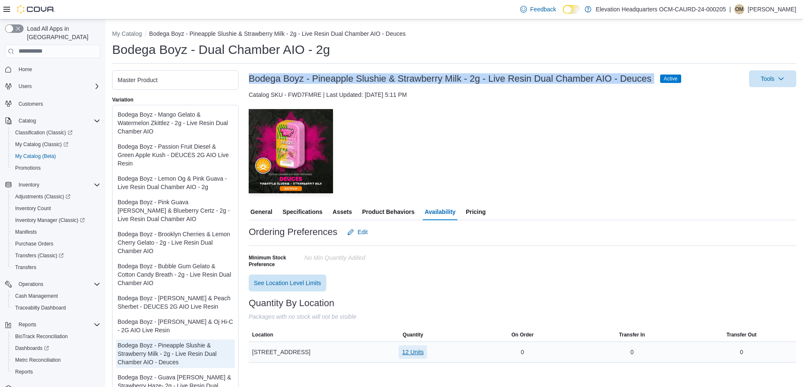
click at [418, 348] on span "12 Units" at bounding box center [412, 352] width 21 height 8
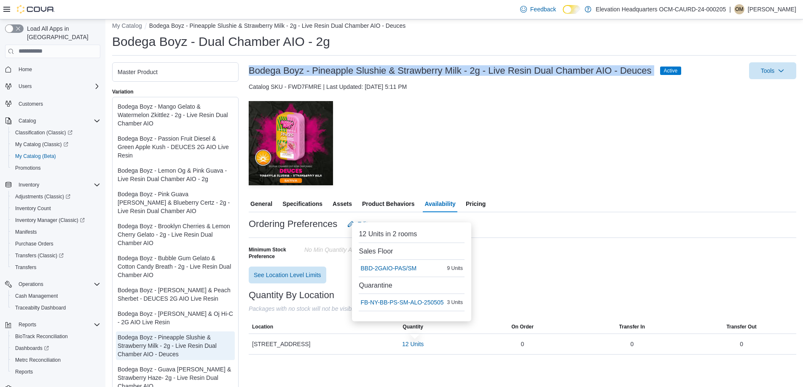
scroll to position [15, 0]
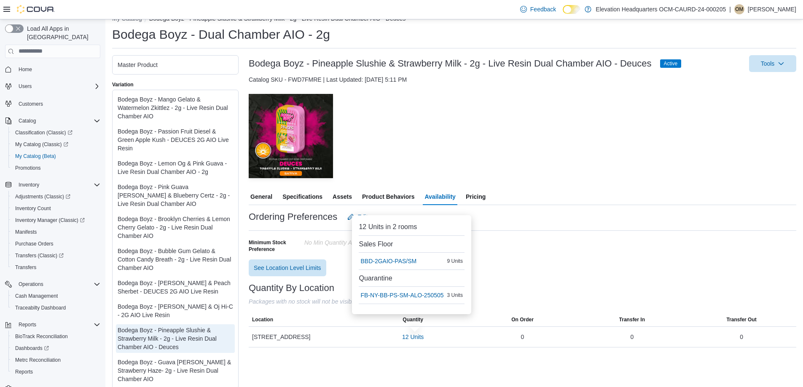
click at [173, 370] on div "Bodega Boyz - Guava [PERSON_NAME] & Strawberry Haze- 2g - Live Resin Dual Chamb…" at bounding box center [175, 370] width 115 height 25
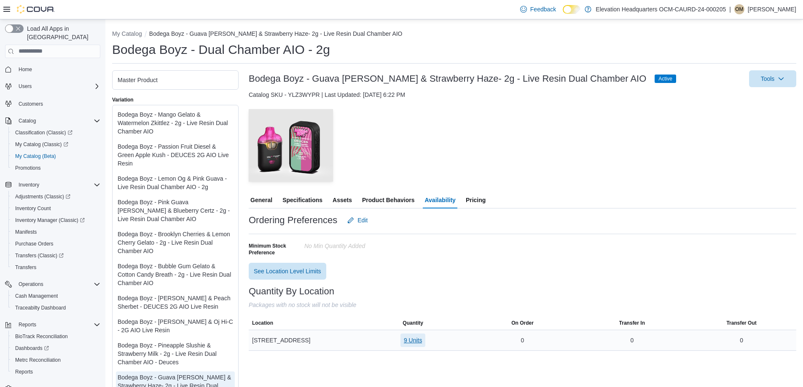
click at [405, 337] on button "9 Units" at bounding box center [412, 340] width 25 height 13
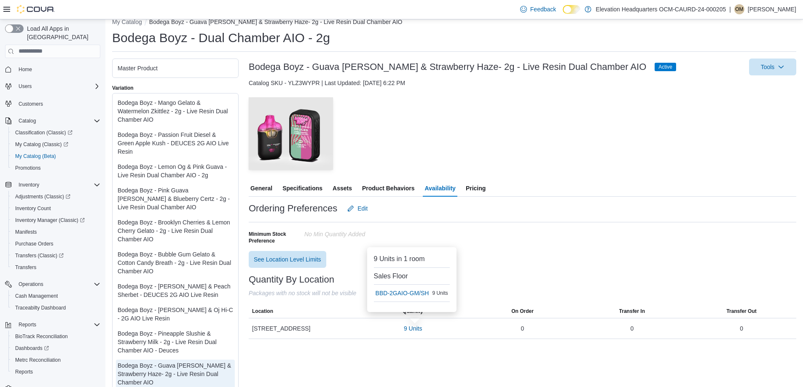
scroll to position [15, 0]
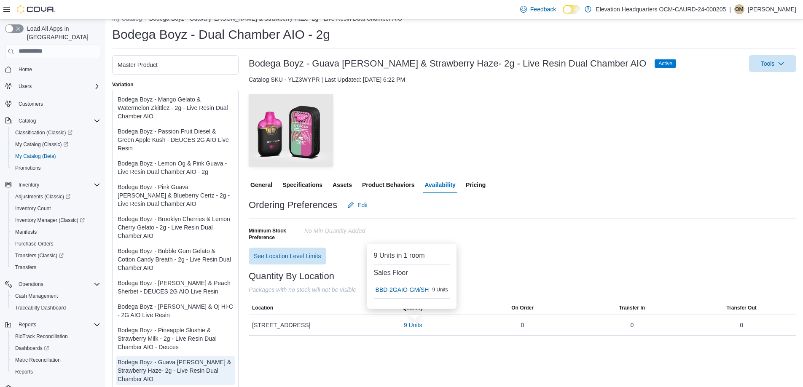
click at [185, 292] on div "Bodega Boyz - [PERSON_NAME] & Peach Sherbet - DEUCES 2G AIO Live Resin" at bounding box center [175, 287] width 115 height 17
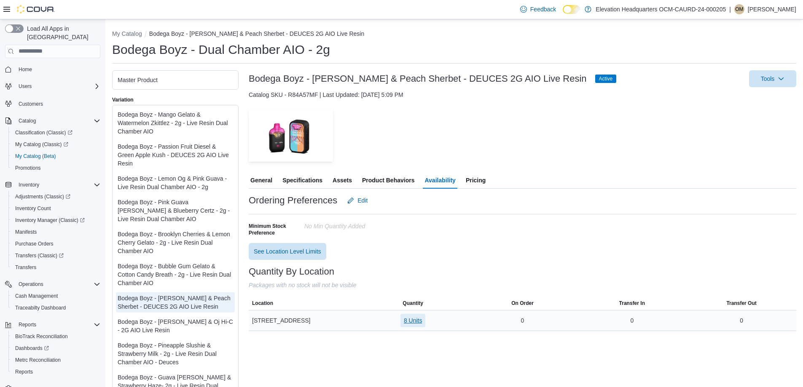
click at [415, 318] on span "8 Units" at bounding box center [413, 320] width 19 height 8
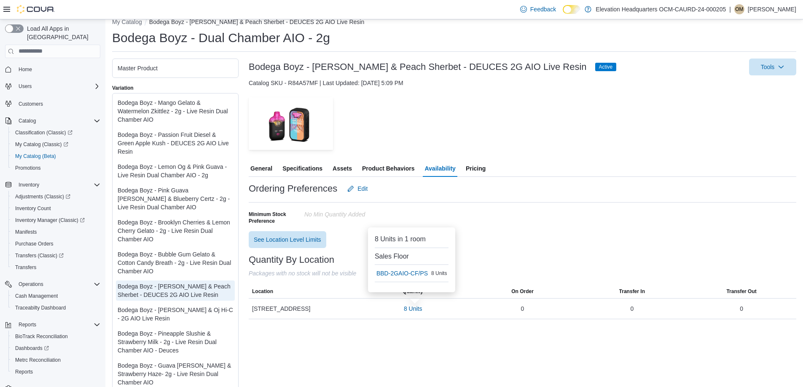
scroll to position [15, 0]
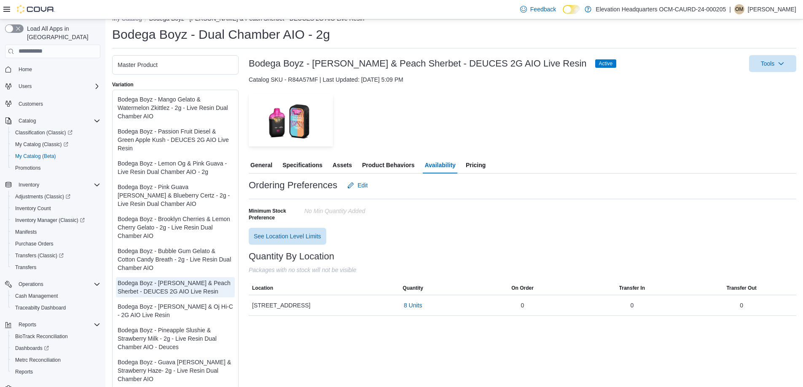
click at [188, 110] on div "Bodega Boyz - Mango Gelato & Watermelon Zkittlez - 2g - Live Resin Dual Chamber…" at bounding box center [175, 107] width 115 height 25
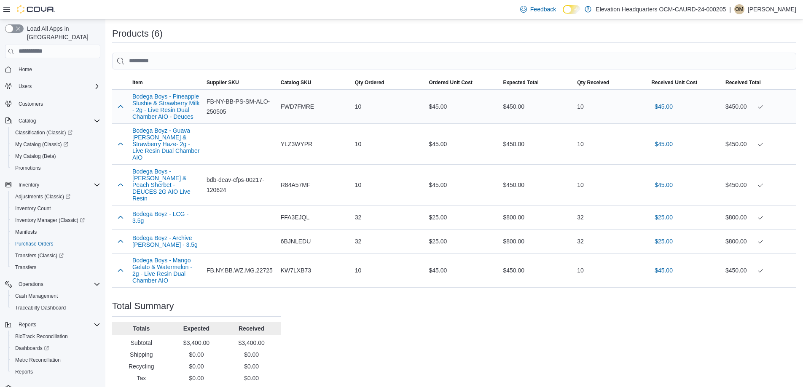
scroll to position [246, 0]
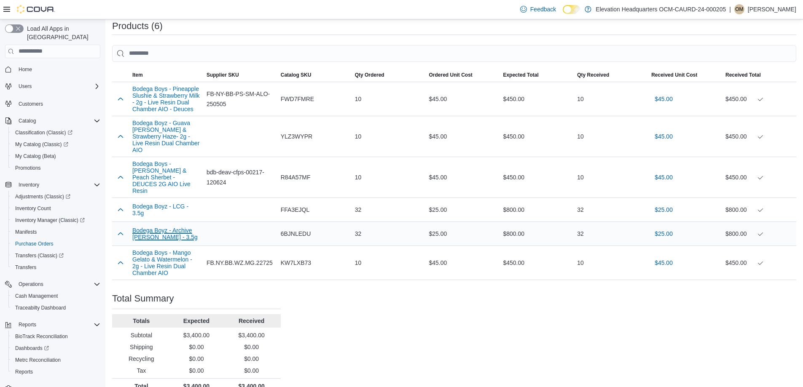
click at [175, 227] on button "Bodega Boyz - Archive [PERSON_NAME] - 3.5g" at bounding box center [165, 233] width 67 height 13
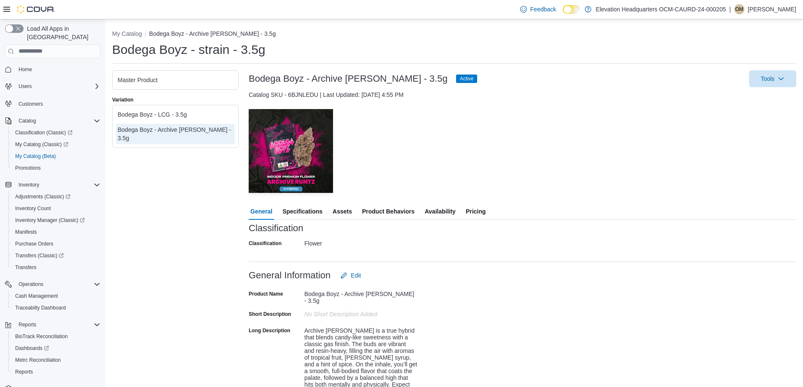
click at [450, 215] on span "Availability" at bounding box center [439, 211] width 31 height 17
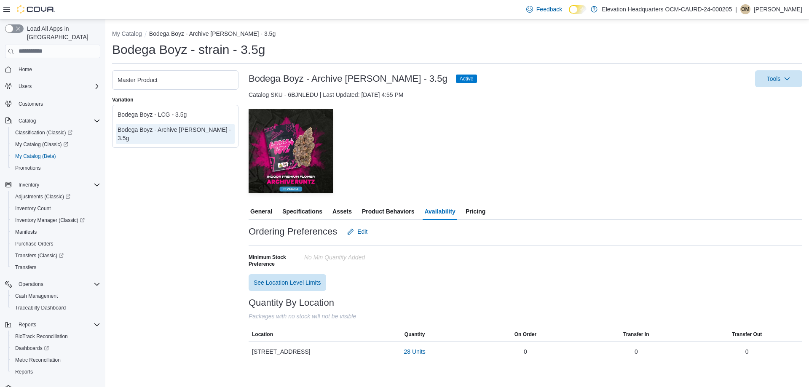
click at [463, 209] on div "General Specifications Assets Product Behaviors Availability Pricing" at bounding box center [526, 211] width 554 height 17
click at [470, 209] on span "Pricing" at bounding box center [476, 211] width 20 height 17
